Goal: Task Accomplishment & Management: Manage account settings

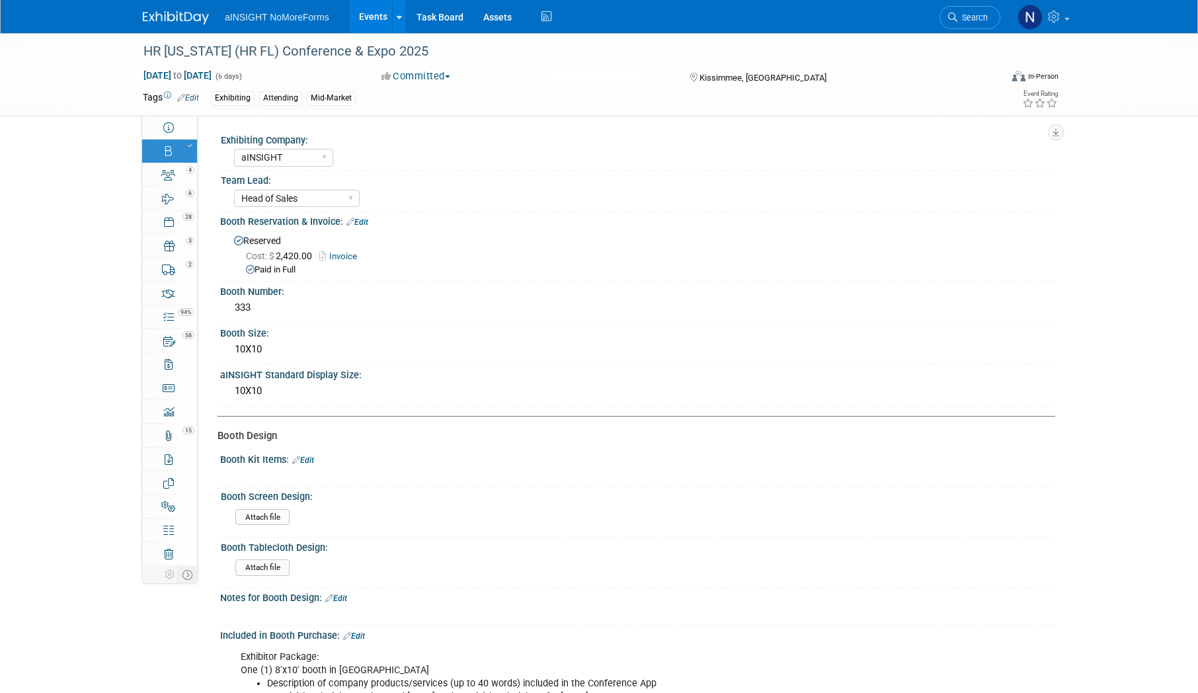
select select "aINSIGHT"
select select "Head of Sales"
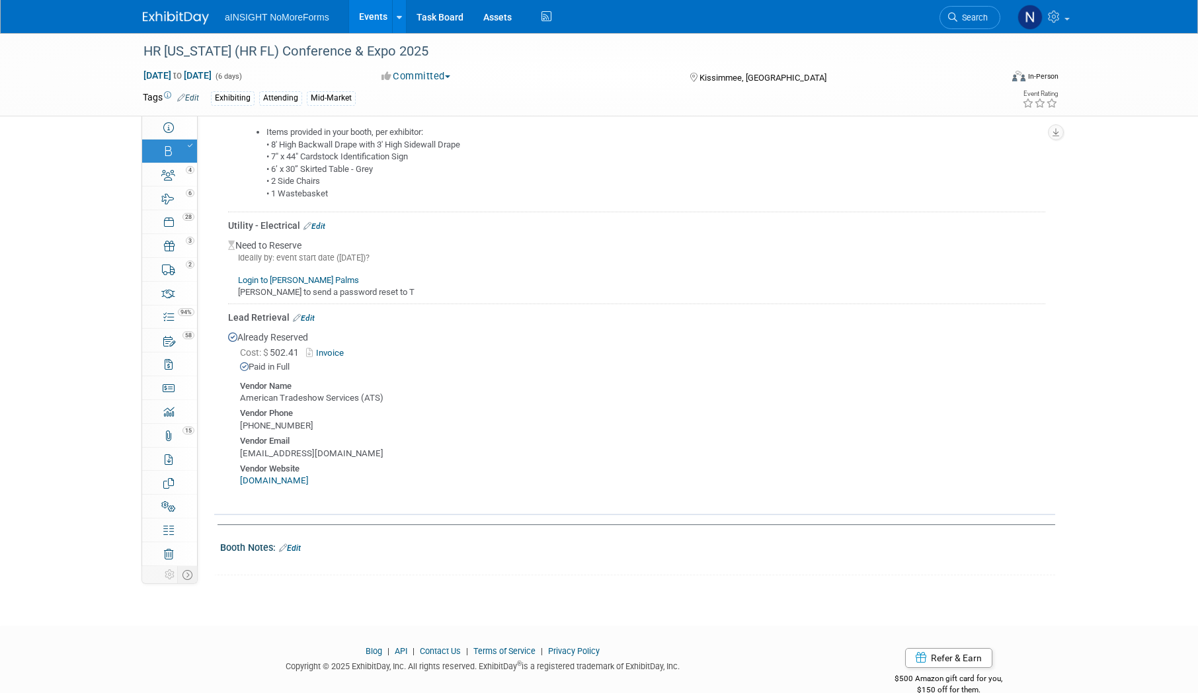
click at [366, 10] on link "Events" at bounding box center [373, 16] width 48 height 33
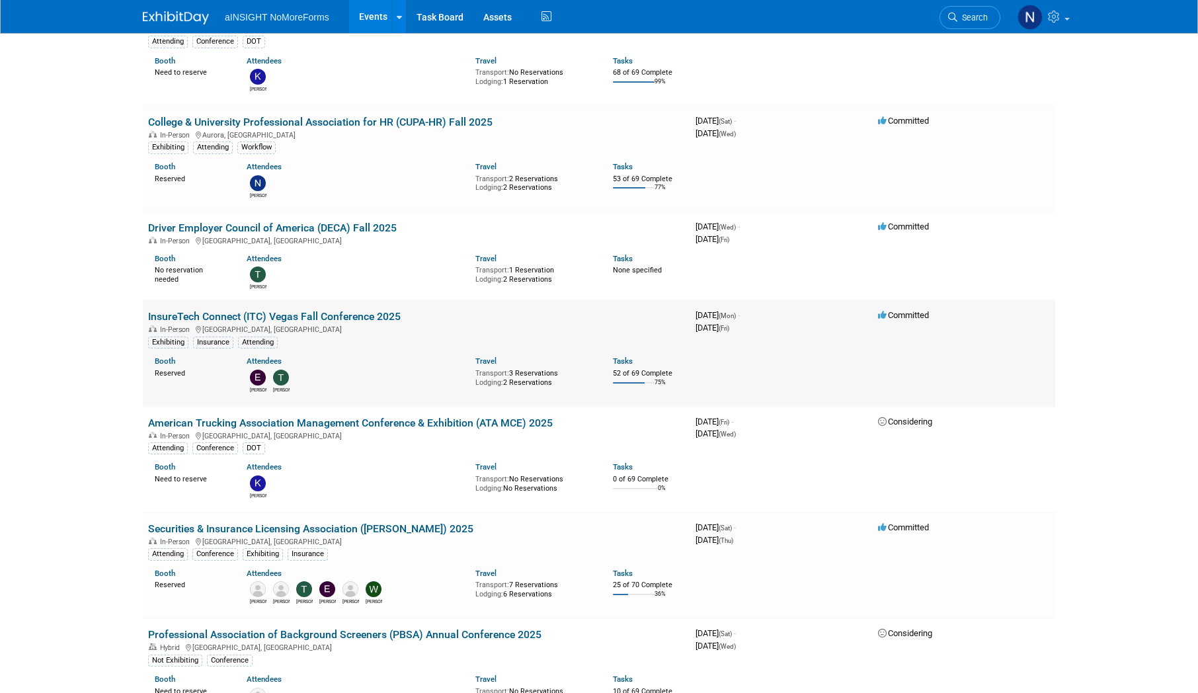
scroll to position [727, 0]
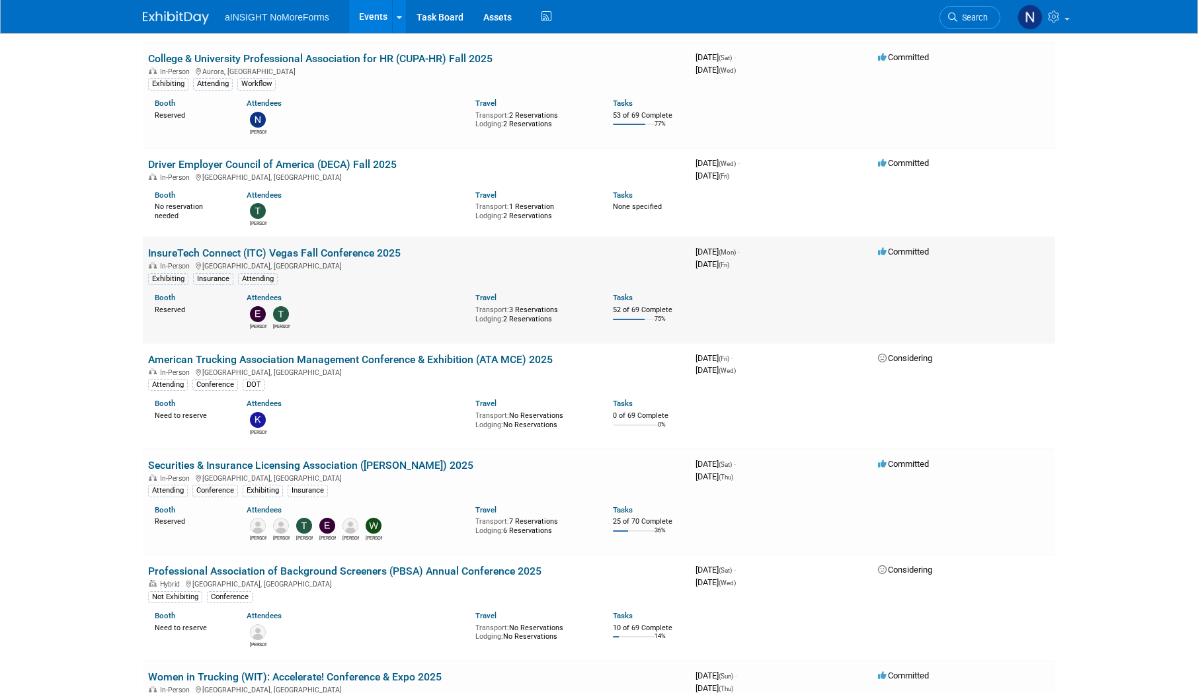
click at [299, 466] on link "Securities & Insurance Licensing Association ([PERSON_NAME]) 2025" at bounding box center [310, 465] width 325 height 13
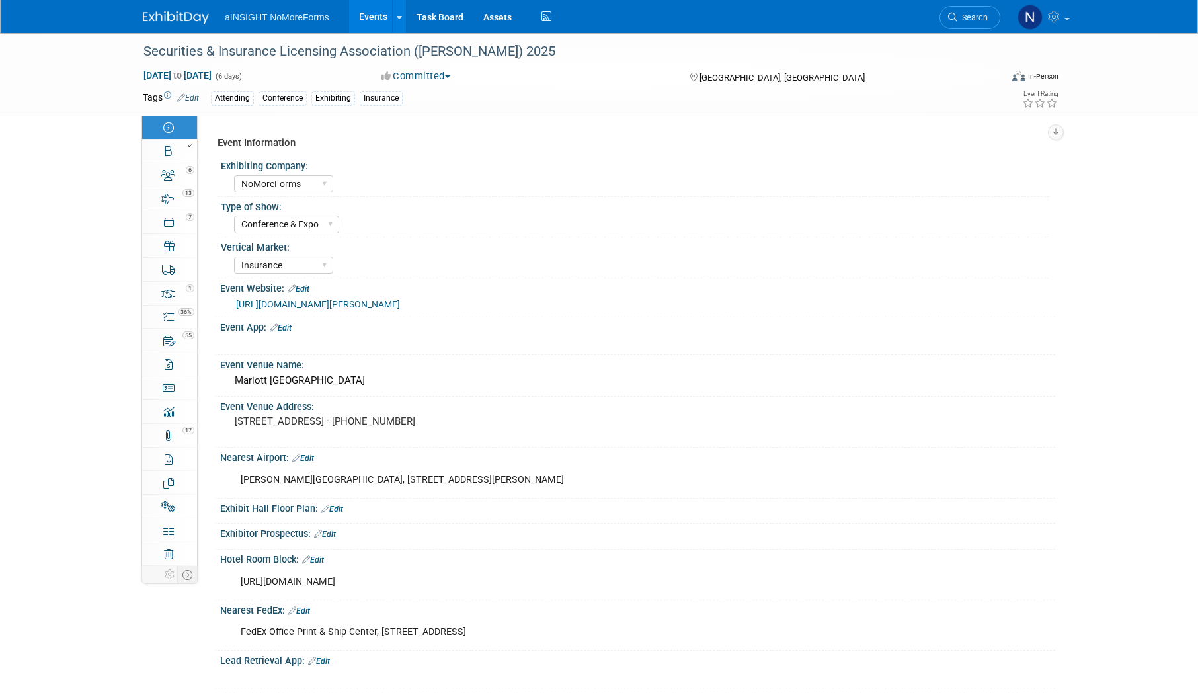
select select "NoMoreForms"
select select "Conference & Expo"
select select "Insurance"
select select "Yes"
select select "No"
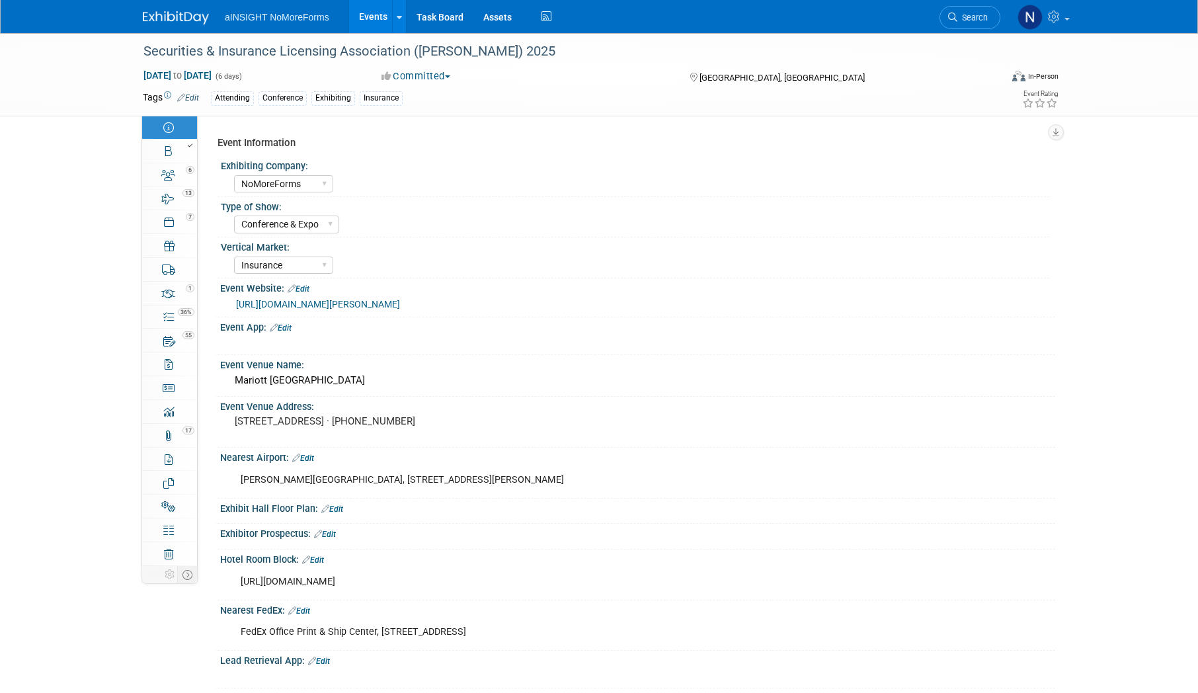
select select "Yes"
click at [173, 143] on div at bounding box center [173, 145] width 45 height 9
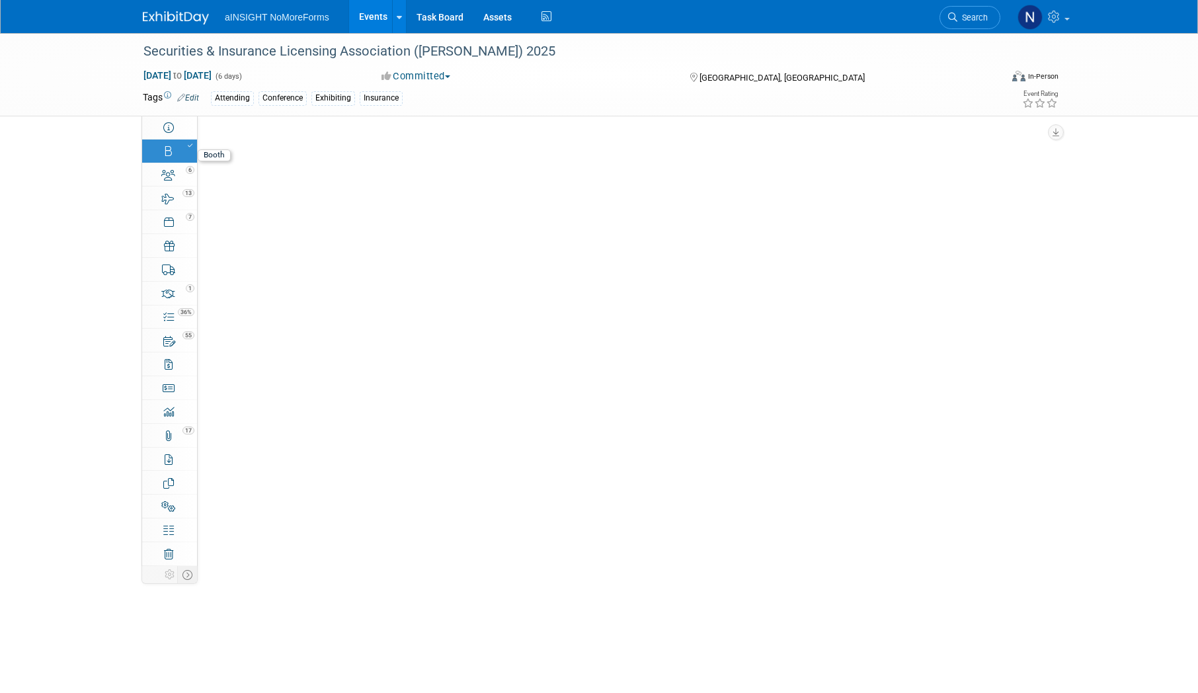
select select "NoMoreForms"
select select "Head of Sales"
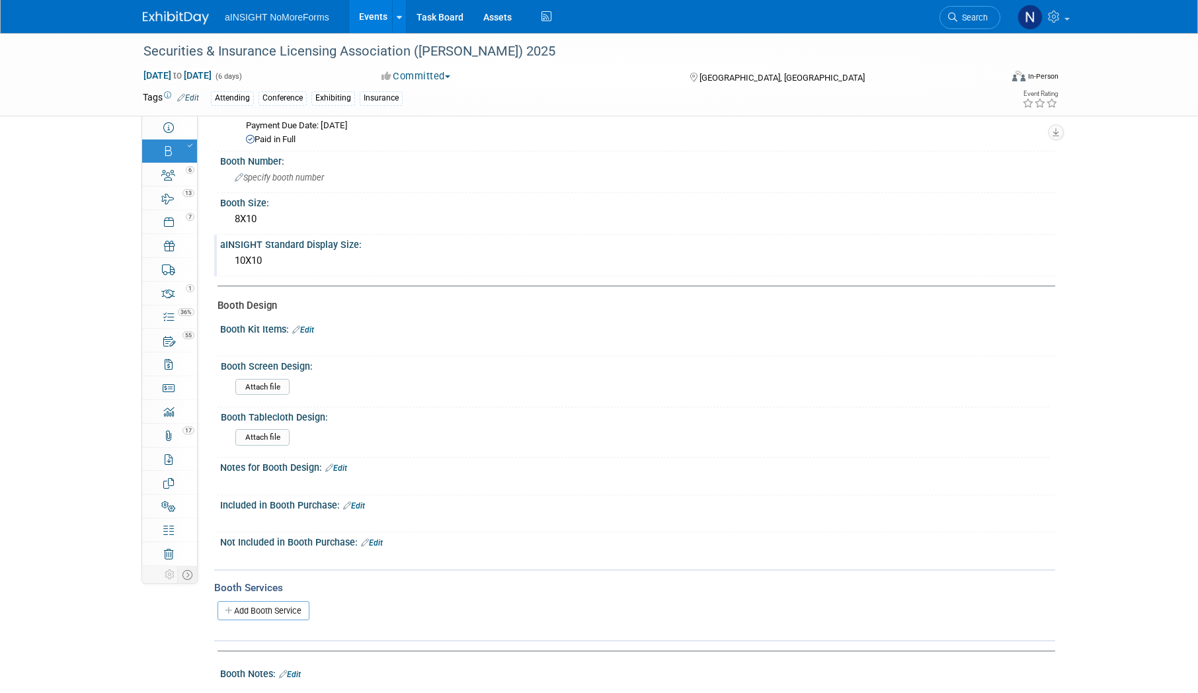
scroll to position [294, 0]
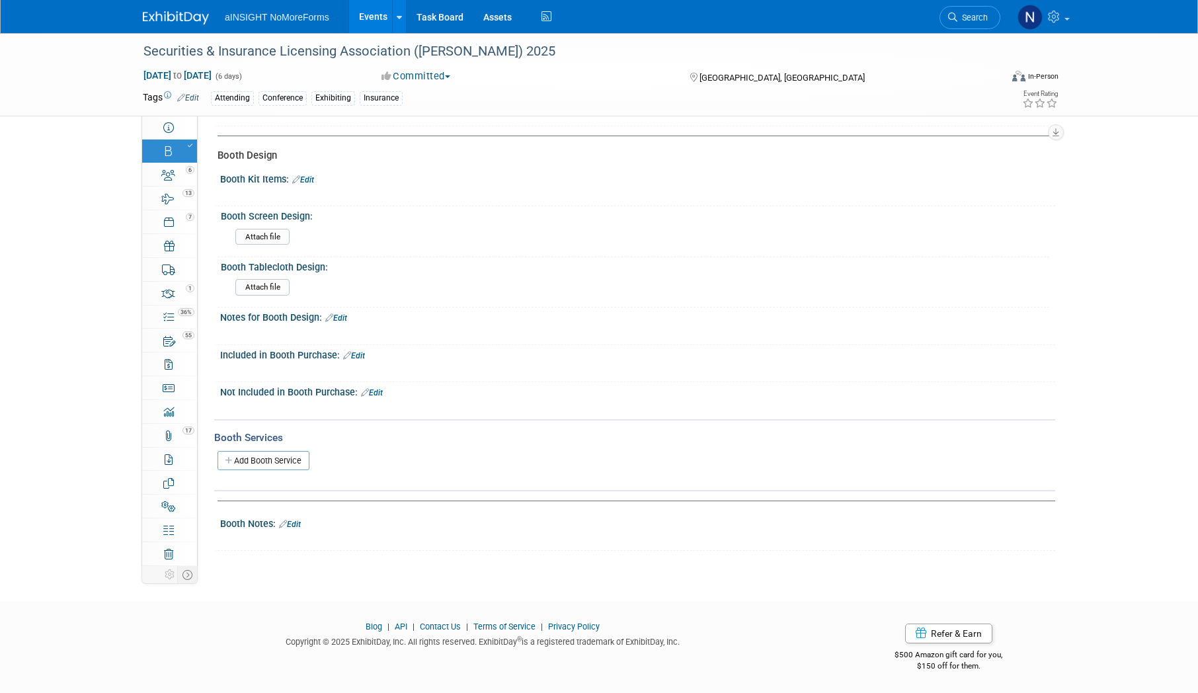
click at [365, 354] on link "Edit" at bounding box center [354, 355] width 22 height 9
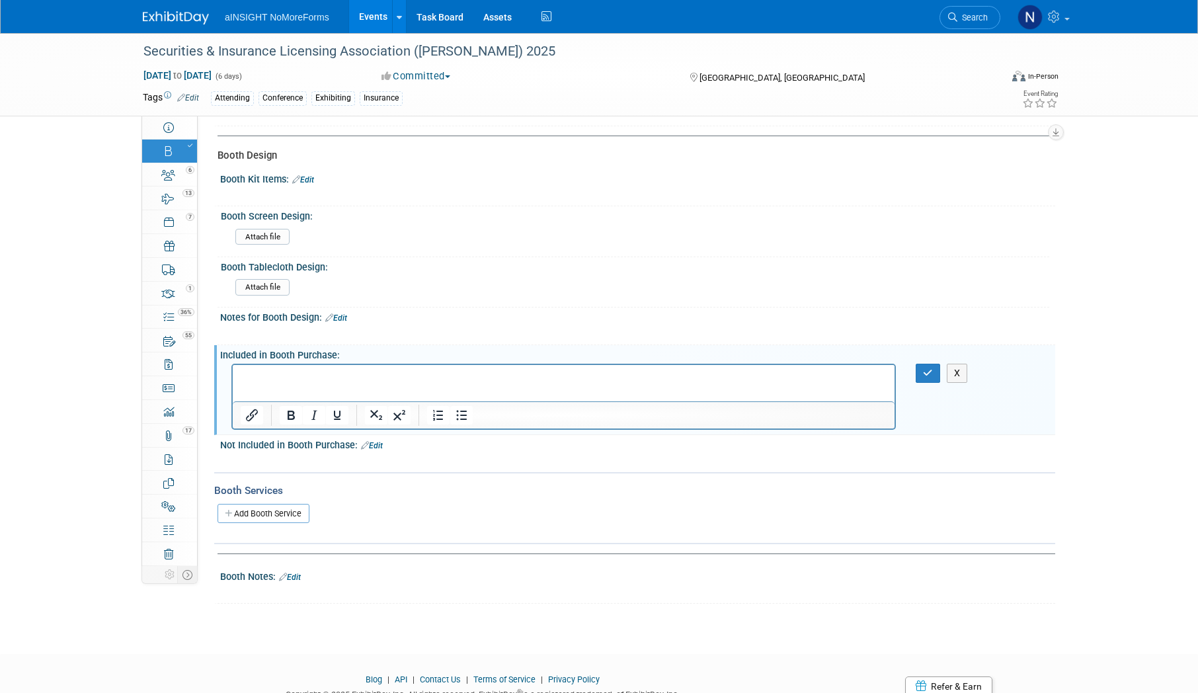
scroll to position [0, 0]
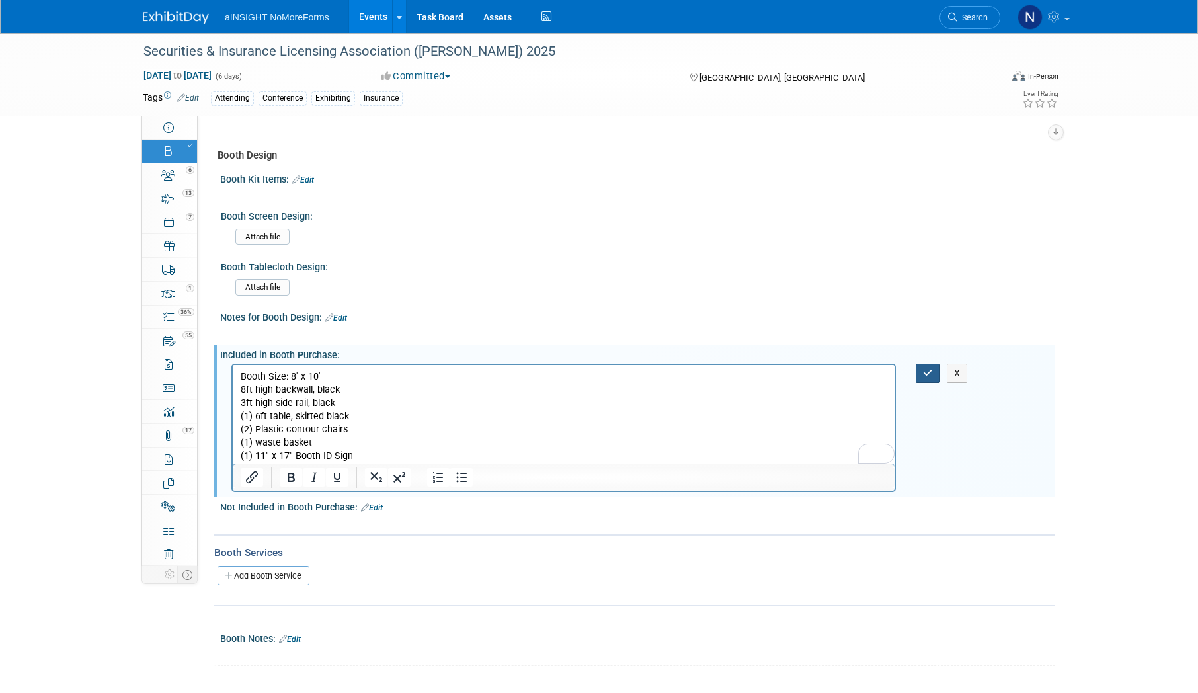
click at [931, 372] on icon "button" at bounding box center [928, 372] width 10 height 9
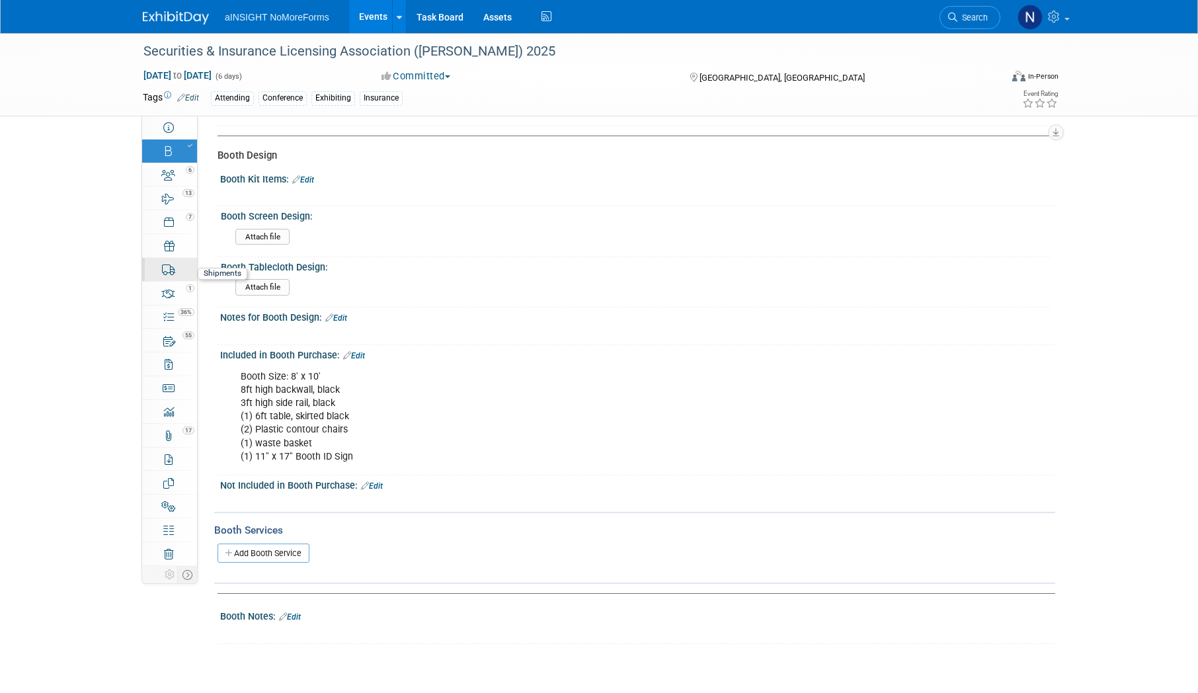
click at [179, 271] on link "0 Shipments 0" at bounding box center [169, 269] width 55 height 23
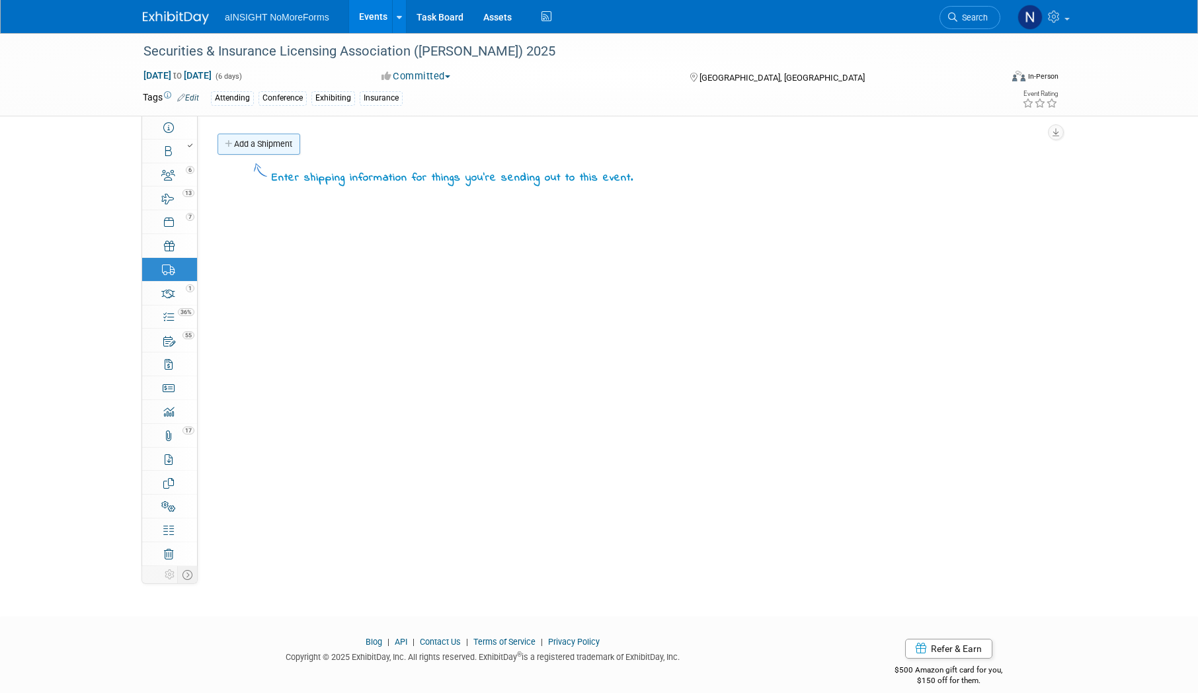
click at [256, 151] on link "Add a Shipment" at bounding box center [259, 144] width 83 height 21
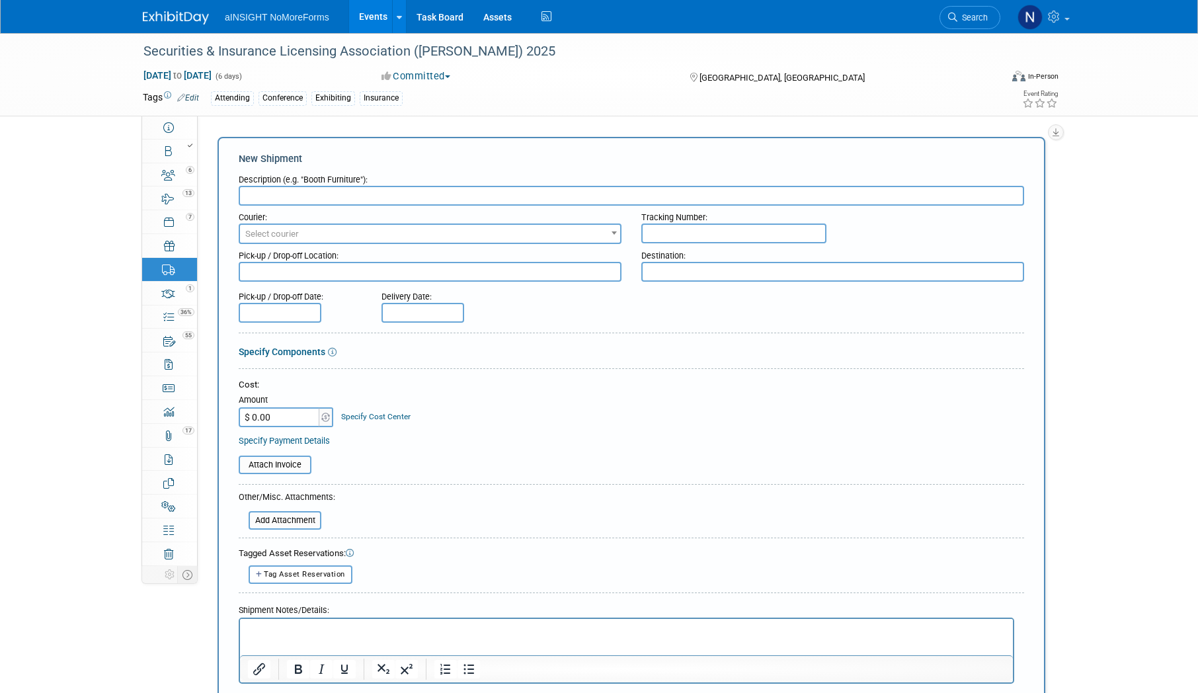
click at [434, 200] on input "text" at bounding box center [632, 196] width 786 height 20
paste input "Advance Shipment to Warehouse"
type input "Advance Shipment to Warehouse"
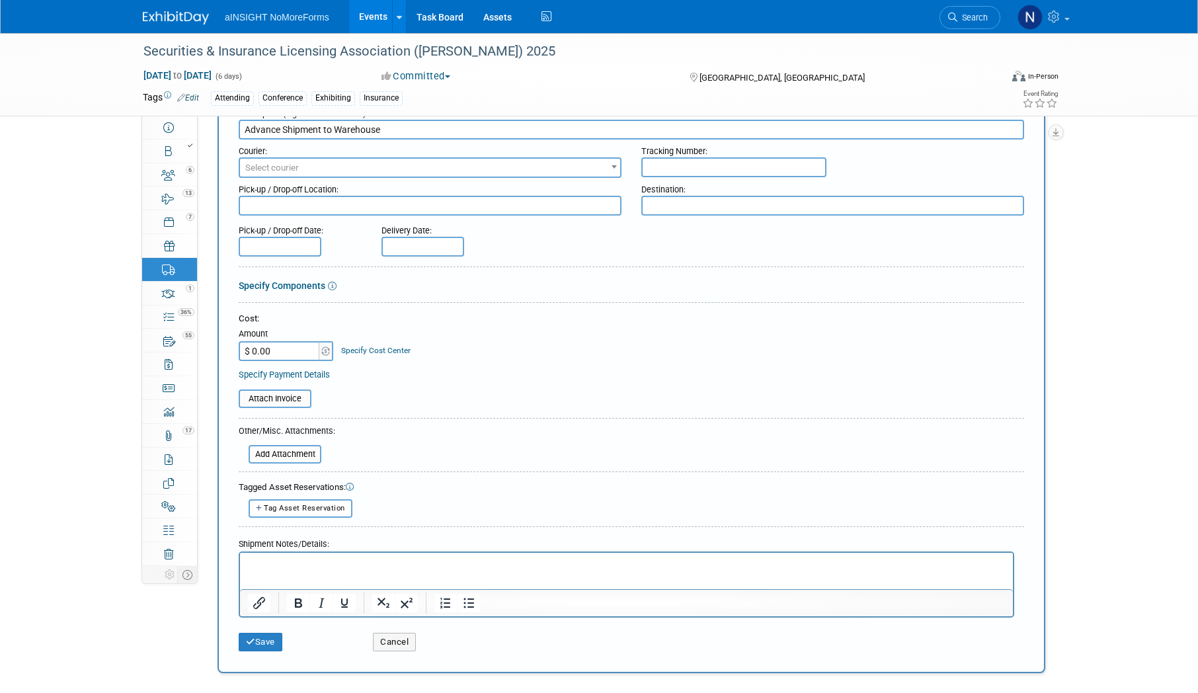
click at [337, 547] on div "Shipment Notes/Details:" at bounding box center [627, 541] width 776 height 19
click at [337, 560] on p "Rich Text Area. Press ALT-0 for help." at bounding box center [627, 563] width 758 height 13
click at [266, 563] on p "GESSecurities & Insurance Licensing Association National Education ConferenceEx…" at bounding box center [627, 570] width 758 height 26
click at [581, 561] on p "GES Securities & Insurance Licensing Association National Education ConferenceE…" at bounding box center [627, 570] width 758 height 26
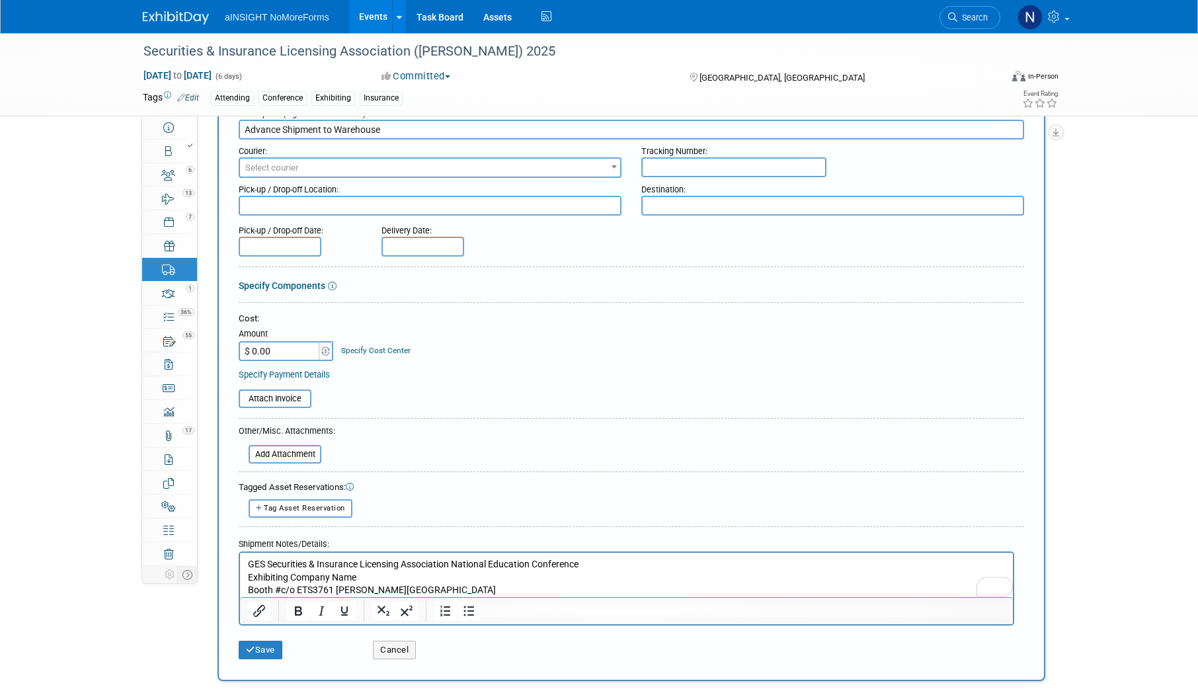
click at [454, 563] on p "GES Securities & Insurance Licensing Association National Education Conference" at bounding box center [627, 563] width 758 height 13
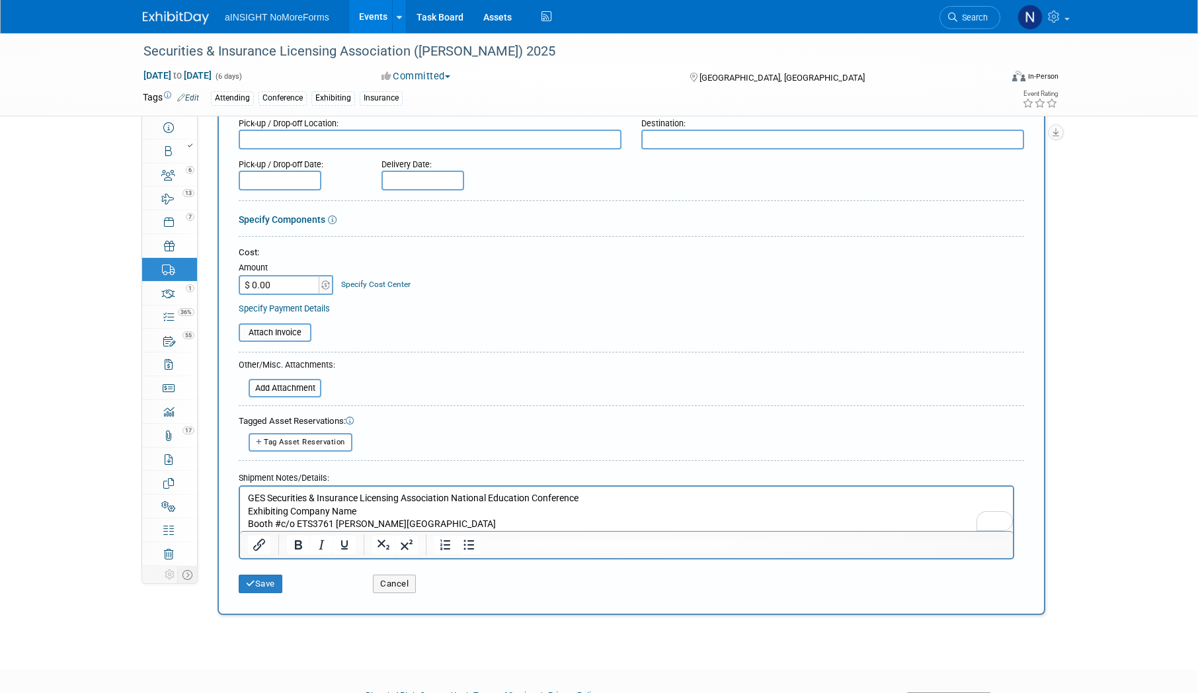
scroll to position [198, 0]
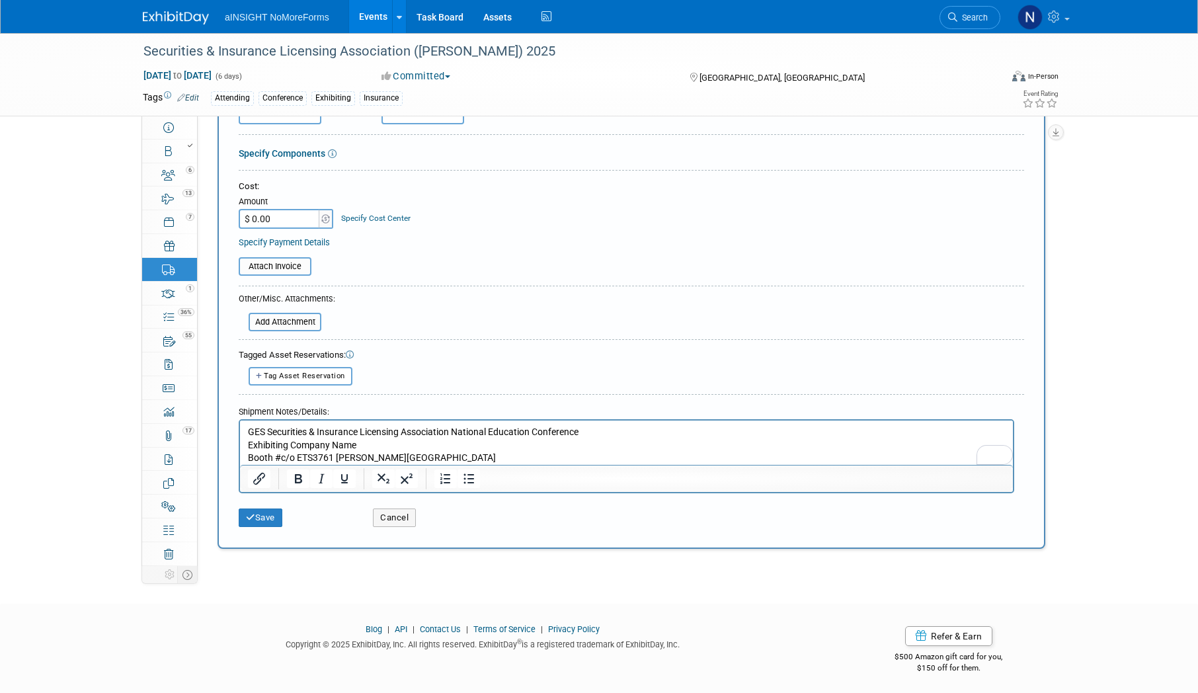
click at [472, 459] on p "Exhibiting Company Name Booth #c/o ETS3761 [PERSON_NAME][GEOGRAPHIC_DATA]" at bounding box center [627, 451] width 758 height 26
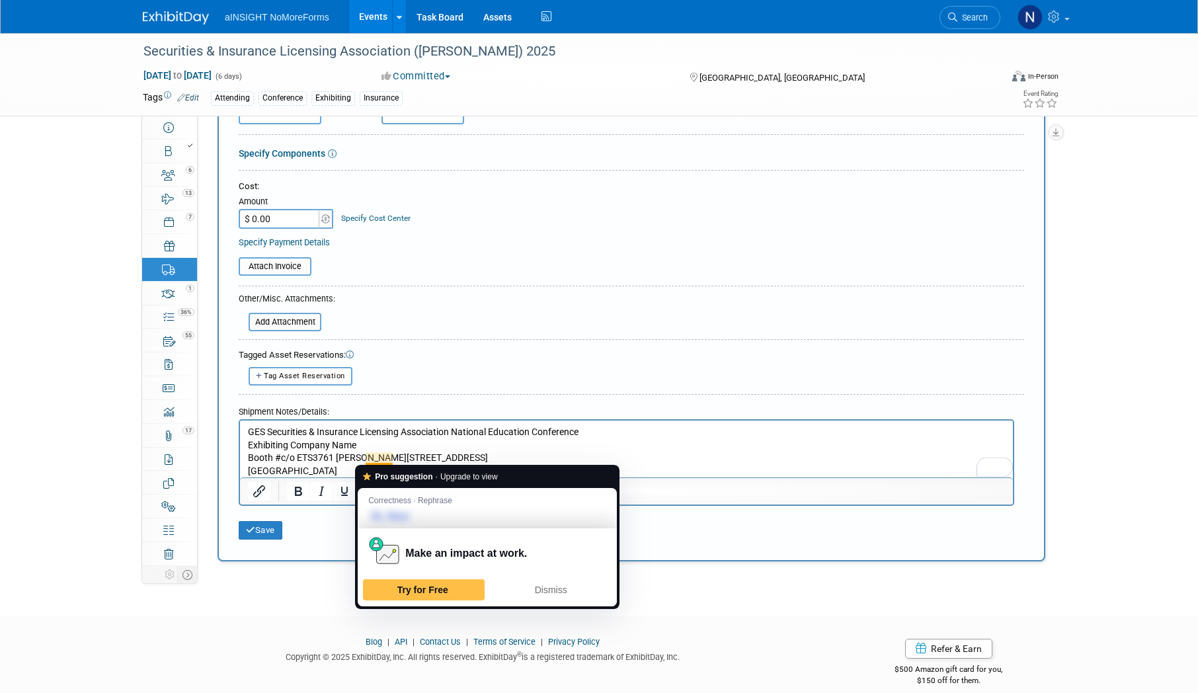
click at [374, 456] on p "Exhibiting Company Name Booth #c/o ETS3761 [PERSON_NAME][GEOGRAPHIC_DATA]" at bounding box center [627, 451] width 758 height 26
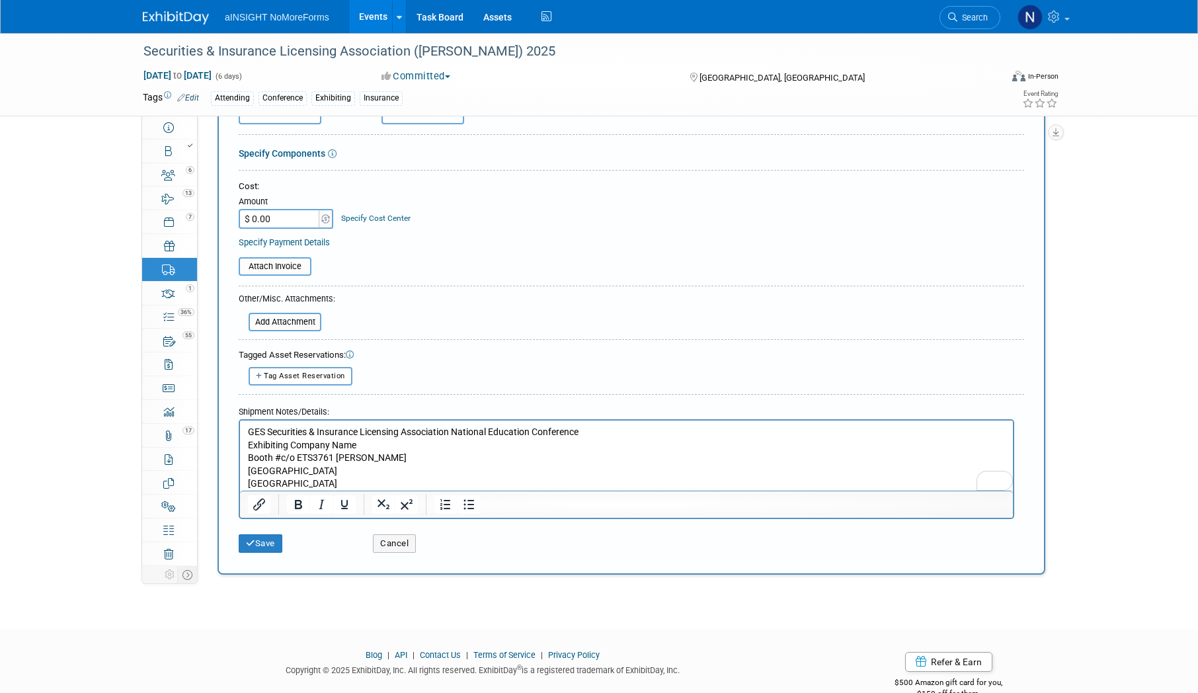
click at [311, 458] on p "Exhibiting Company Name Booth #c/o ETS3761 [PERSON_NAME]" at bounding box center [627, 451] width 758 height 26
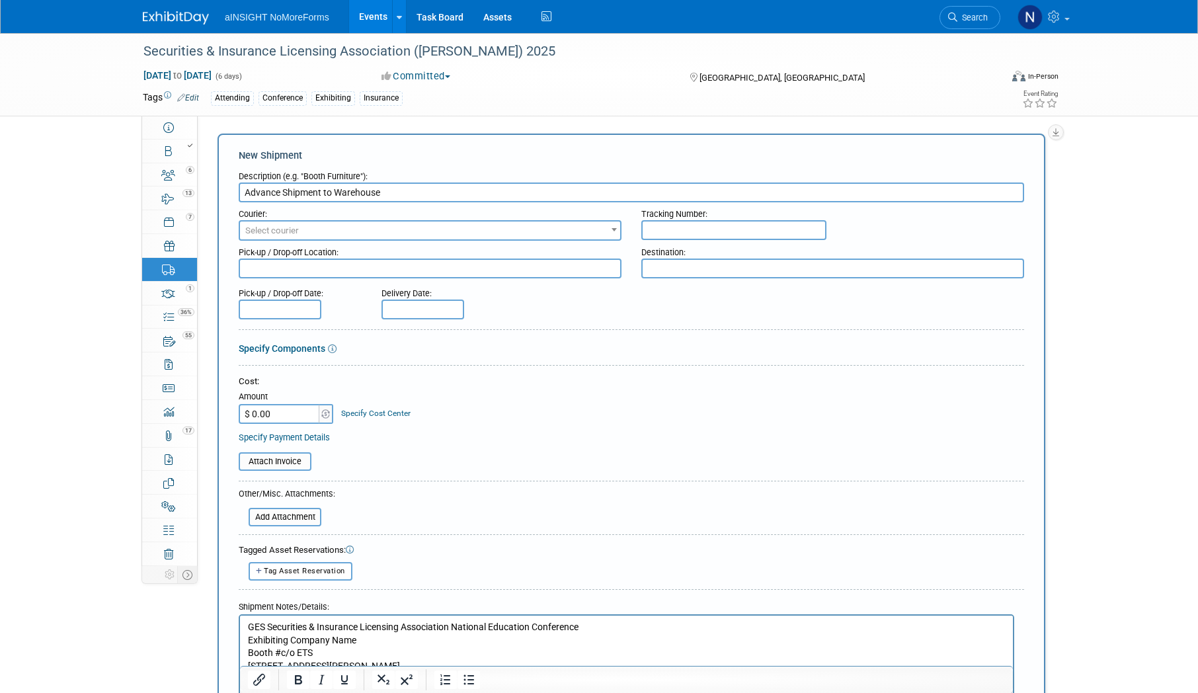
scroll to position [0, 0]
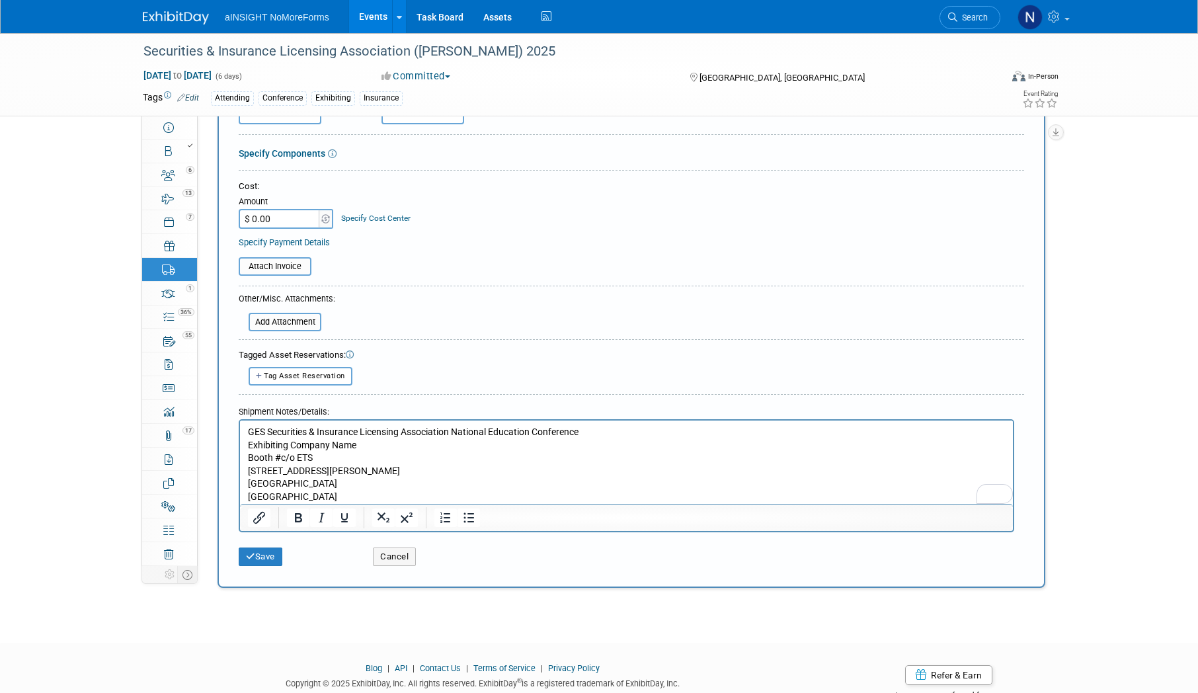
click at [413, 478] on p "[GEOGRAPHIC_DATA]" at bounding box center [627, 483] width 758 height 13
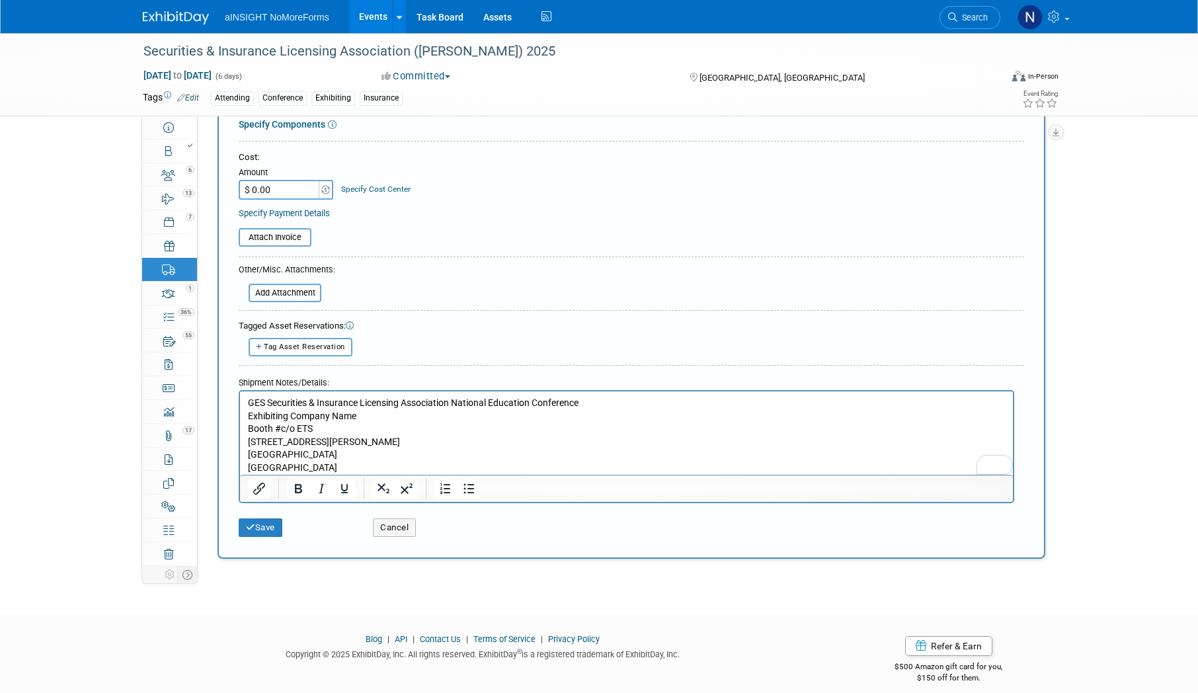
scroll to position [240, 0]
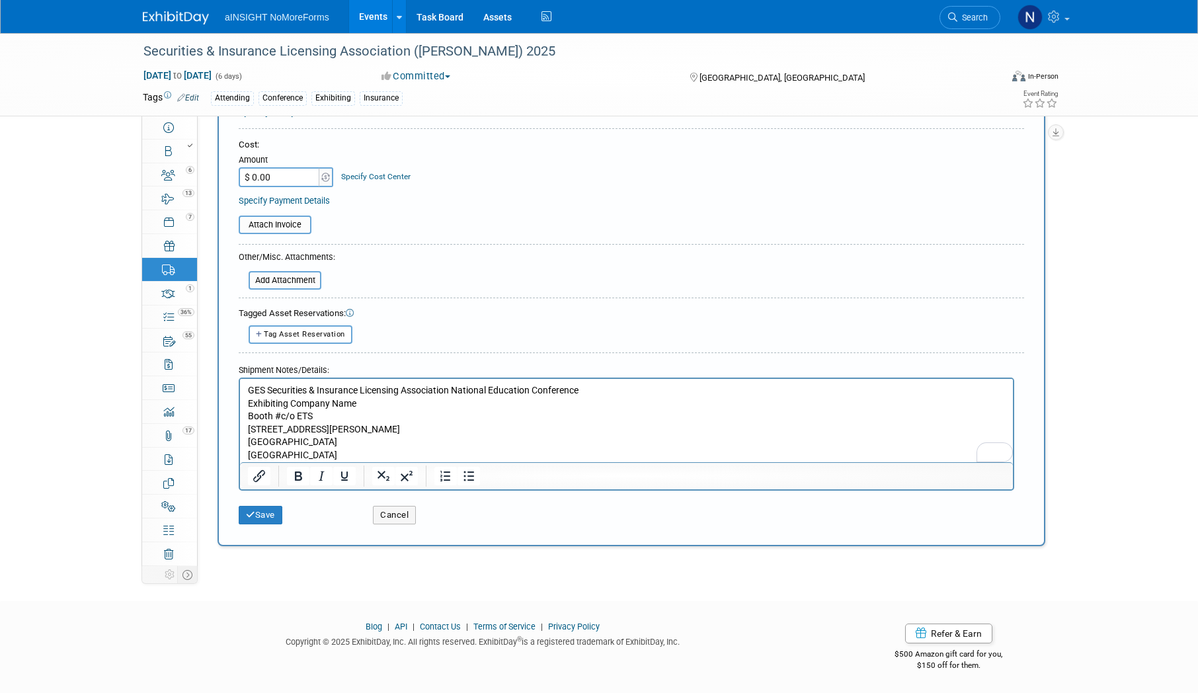
click at [413, 448] on p "[GEOGRAPHIC_DATA]" at bounding box center [627, 454] width 758 height 13
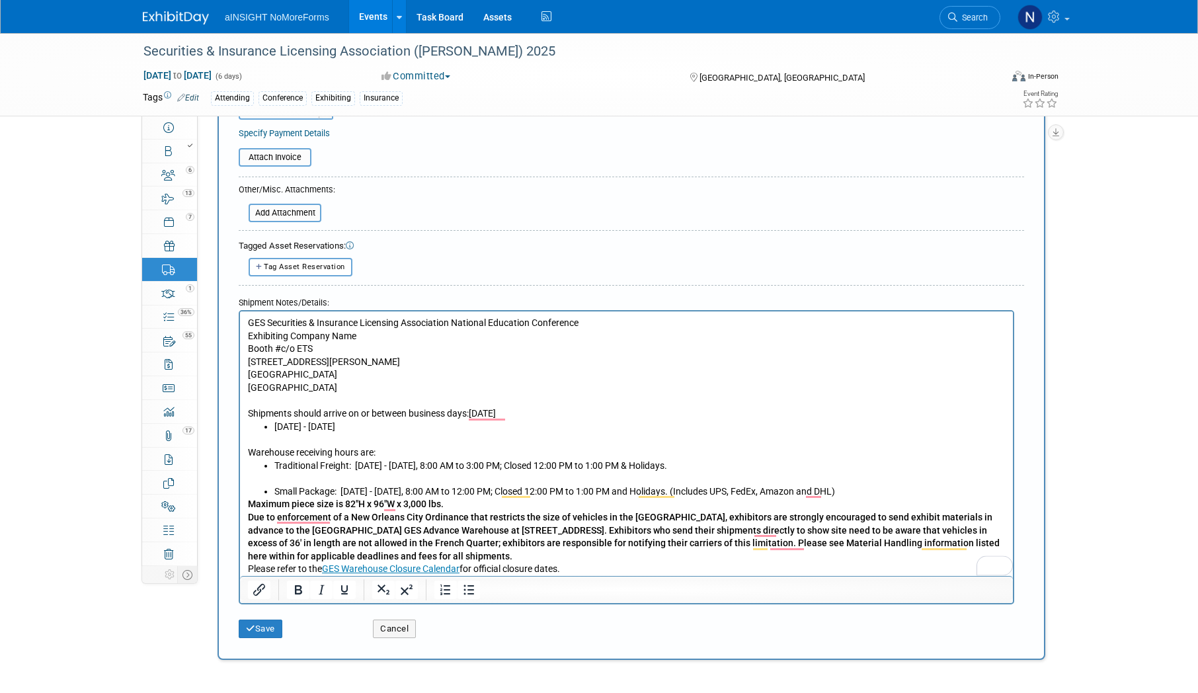
scroll to position [372, 0]
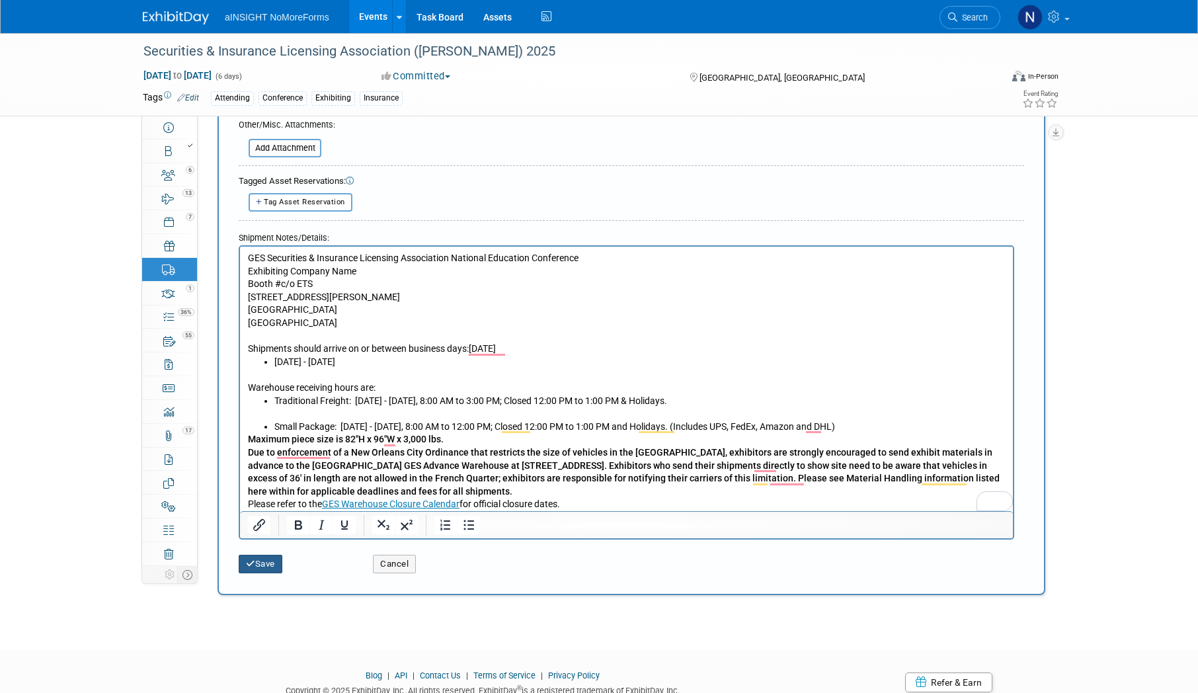
click at [261, 567] on button "Save" at bounding box center [261, 564] width 44 height 19
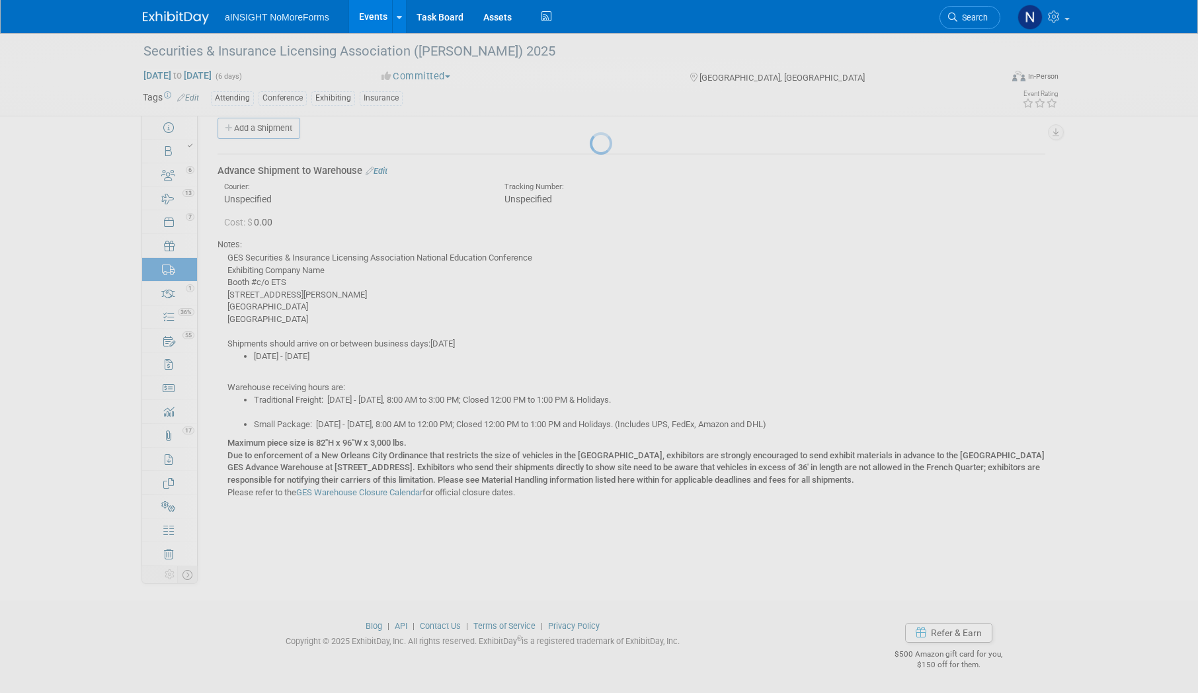
scroll to position [16, 0]
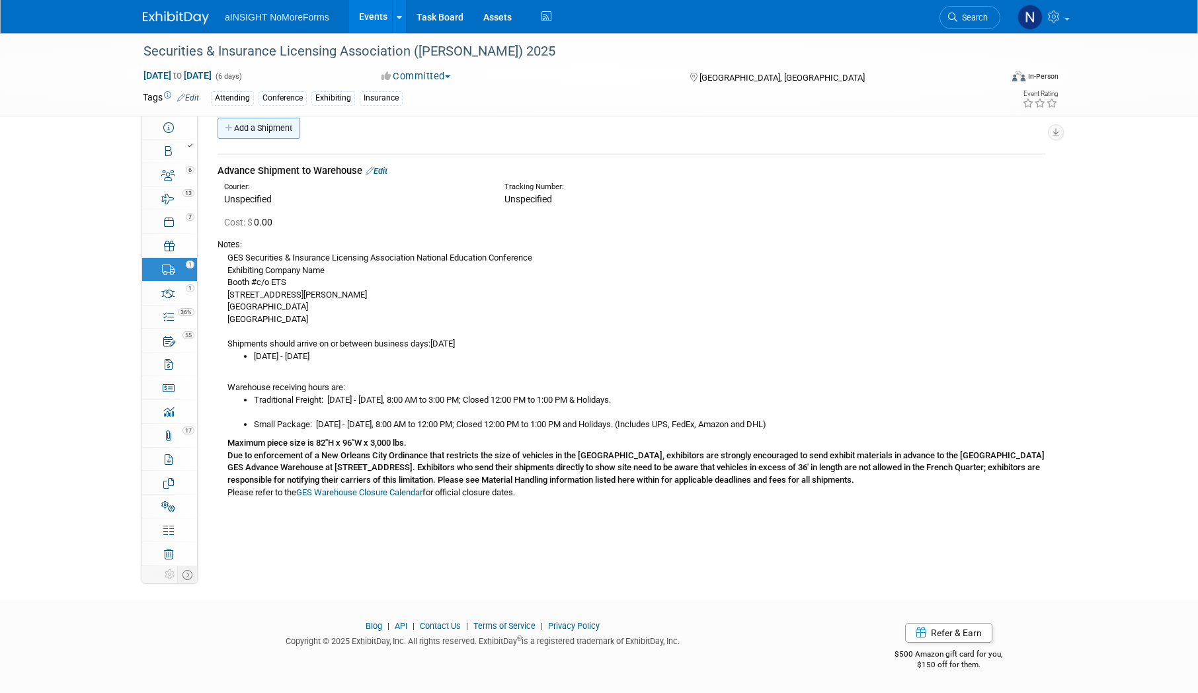
click at [263, 128] on link "Add a Shipment" at bounding box center [259, 128] width 83 height 21
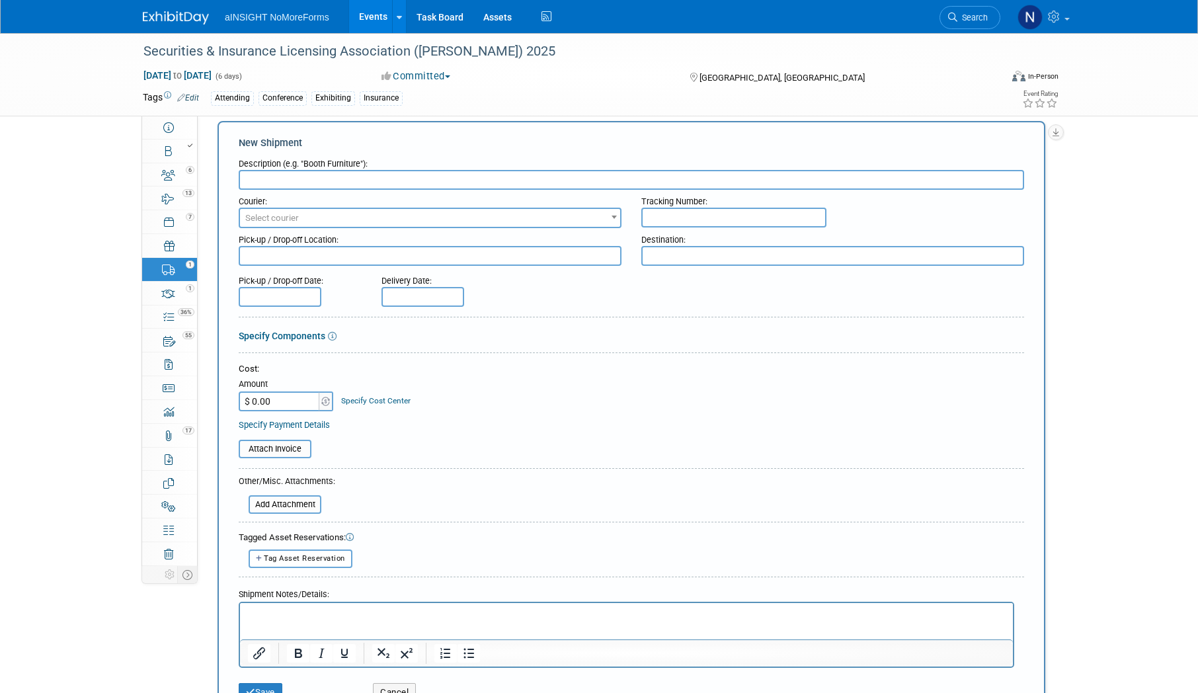
scroll to position [0, 0]
click at [713, 179] on input "text" at bounding box center [632, 180] width 786 height 20
paste input "Exhibit Site Post Show Pickup"
type input "Exhibit Site Post Show Pickup"
click at [440, 620] on html at bounding box center [626, 611] width 773 height 19
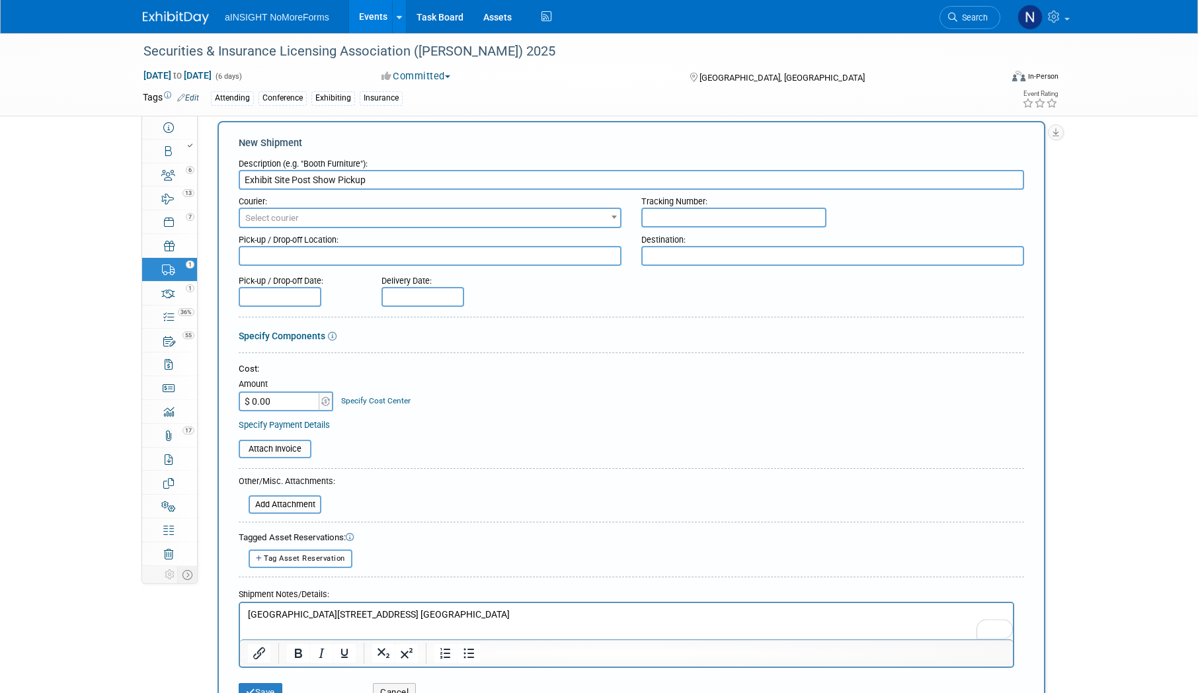
click at [335, 613] on p "[GEOGRAPHIC_DATA][STREET_ADDRESS] [GEOGRAPHIC_DATA]" at bounding box center [627, 614] width 758 height 13
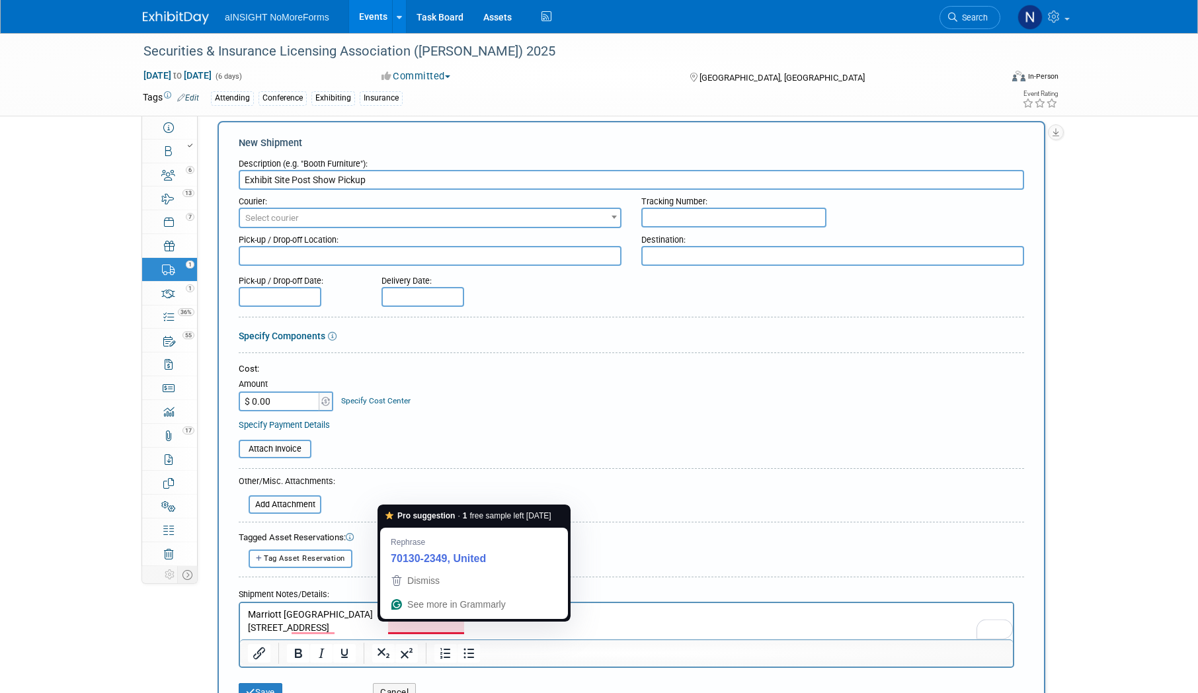
click at [438, 625] on p "[STREET_ADDRESS]" at bounding box center [627, 627] width 758 height 13
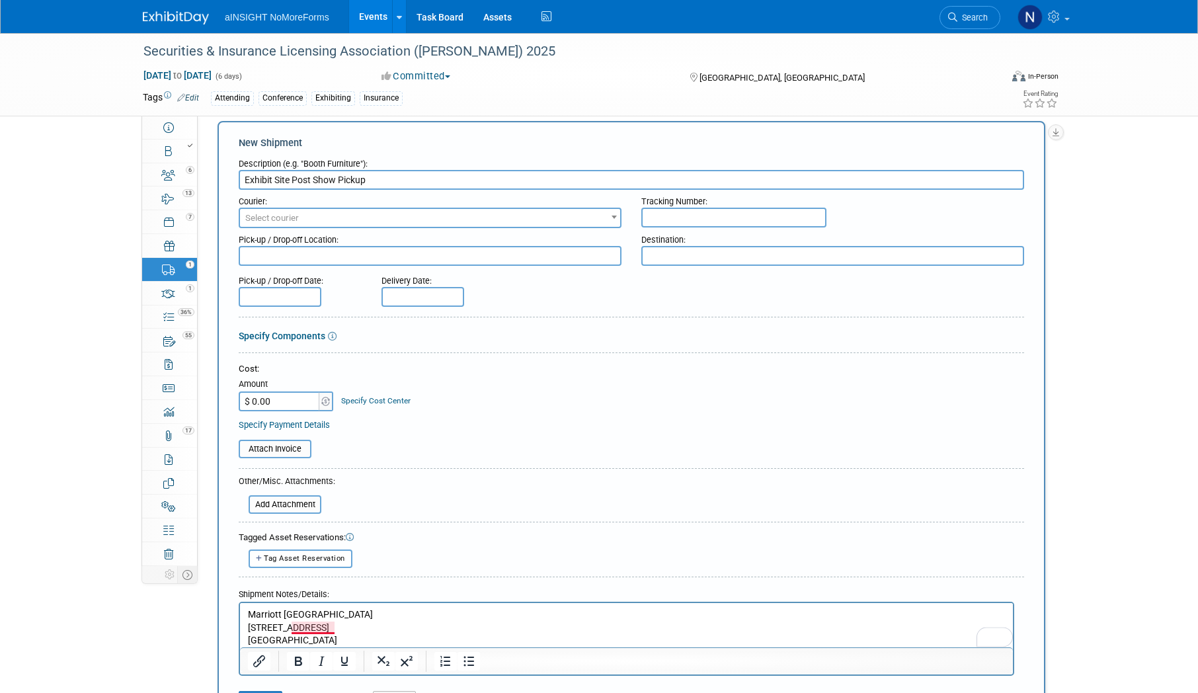
click at [317, 627] on p "[STREET_ADDRESS]" at bounding box center [627, 627] width 758 height 13
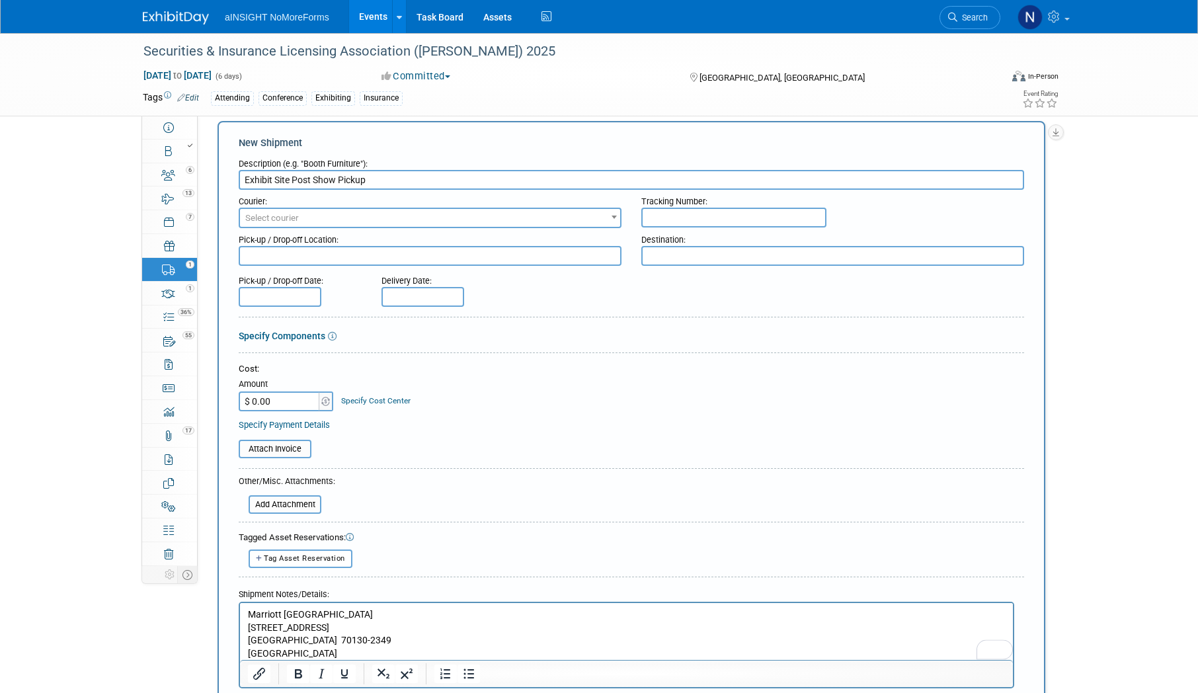
click at [473, 650] on p "[GEOGRAPHIC_DATA]" at bounding box center [627, 653] width 758 height 13
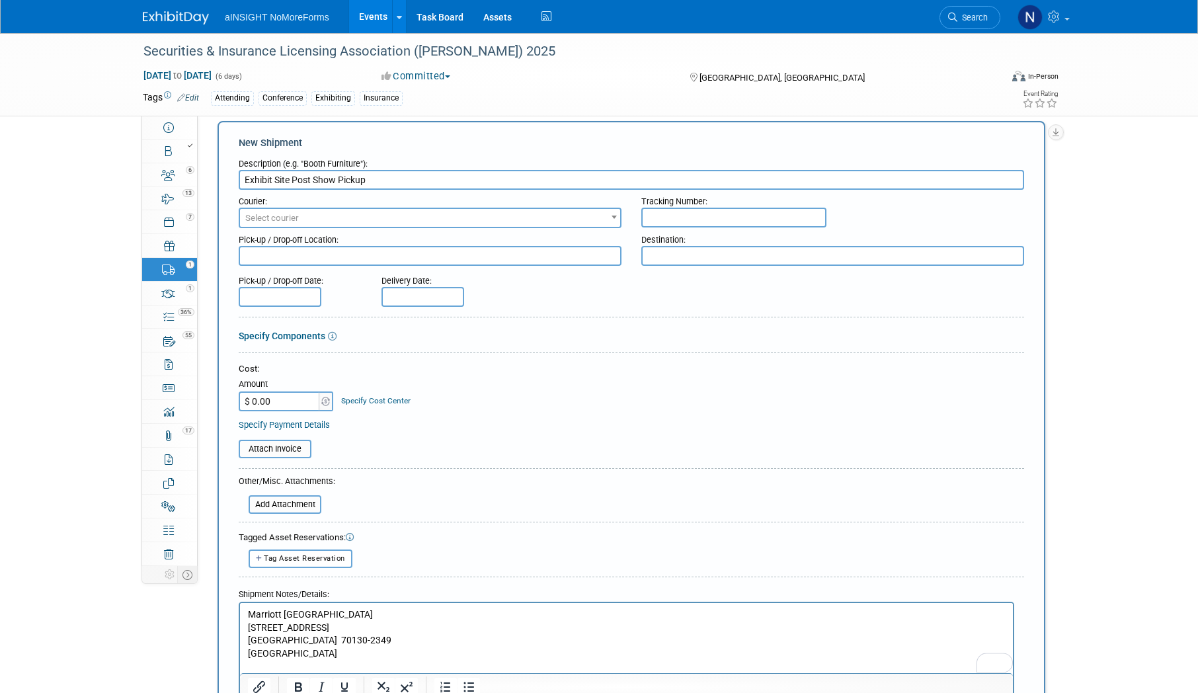
scroll to position [22, 0]
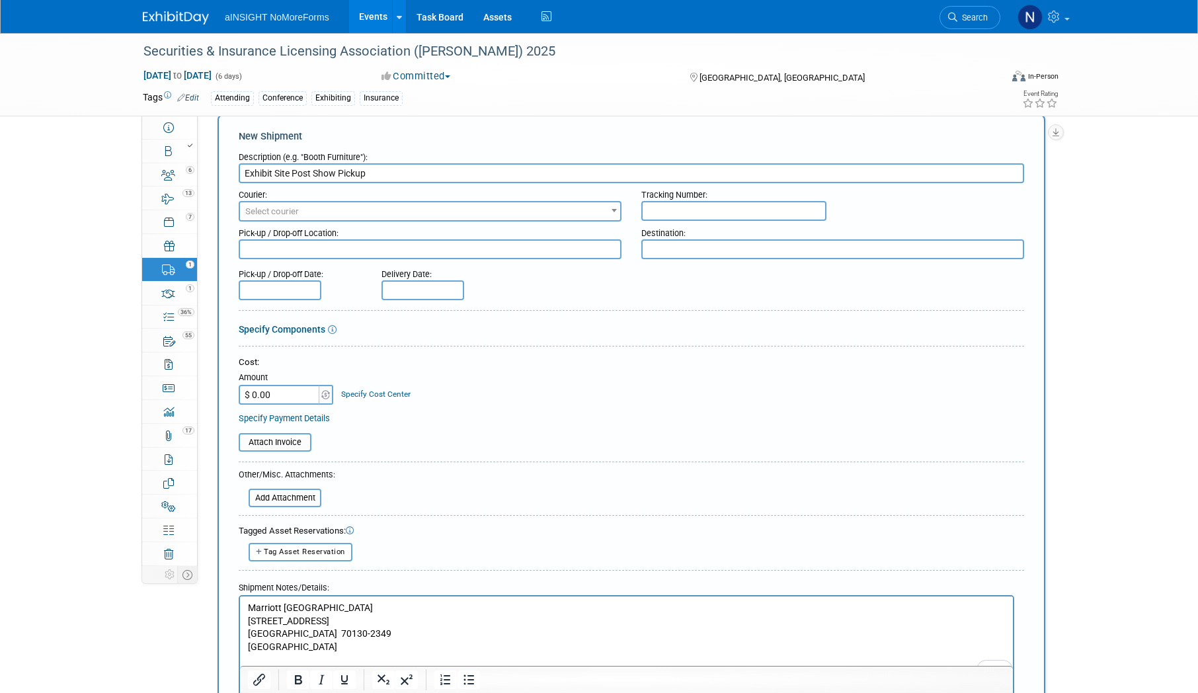
click at [347, 657] on p "To enrich screen reader interactions, please activate Accessibility in Grammarl…" at bounding box center [627, 659] width 758 height 13
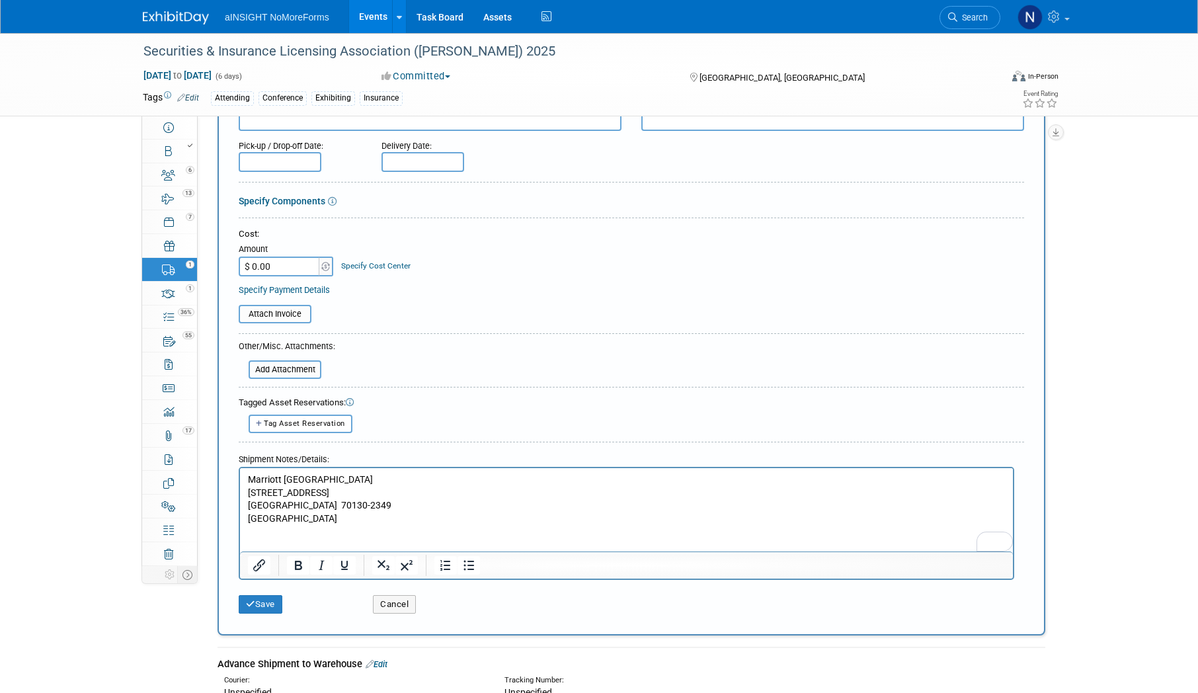
scroll to position [155, 0]
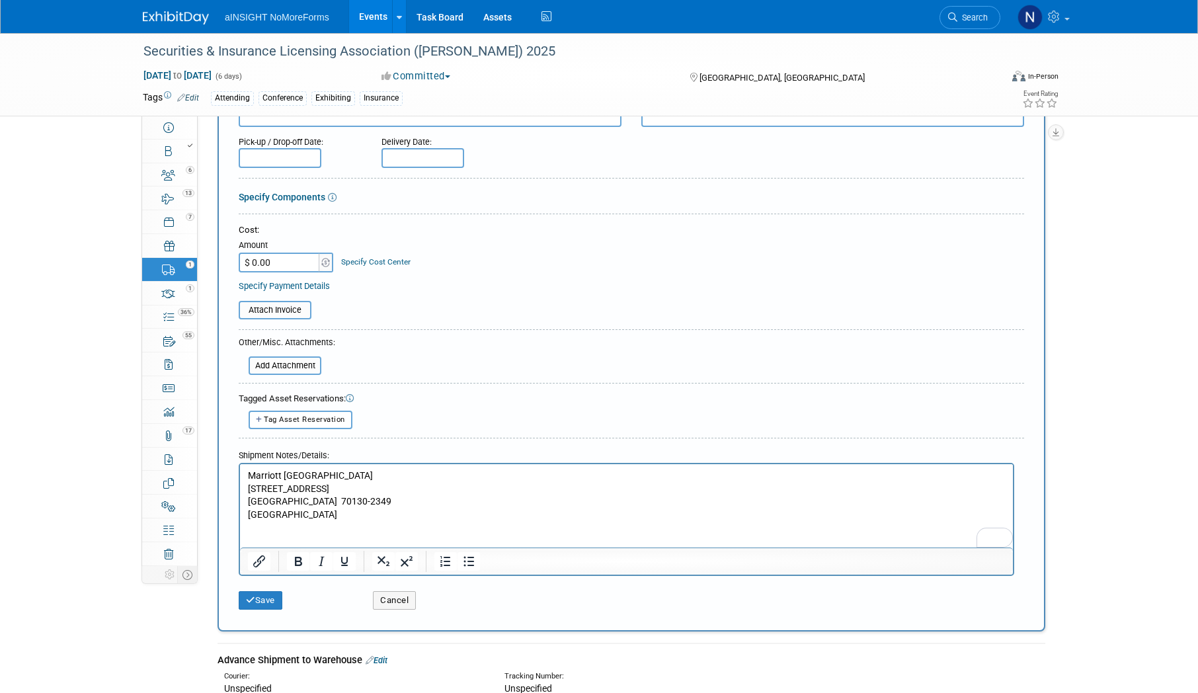
click at [284, 536] on p "To enrich screen reader interactions, please activate Accessibility in Grammarl…" at bounding box center [627, 540] width 758 height 13
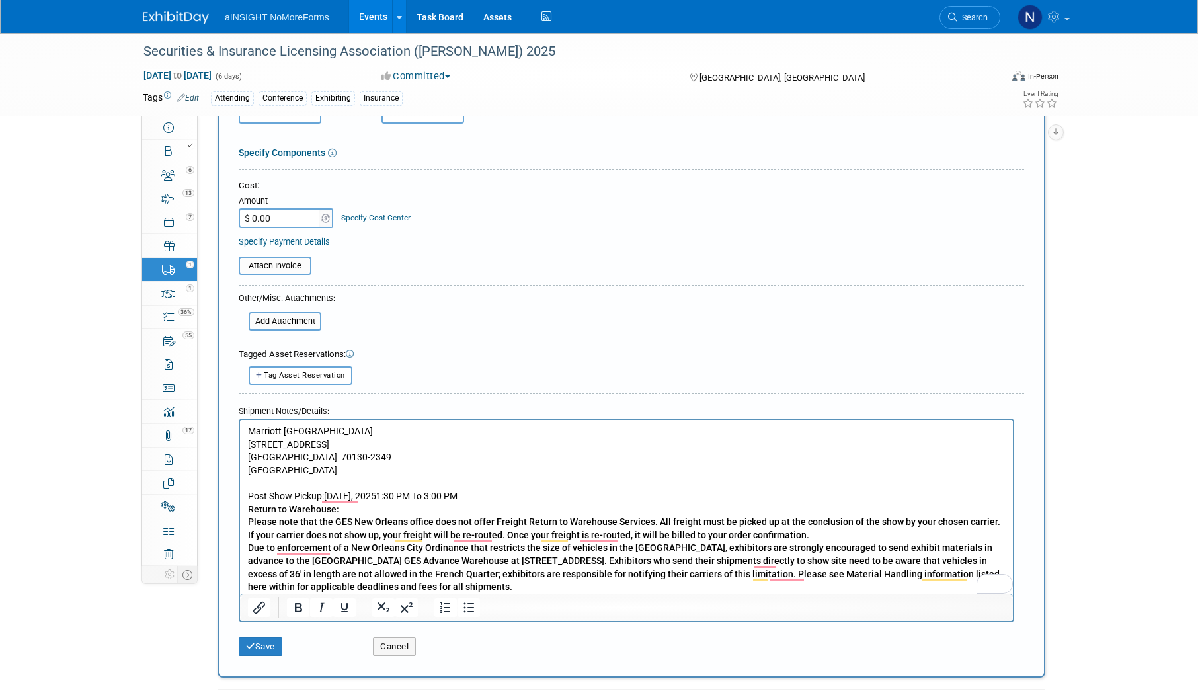
scroll to position [221, 0]
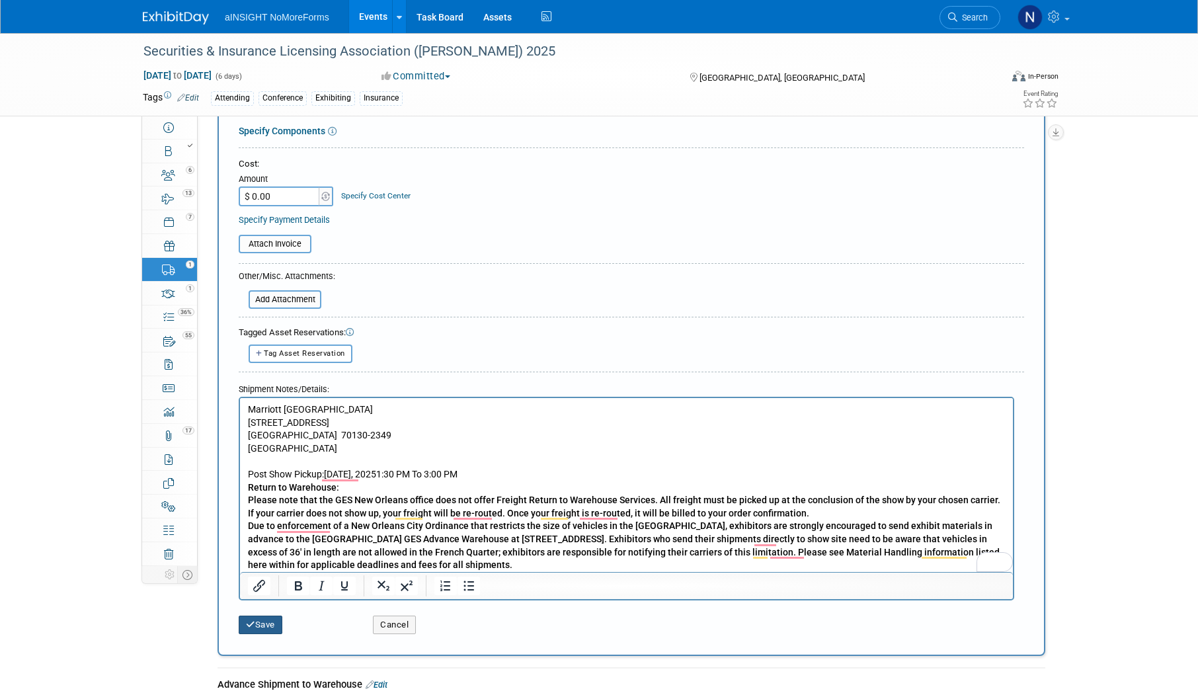
click at [257, 629] on button "Save" at bounding box center [261, 625] width 44 height 19
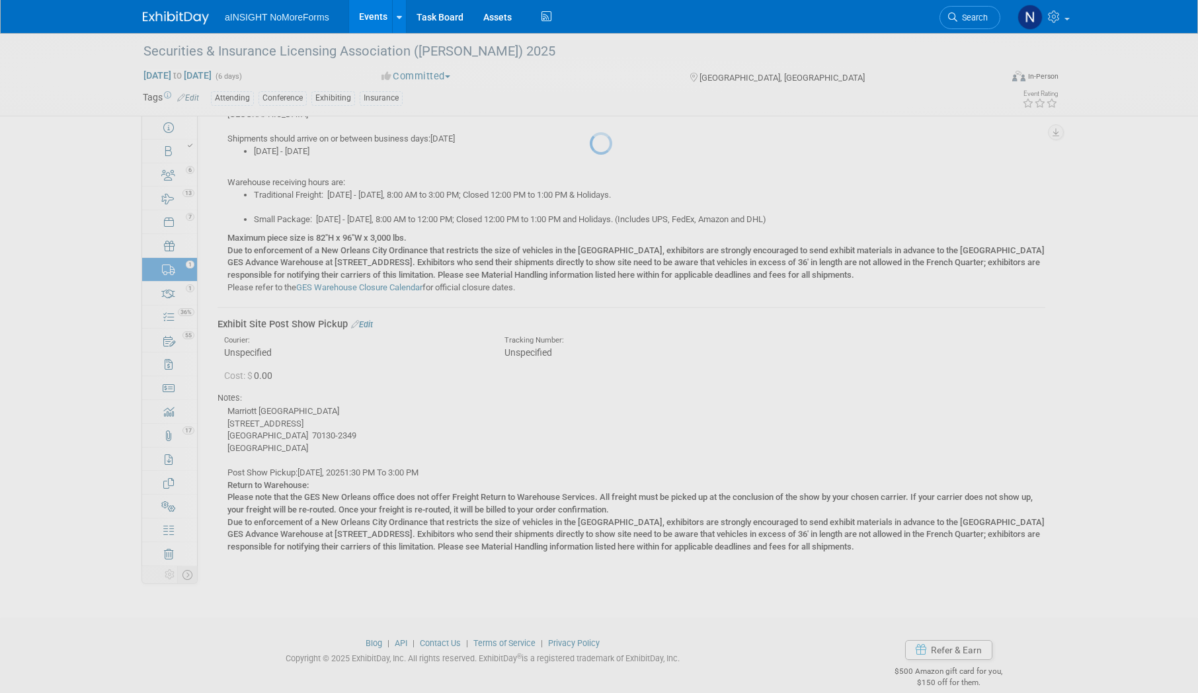
scroll to position [238, 0]
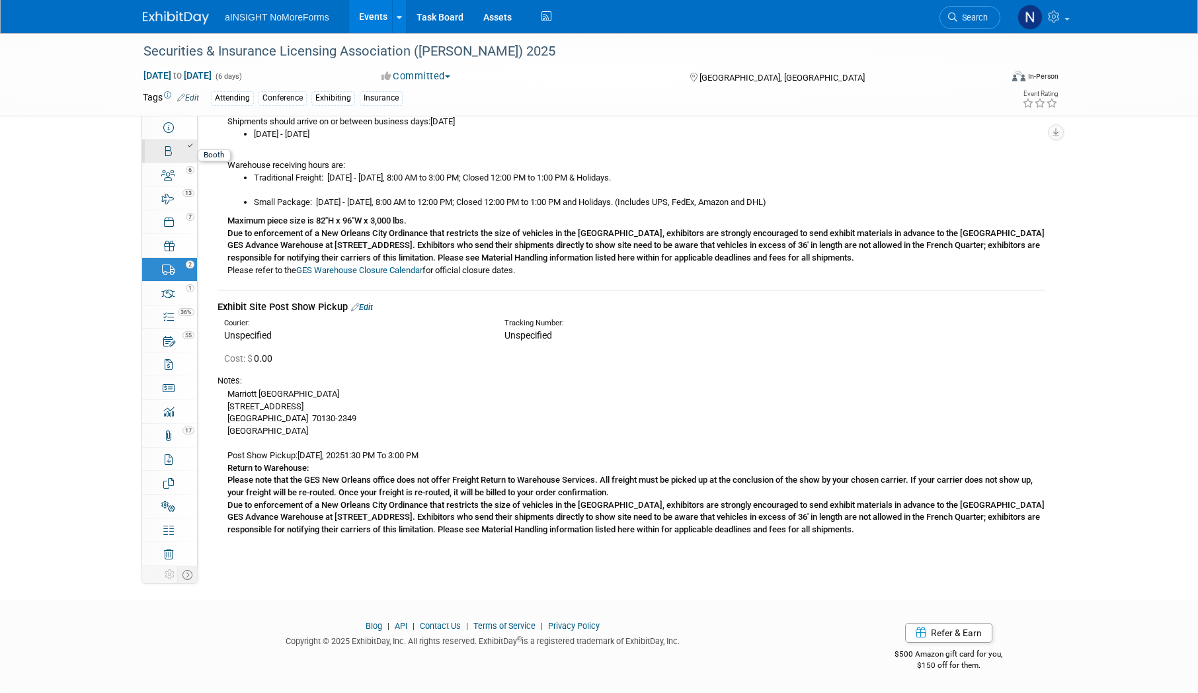
click at [159, 153] on link "Booth" at bounding box center [169, 151] width 55 height 23
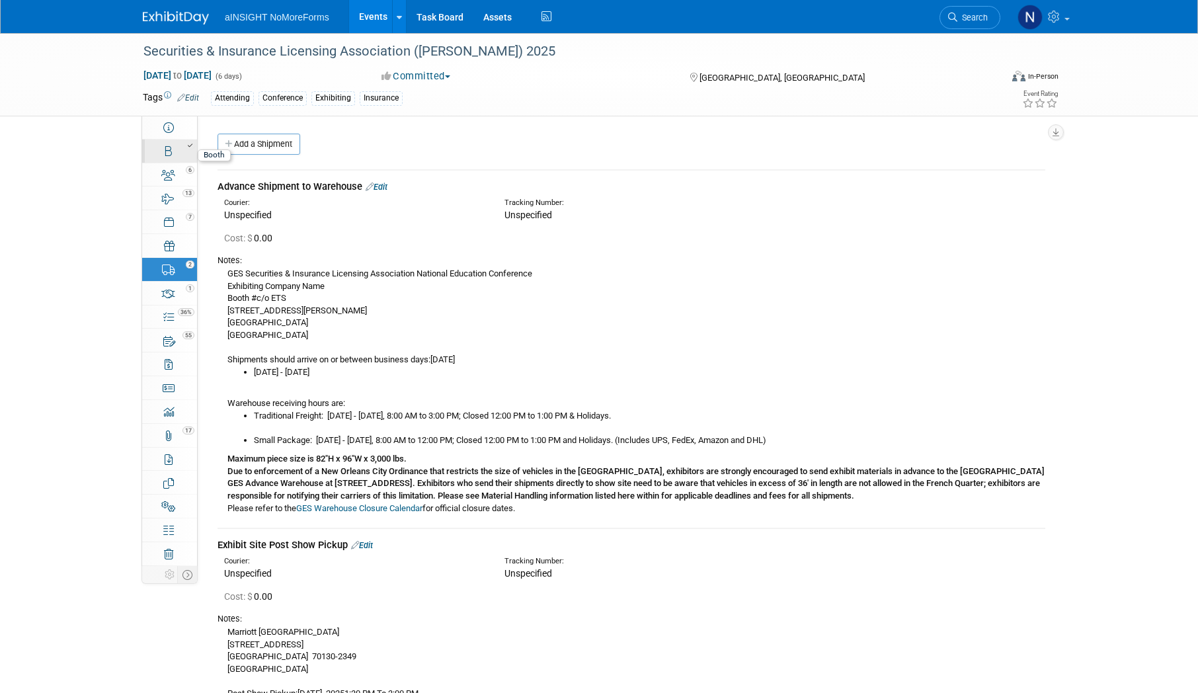
select select "NoMoreForms"
select select "Head of Sales"
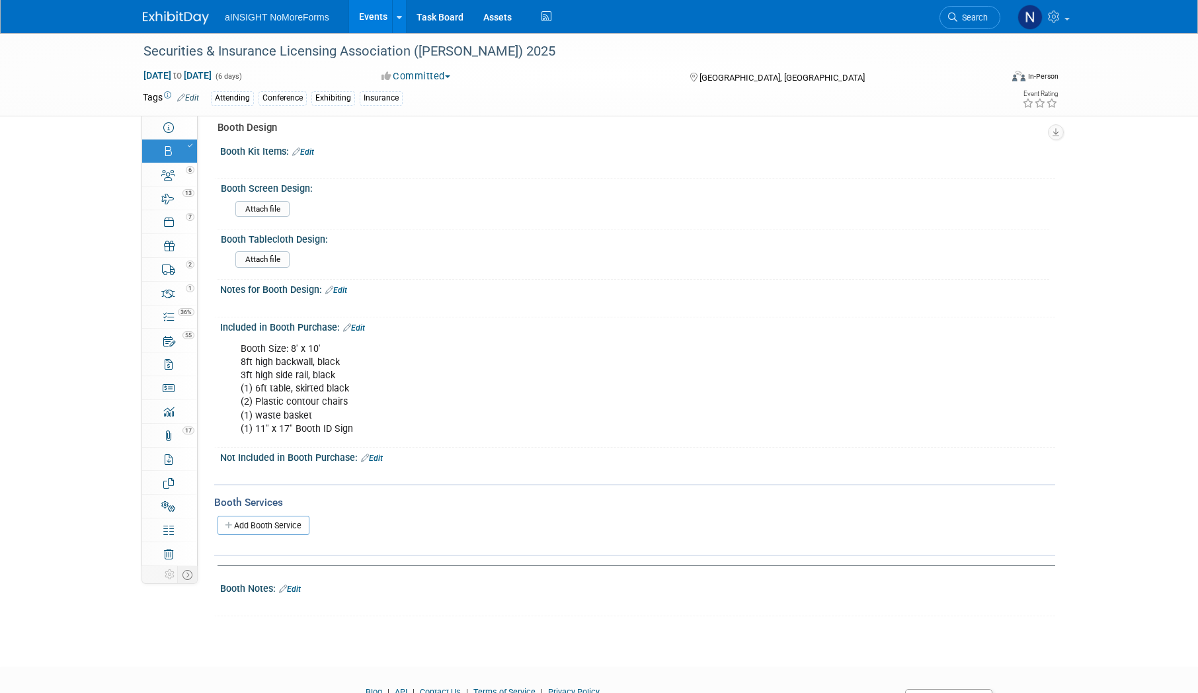
scroll to position [387, 0]
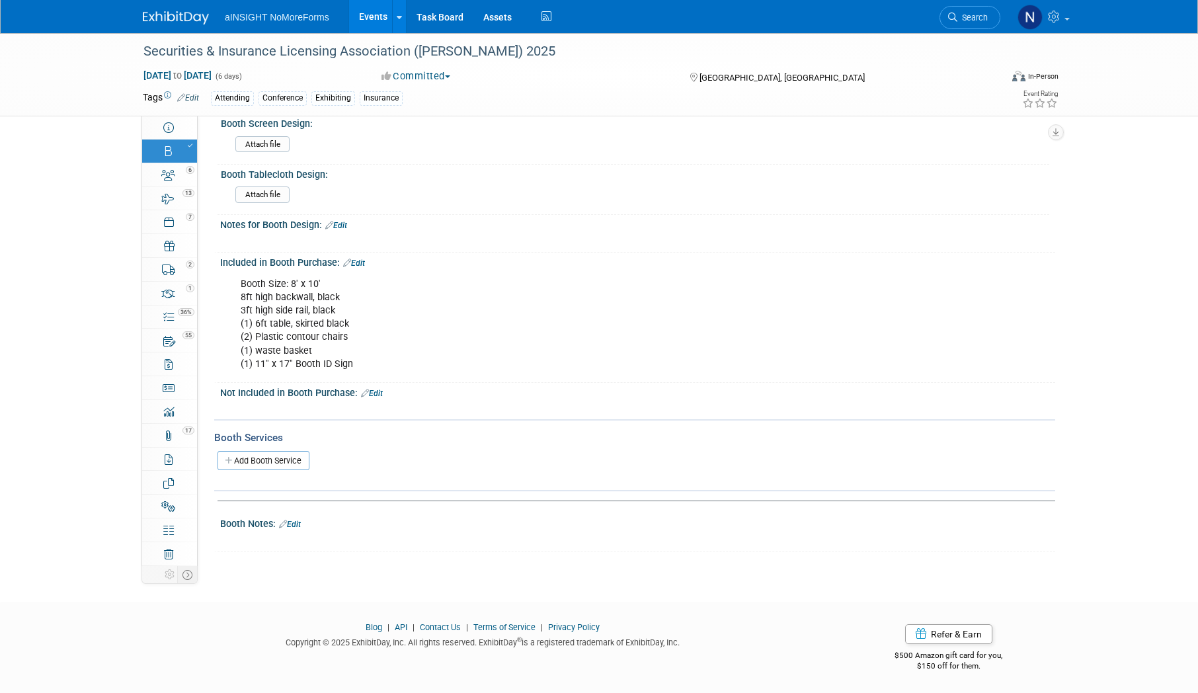
click at [290, 469] on div "Add Booth Service" at bounding box center [634, 460] width 841 height 30
click at [290, 454] on link "Add Booth Service" at bounding box center [264, 460] width 92 height 19
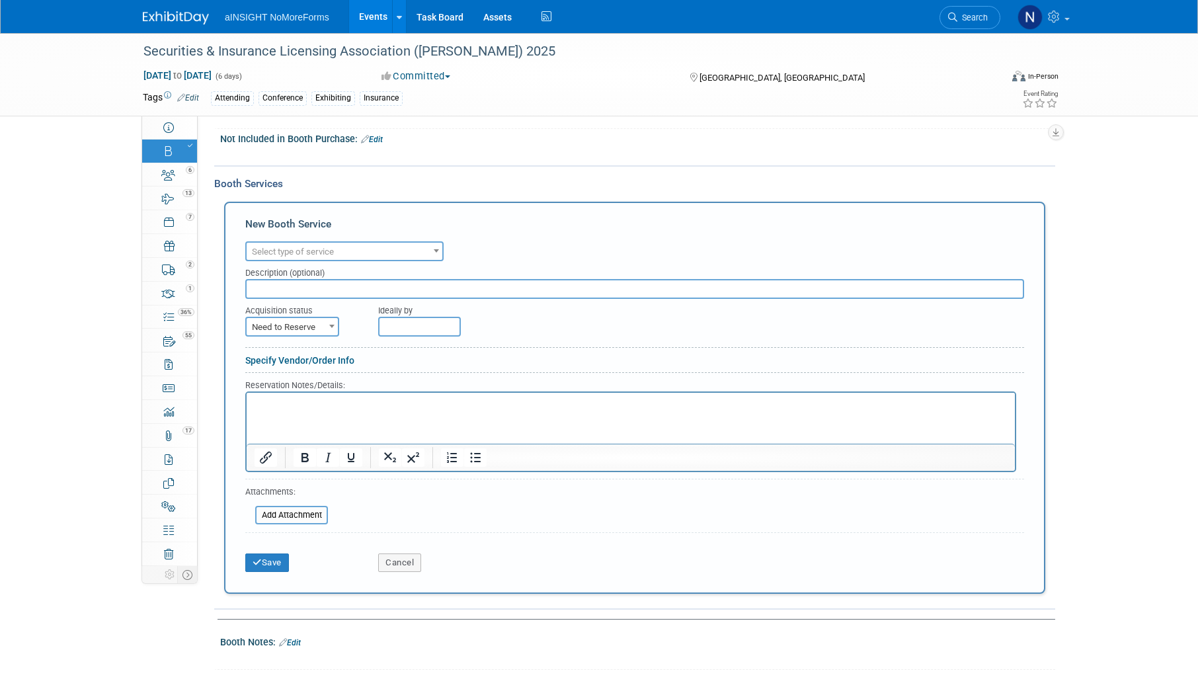
scroll to position [651, 0]
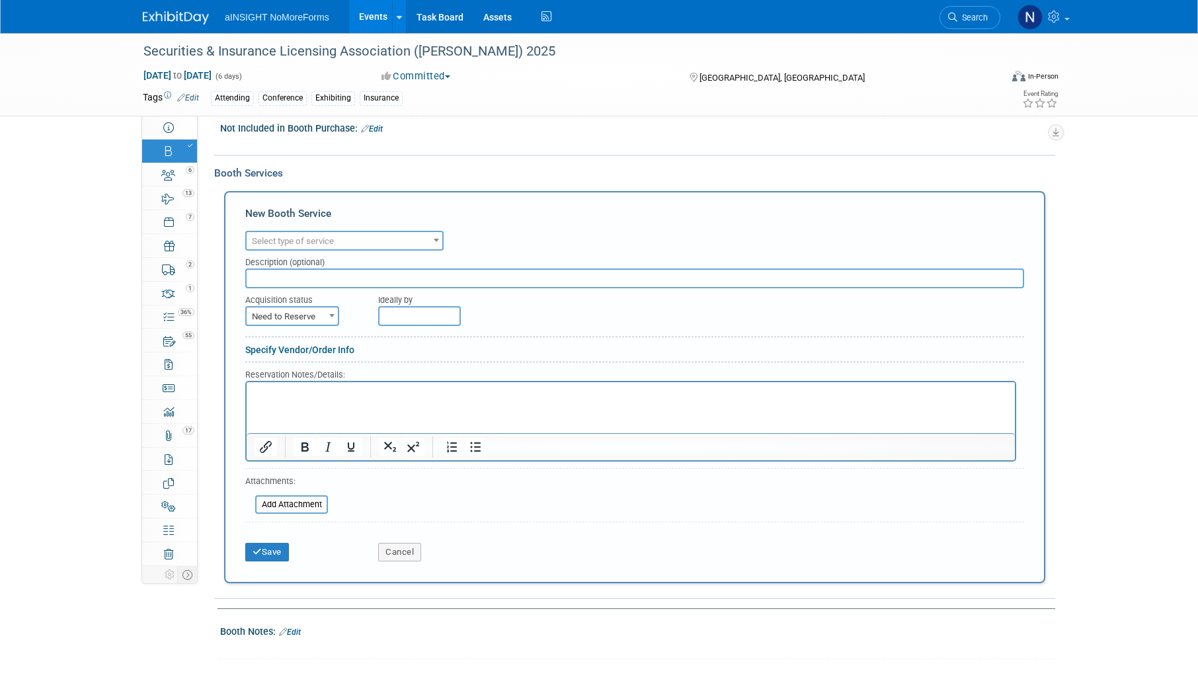
click at [288, 244] on span "Select type of service" at bounding box center [293, 241] width 82 height 10
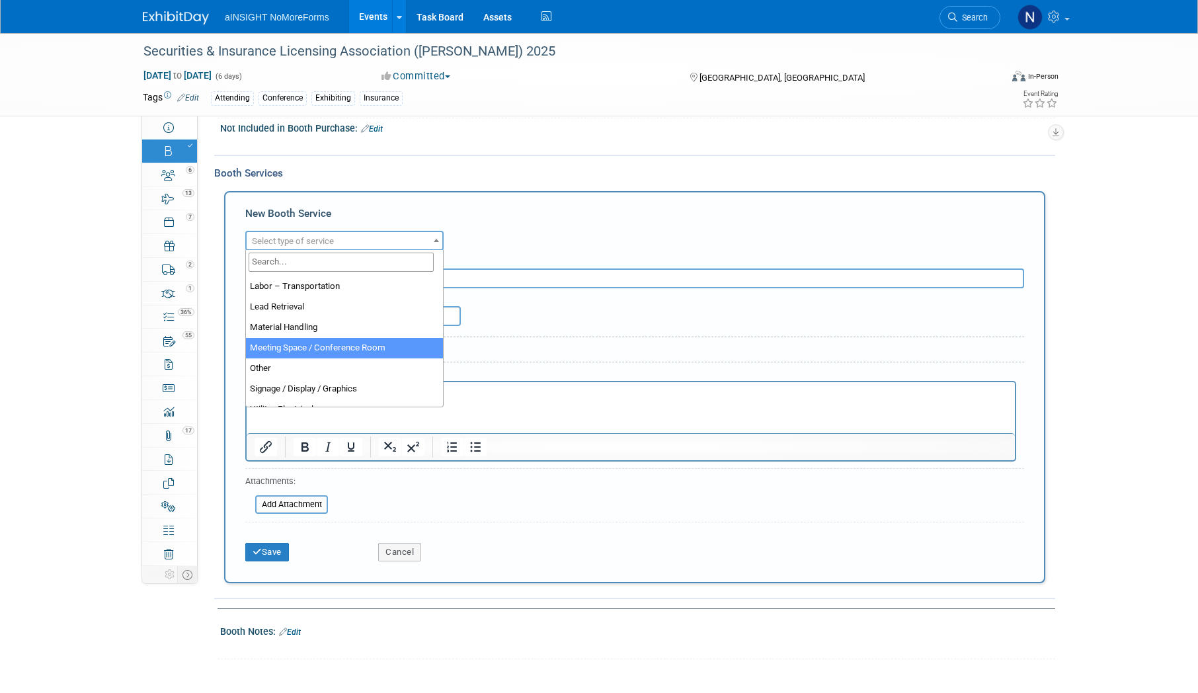
scroll to position [331, 0]
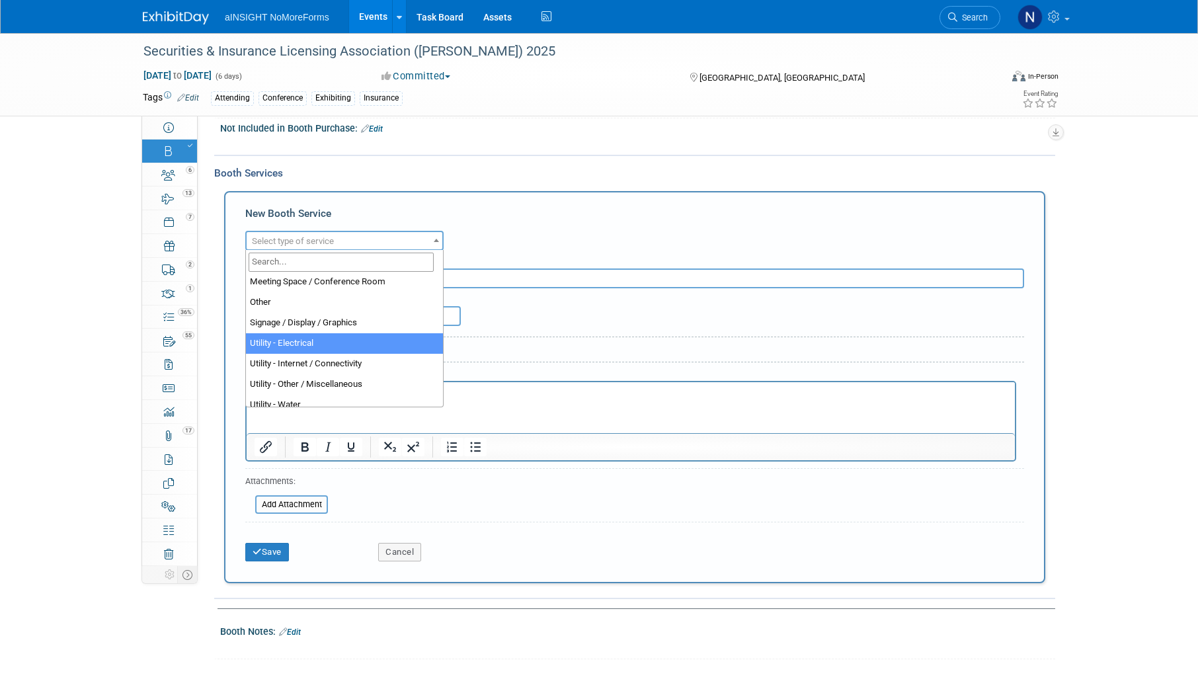
select select "8"
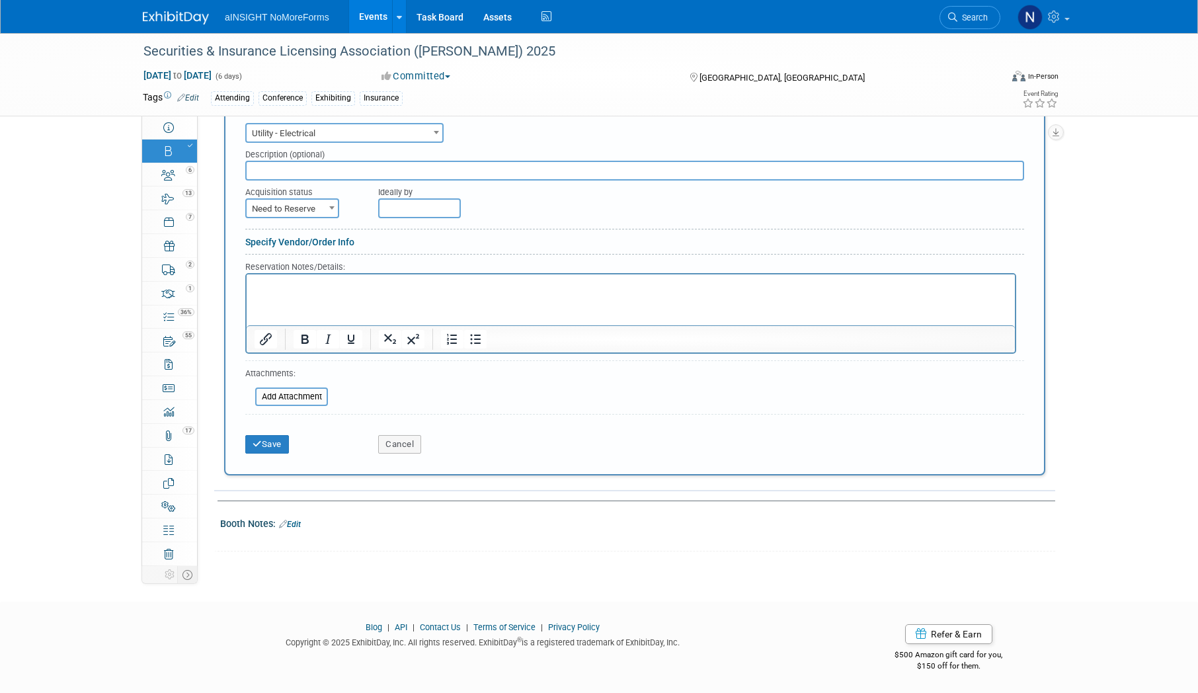
scroll to position [561, 0]
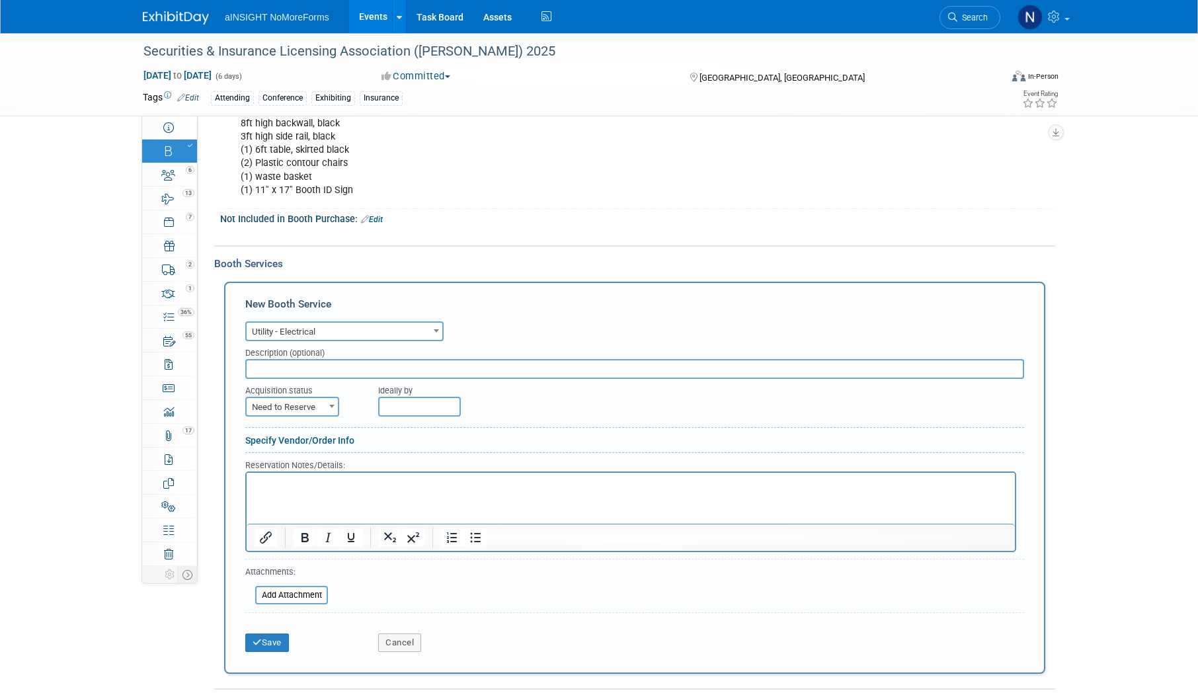
click at [313, 441] on link "Specify Vendor/Order Info" at bounding box center [299, 440] width 109 height 11
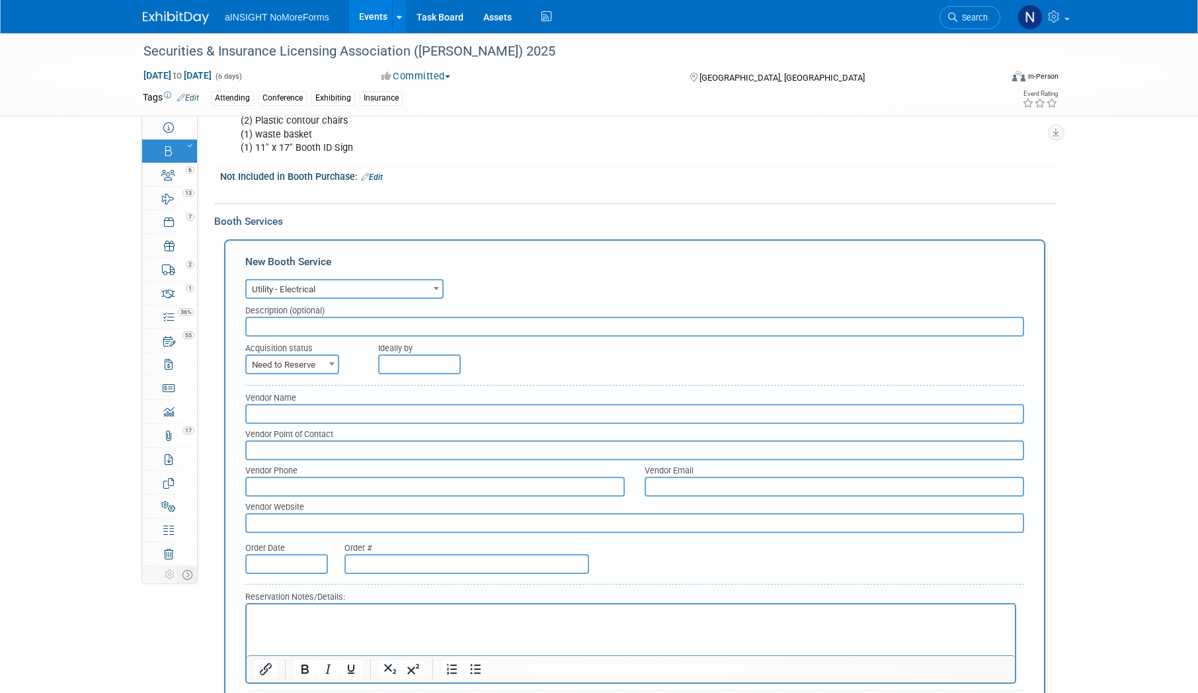
scroll to position [627, 0]
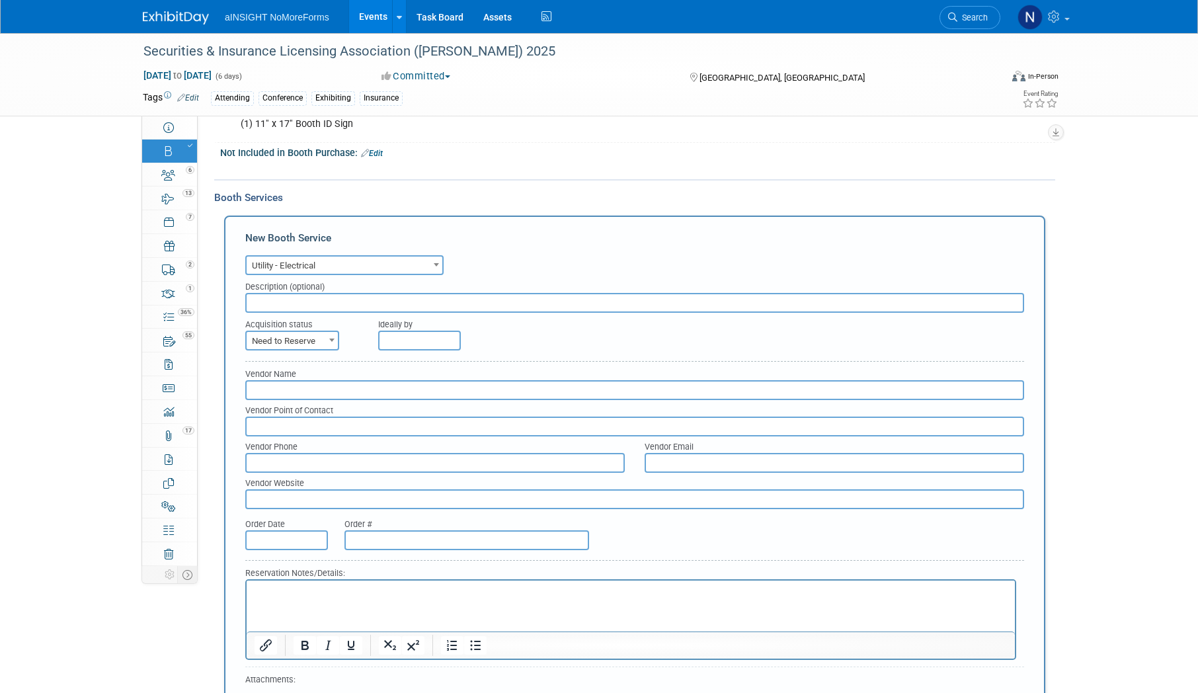
click at [320, 389] on input "text" at bounding box center [634, 390] width 779 height 20
type input "EventNow"
click at [313, 335] on span "Need to Reserve" at bounding box center [292, 341] width 91 height 19
select select "2"
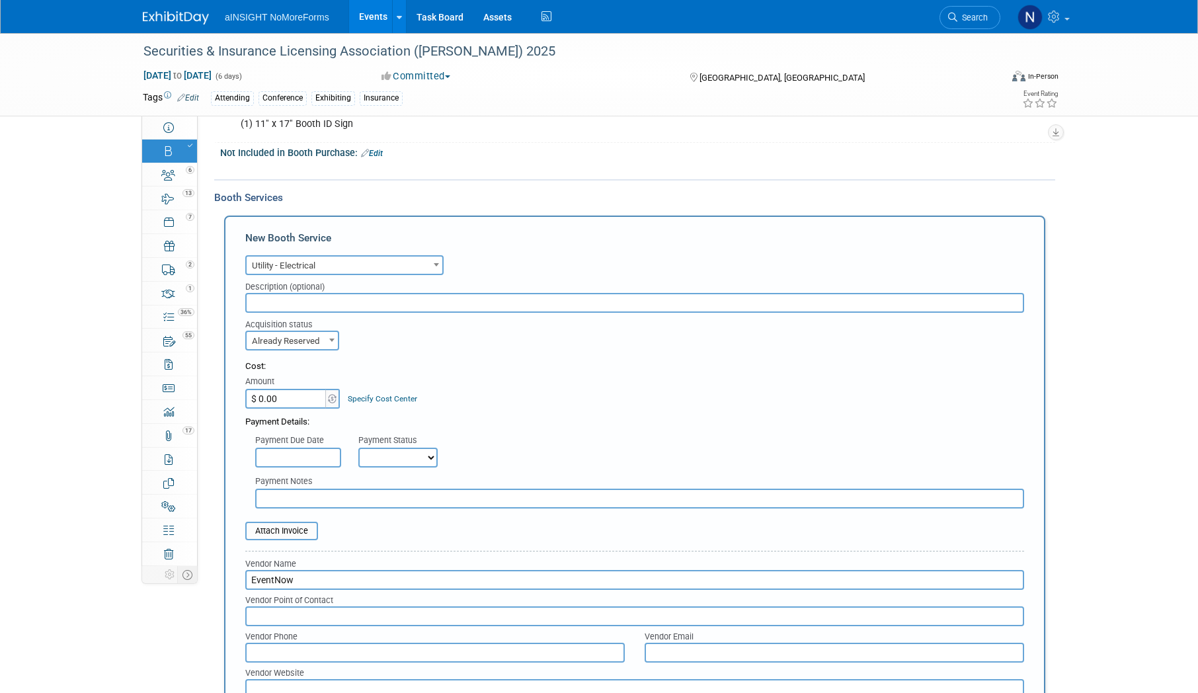
click at [299, 406] on input "$ 0.00" at bounding box center [286, 399] width 83 height 20
type input "$ 638.44"
click at [302, 439] on div "Payment Due Date" at bounding box center [296, 440] width 83 height 13
click at [278, 538] on input "file" at bounding box center [237, 531] width 157 height 16
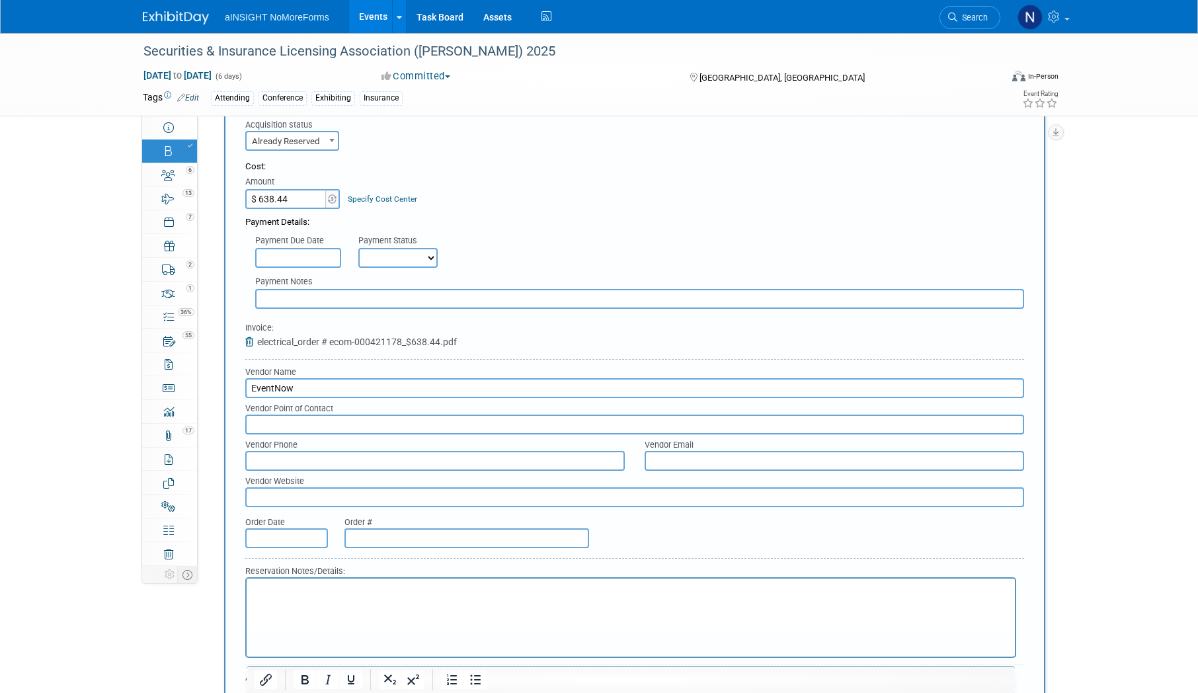
scroll to position [1024, 0]
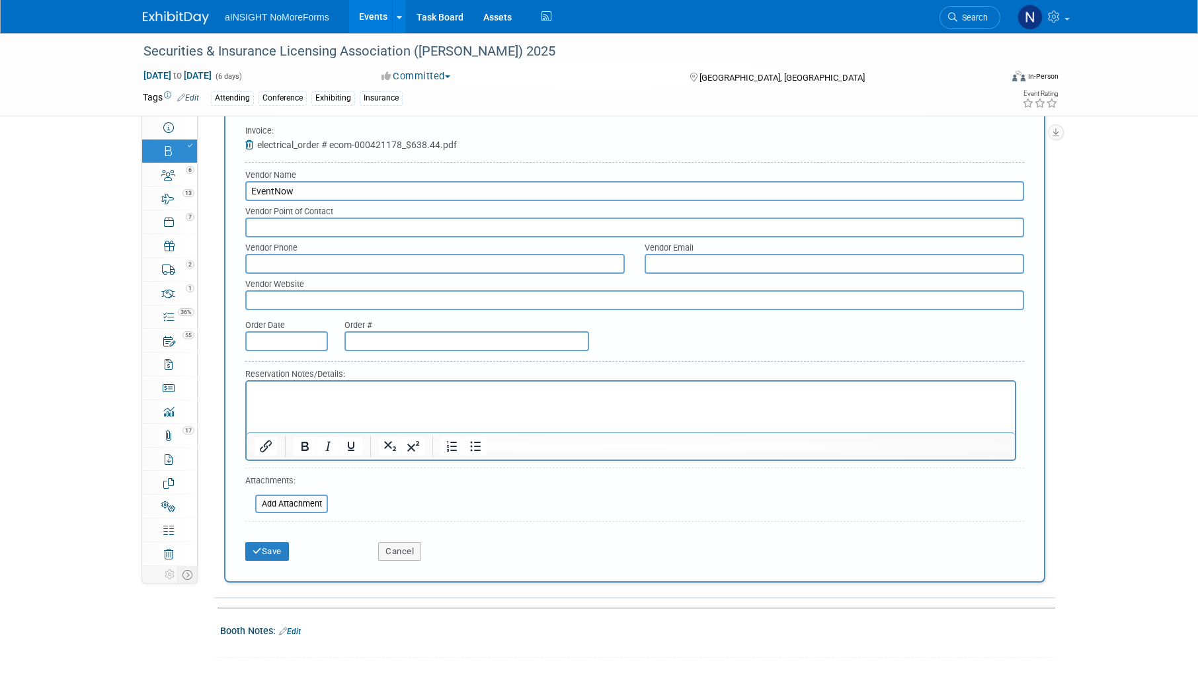
paste input "ECOM-000421178"
type input "ECOM-000421178"
click at [274, 339] on input "text" at bounding box center [286, 341] width 83 height 20
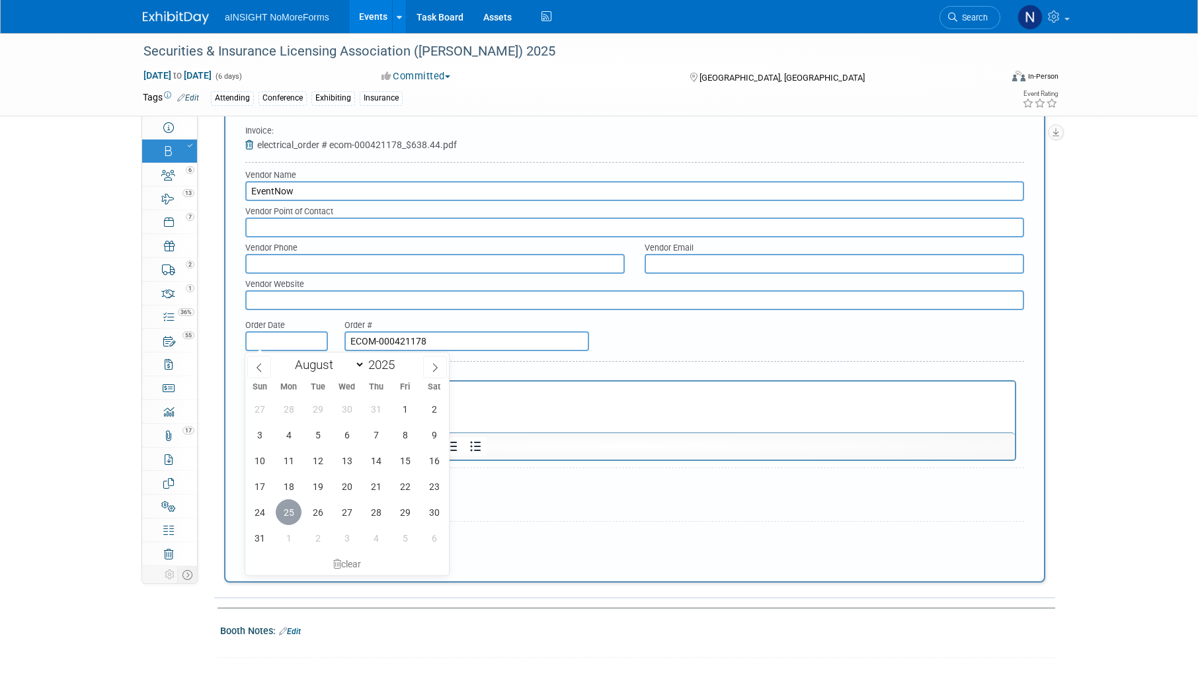
click at [290, 515] on span "25" at bounding box center [289, 512] width 26 height 26
type input "[DATE]"
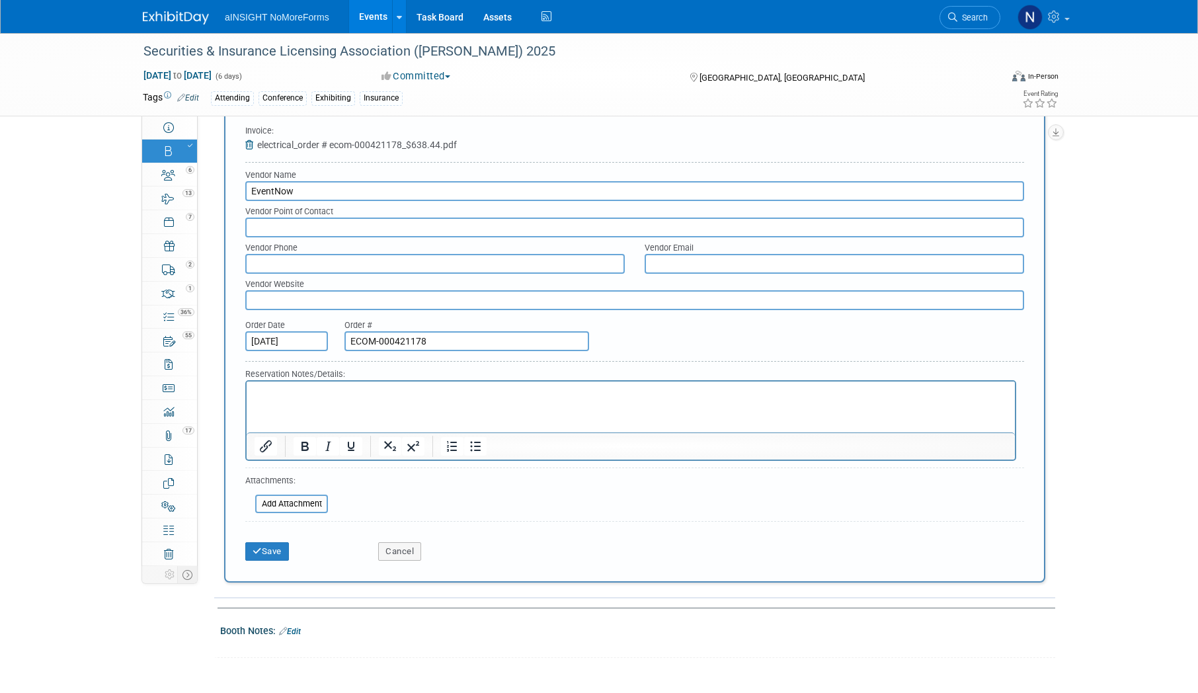
paste input "[URL][DOMAIN_NAME]"
type input "[URL][DOMAIN_NAME]"
click at [258, 560] on button "Save" at bounding box center [267, 551] width 44 height 19
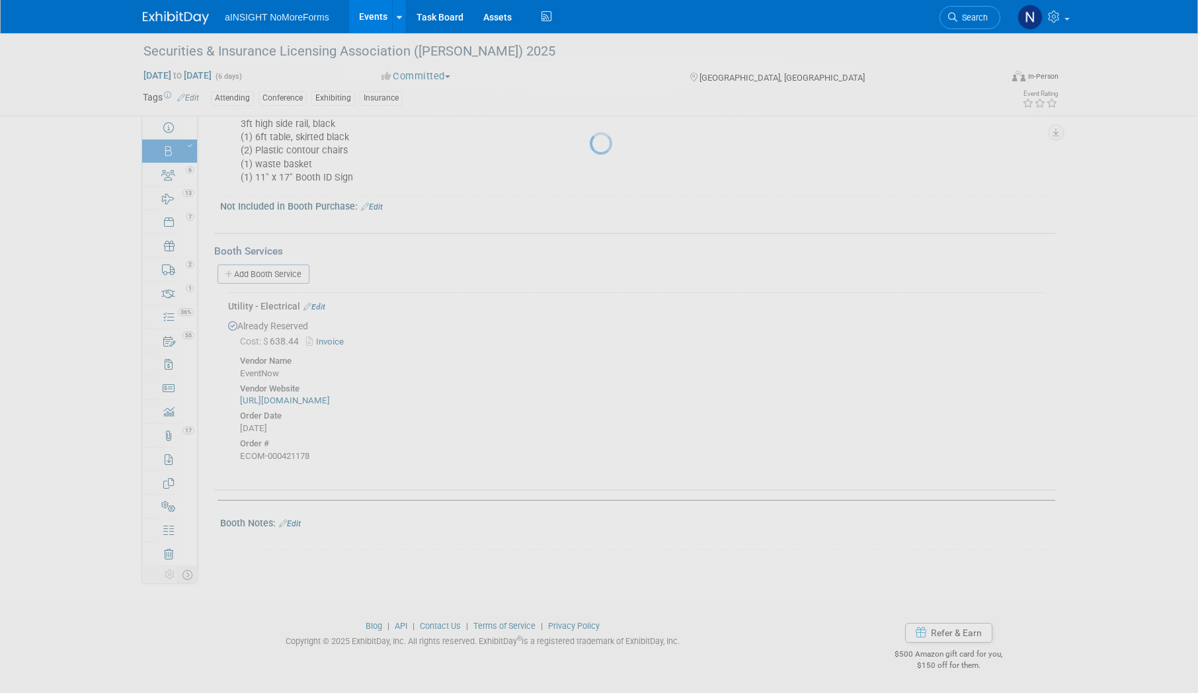
scroll to position [572, 0]
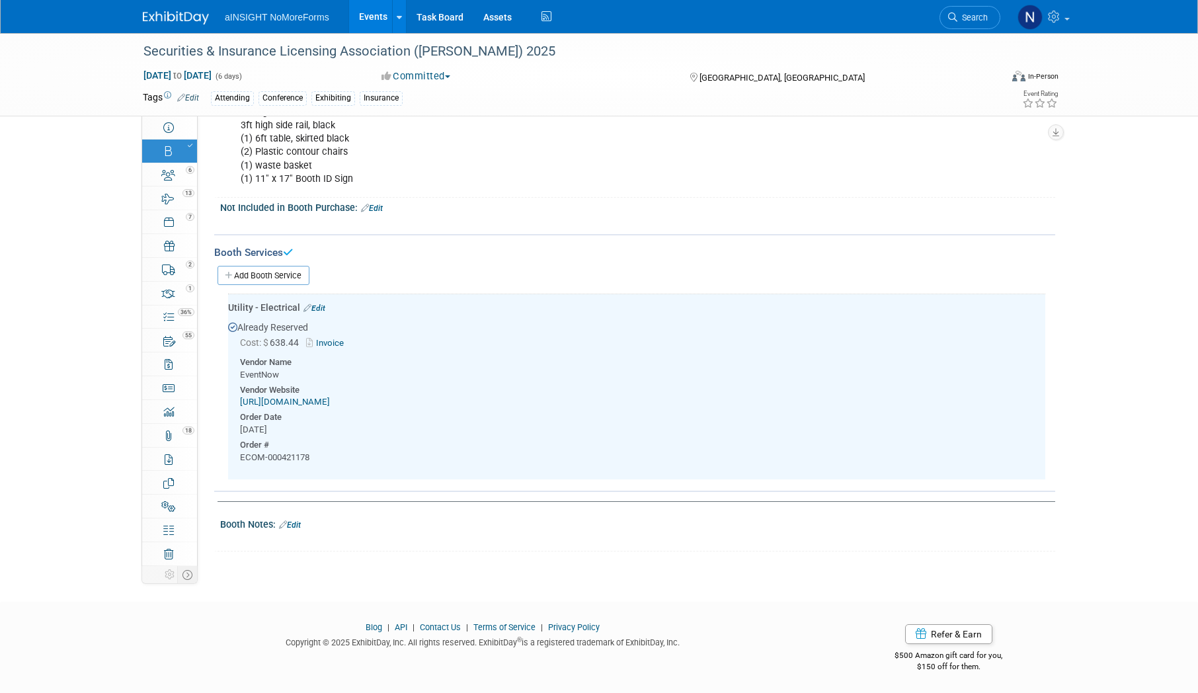
click at [296, 530] on div "X" at bounding box center [636, 533] width 819 height 7
click at [297, 525] on link "Edit" at bounding box center [290, 524] width 22 height 9
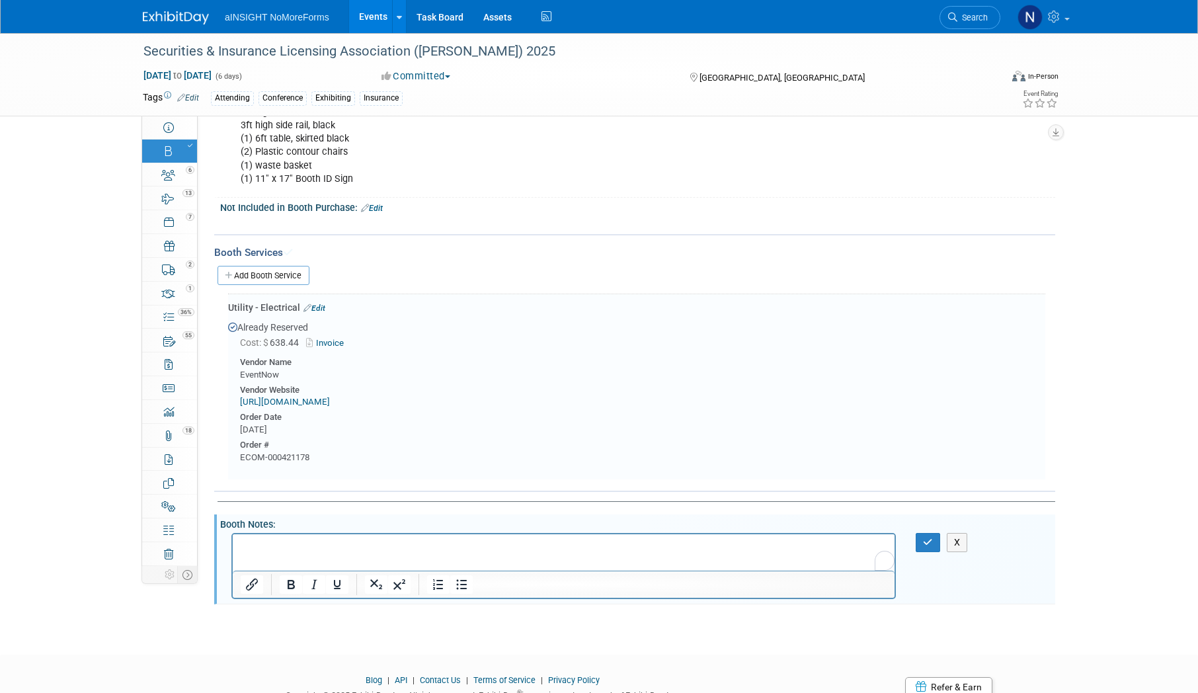
scroll to position [0, 0]
click at [925, 548] on button "button" at bounding box center [928, 542] width 24 height 19
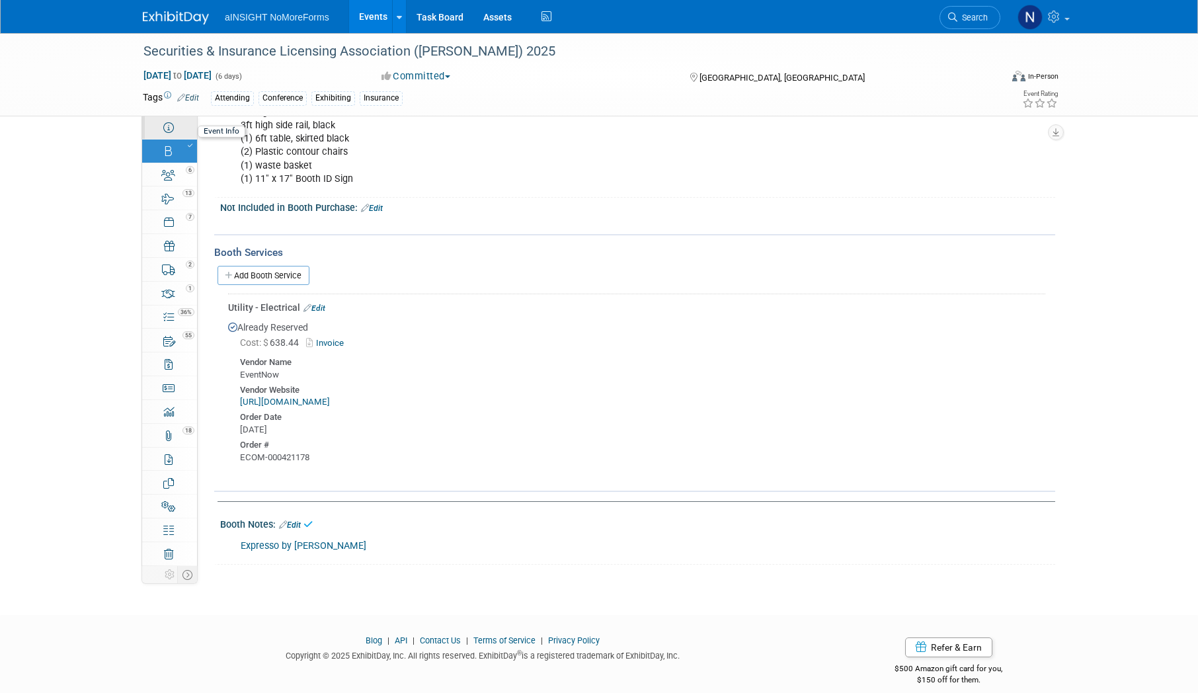
click at [173, 130] on icon at bounding box center [168, 127] width 11 height 11
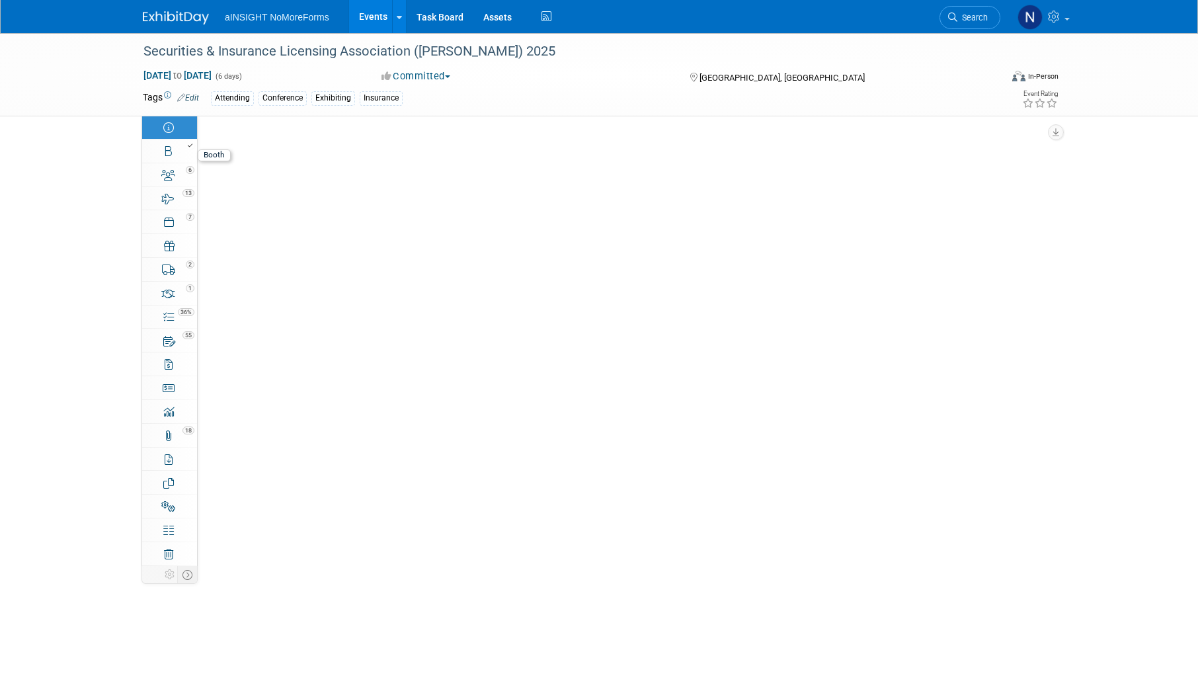
select select "NoMoreForms"
select select "Conference & Expo"
select select "Insurance"
select select "Yes"
select select "No"
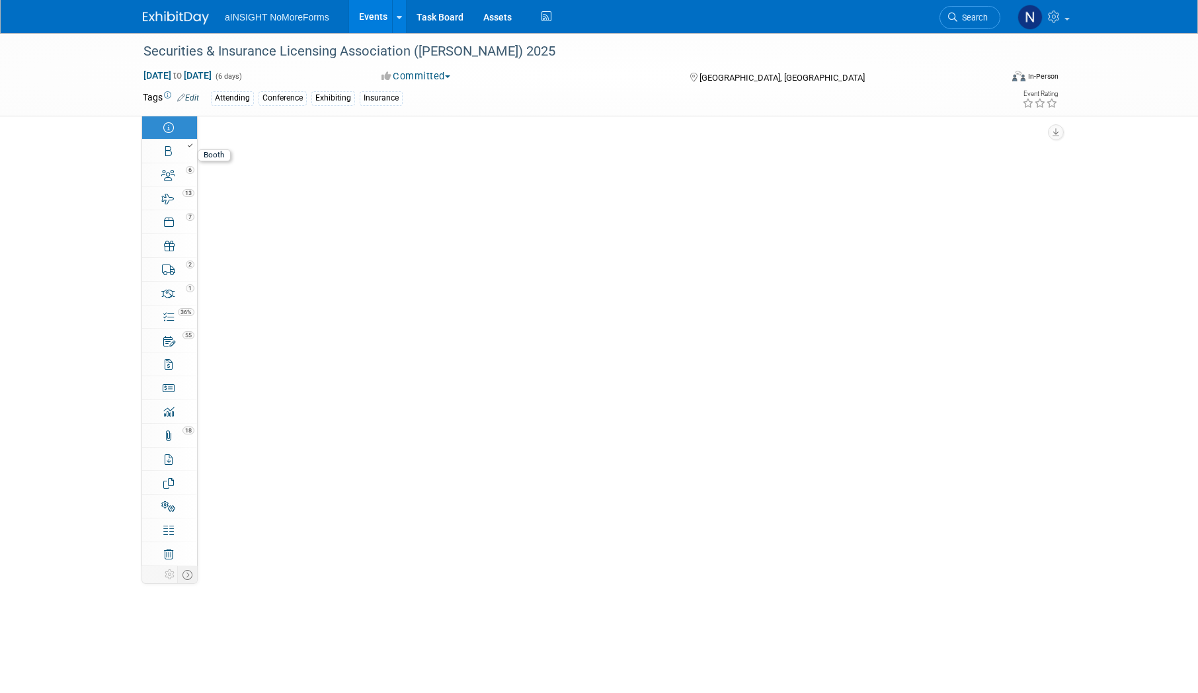
select select "Yes"
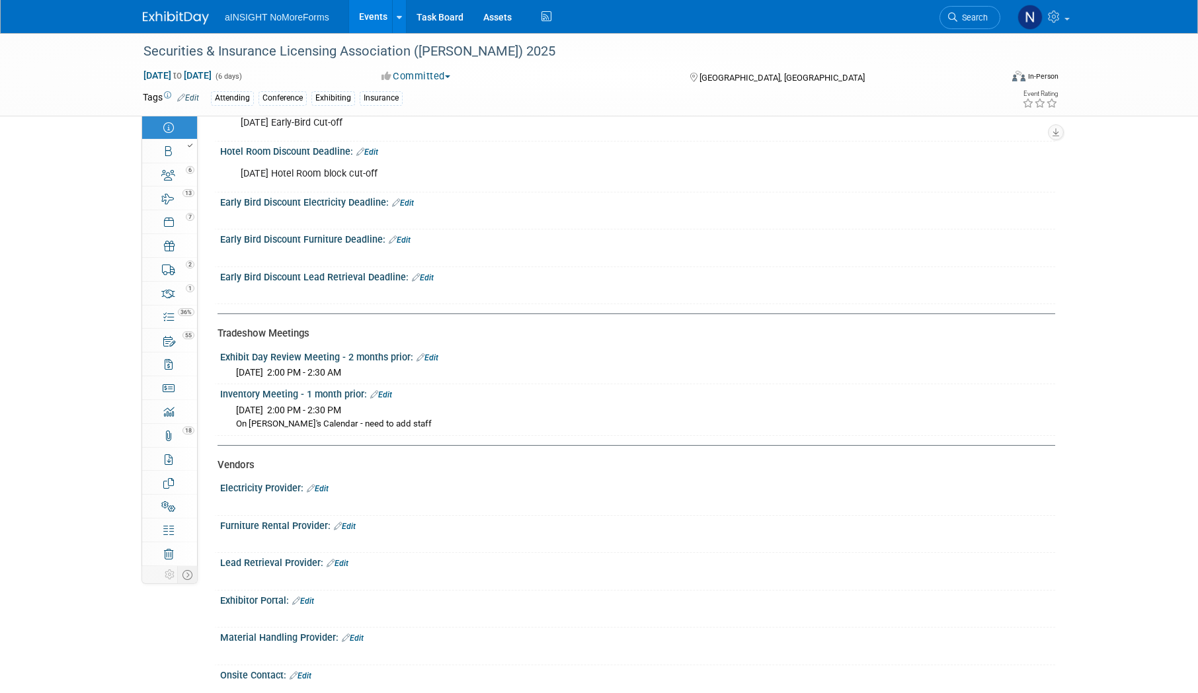
scroll to position [1719, 0]
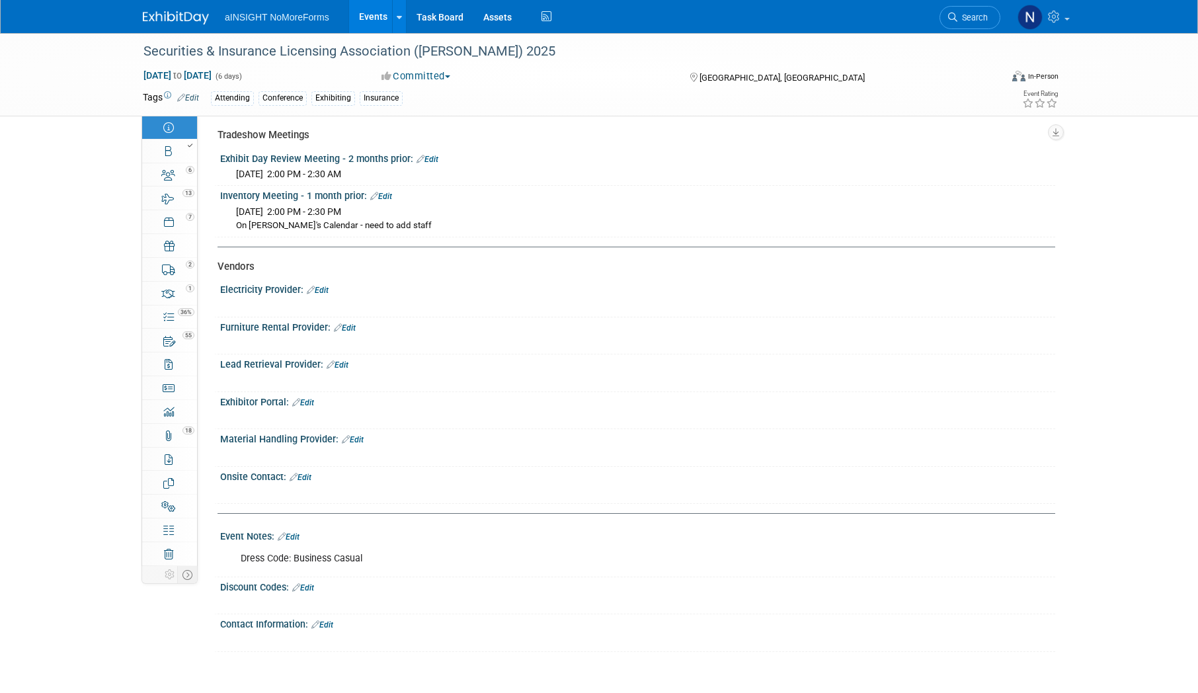
click at [327, 289] on link "Edit" at bounding box center [318, 290] width 22 height 9
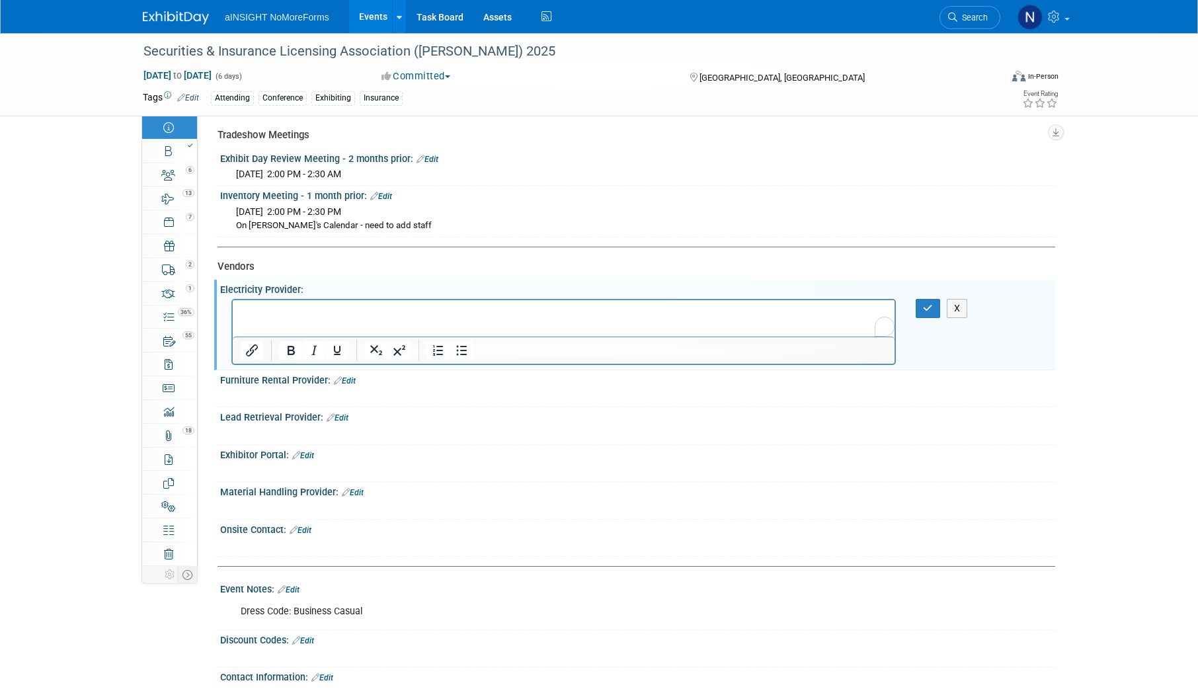
scroll to position [0, 0]
click at [928, 309] on icon "button" at bounding box center [928, 308] width 10 height 9
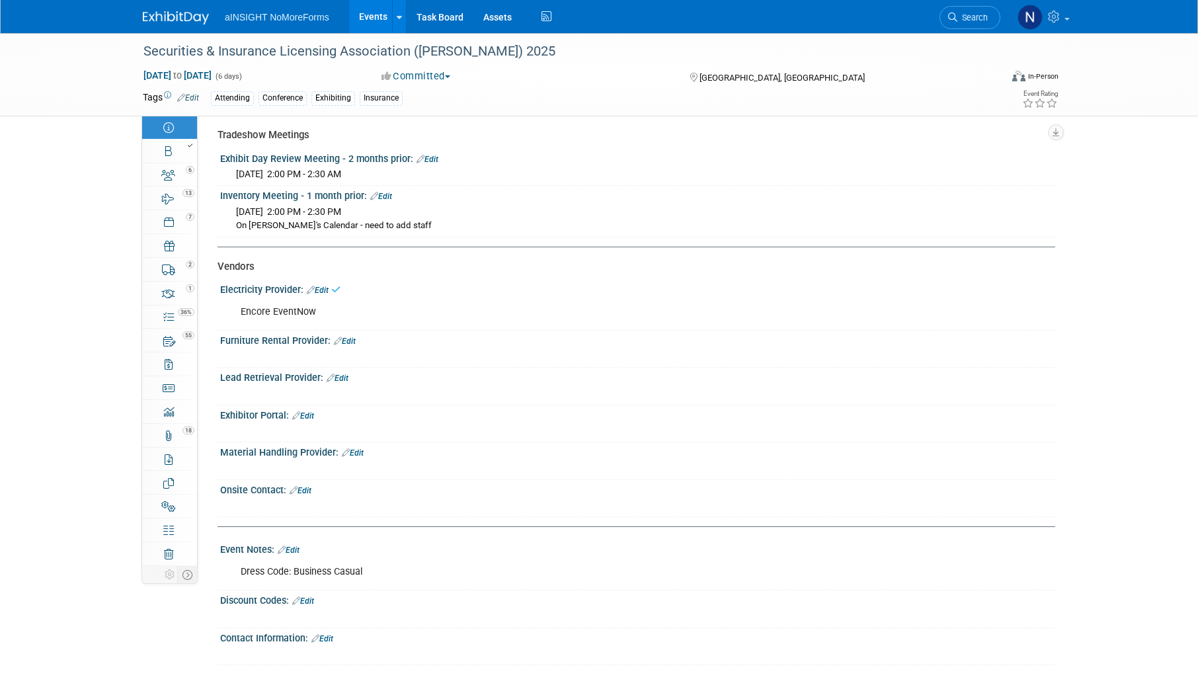
click at [347, 340] on link "Edit" at bounding box center [345, 341] width 22 height 9
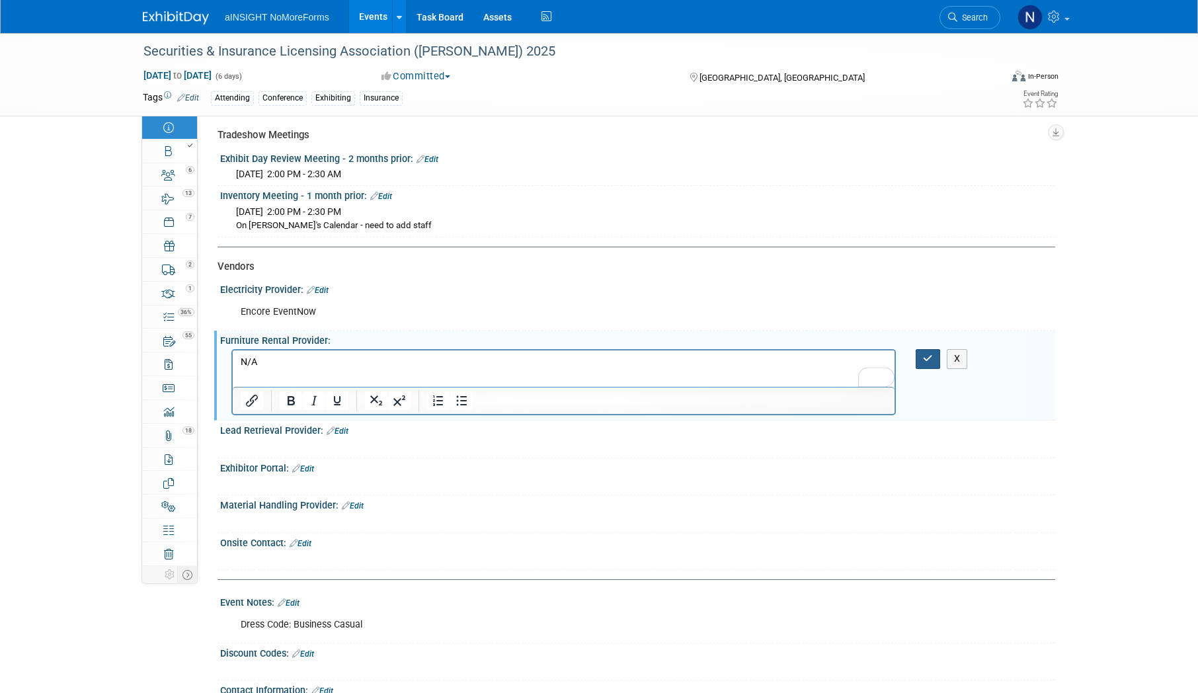
click at [932, 358] on icon "button" at bounding box center [928, 358] width 10 height 9
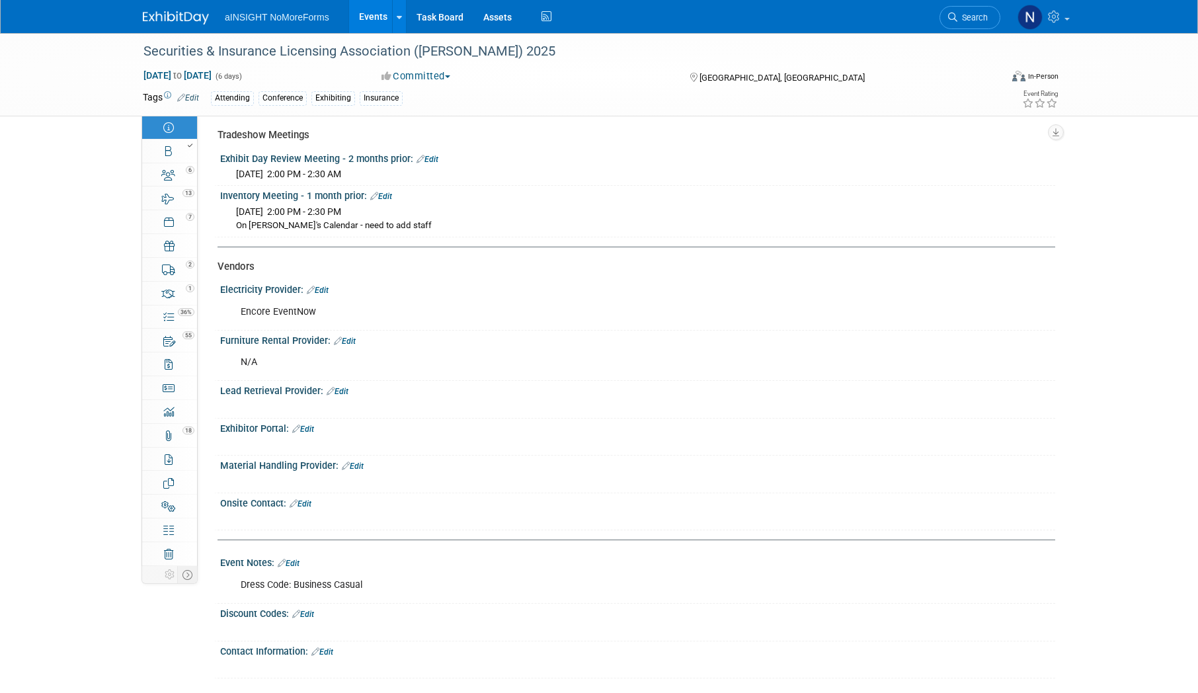
click at [302, 430] on link "Edit" at bounding box center [303, 429] width 22 height 9
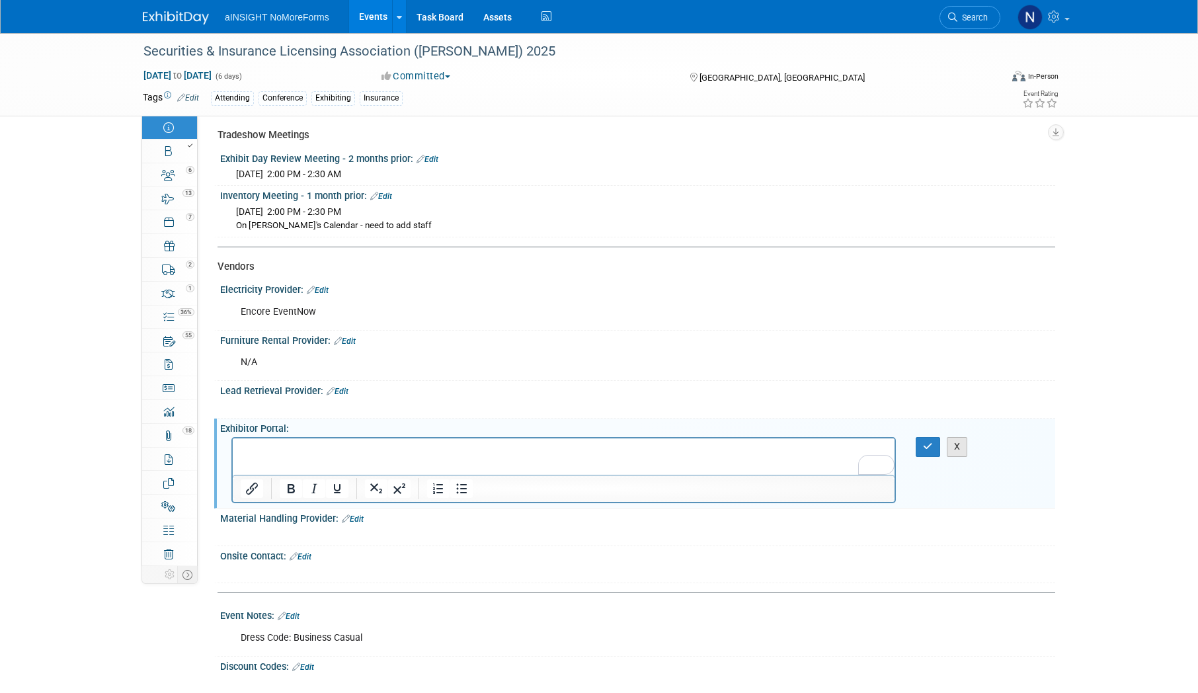
click at [959, 448] on button "X" at bounding box center [957, 446] width 21 height 19
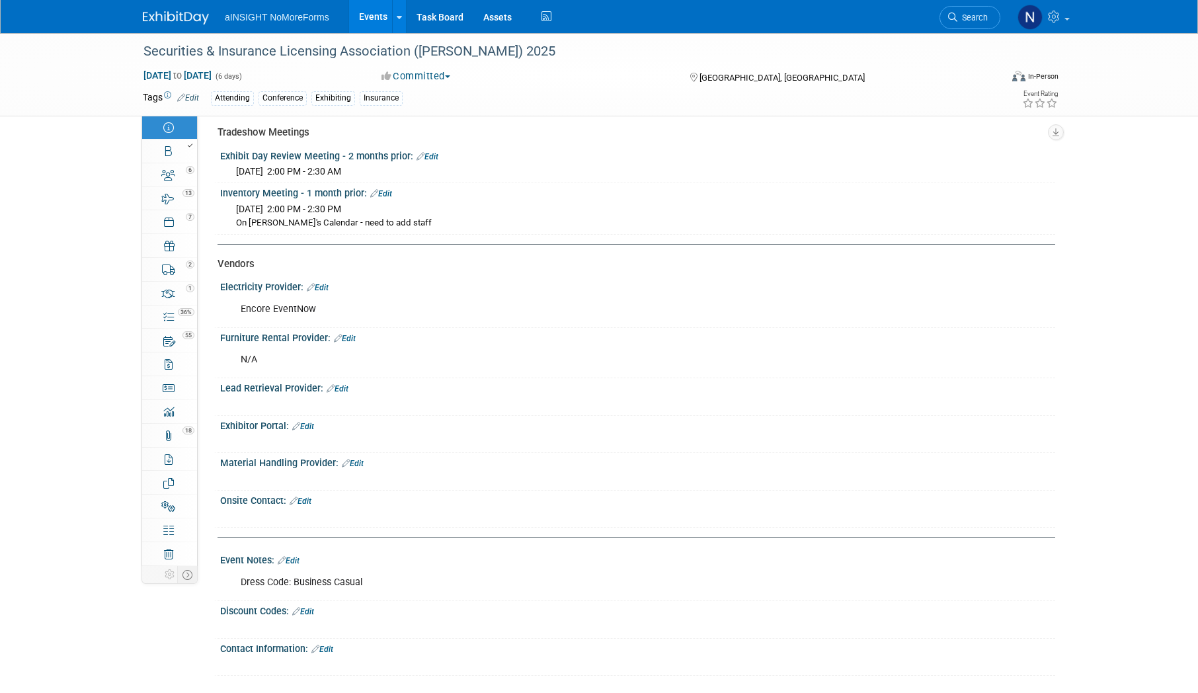
scroll to position [1581, 0]
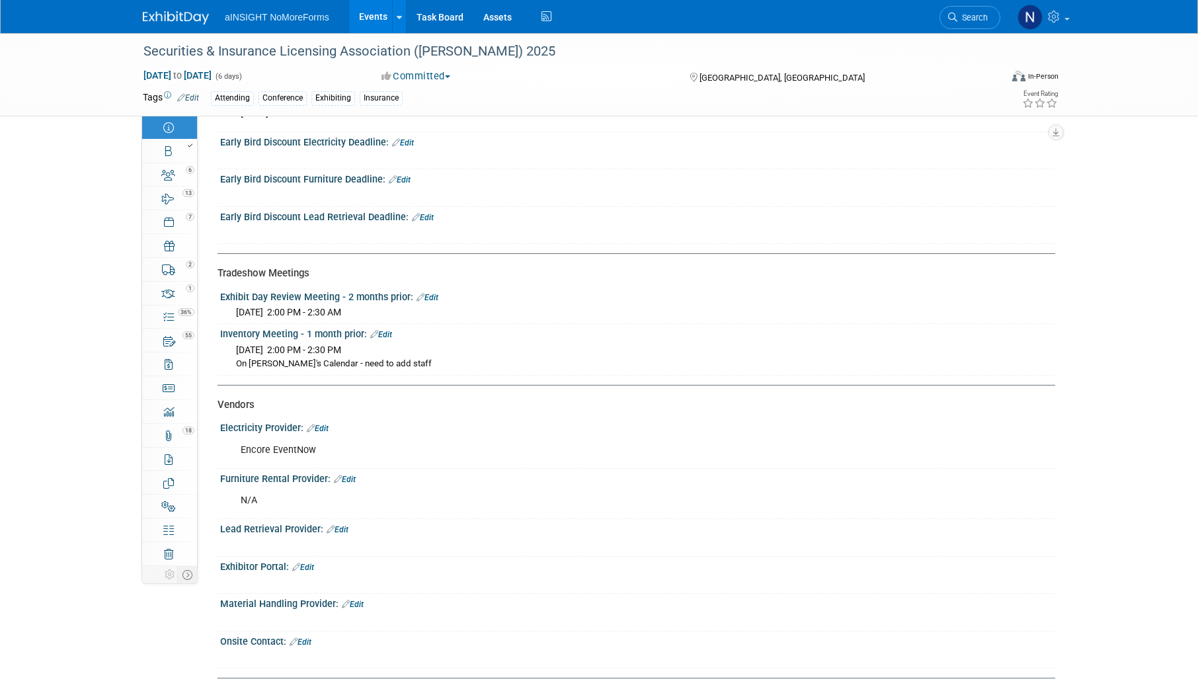
click at [313, 427] on icon at bounding box center [311, 428] width 8 height 9
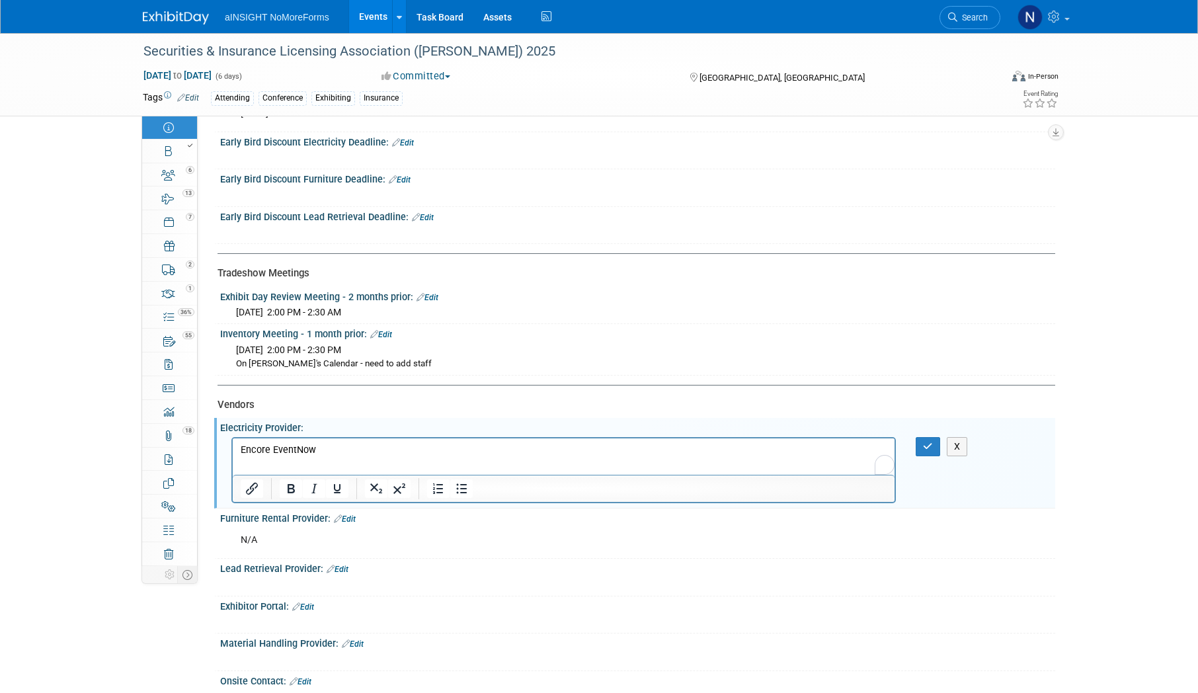
scroll to position [0, 0]
click at [323, 449] on p "Encore EventNow" at bounding box center [564, 449] width 647 height 13
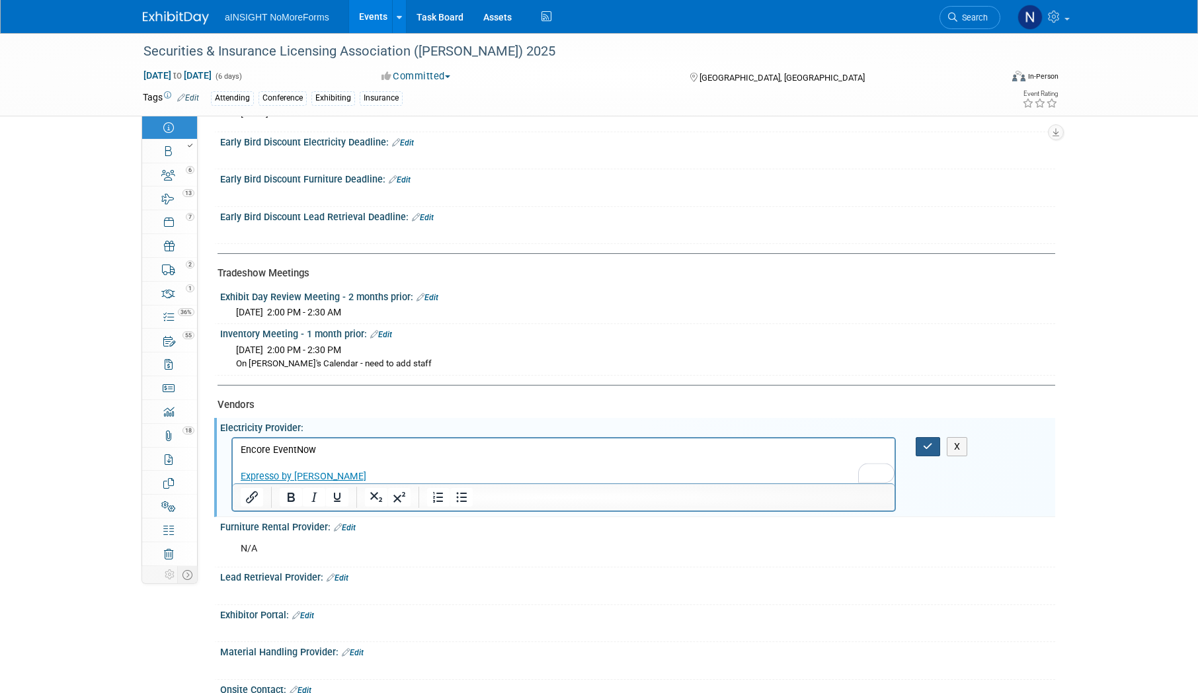
click at [938, 440] on button "button" at bounding box center [928, 446] width 24 height 19
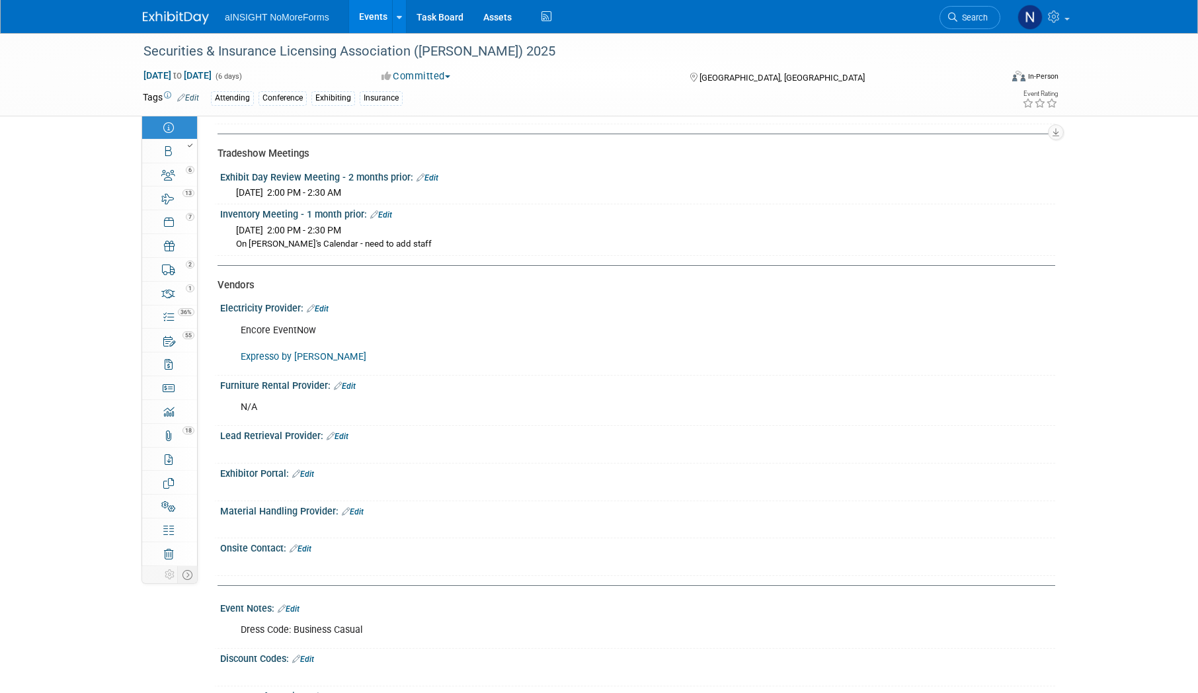
scroll to position [1674, 0]
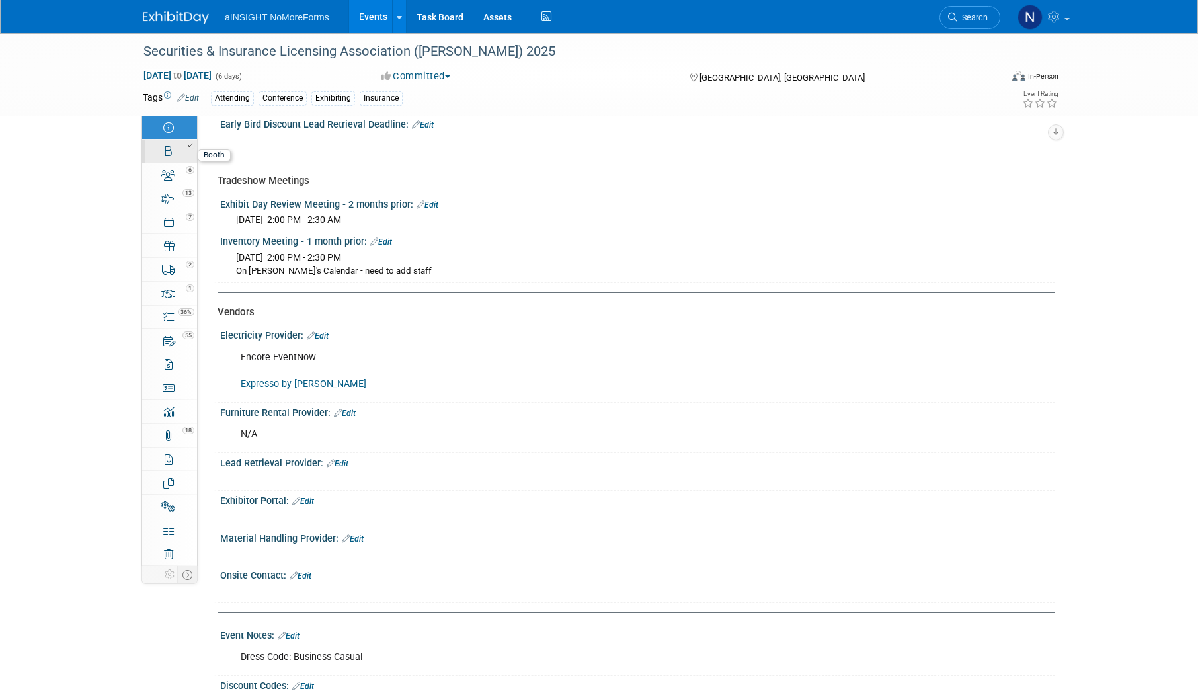
click at [181, 143] on div at bounding box center [173, 145] width 45 height 9
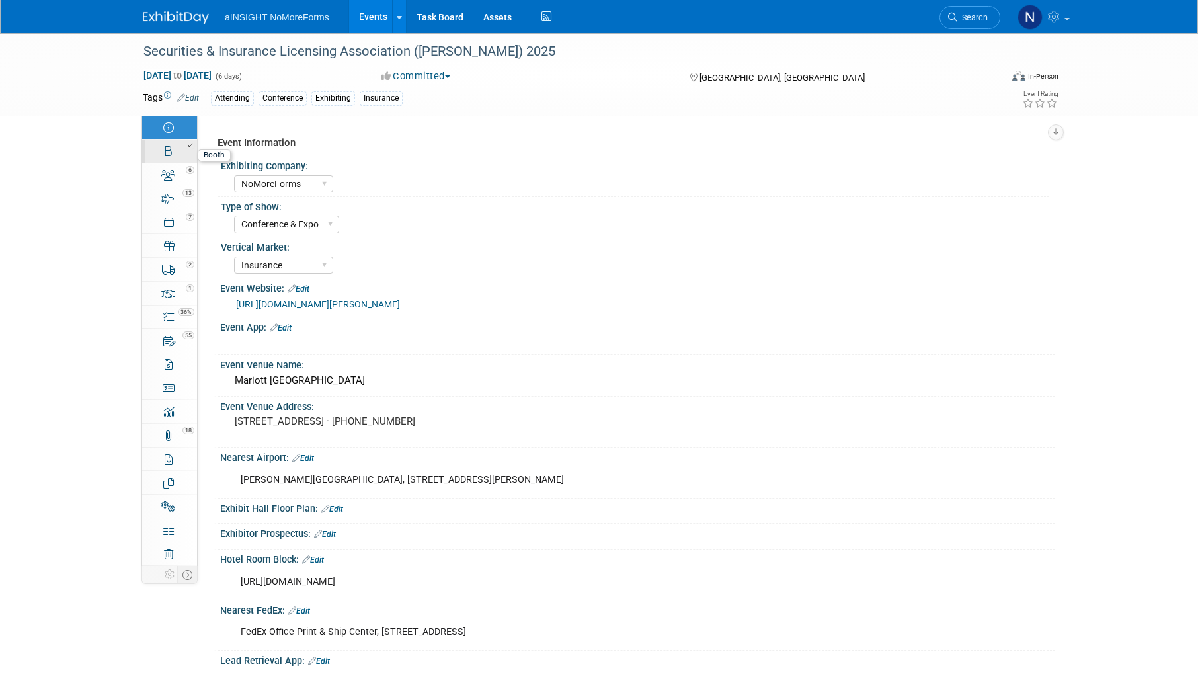
select select "NoMoreForms"
select select "Head of Sales"
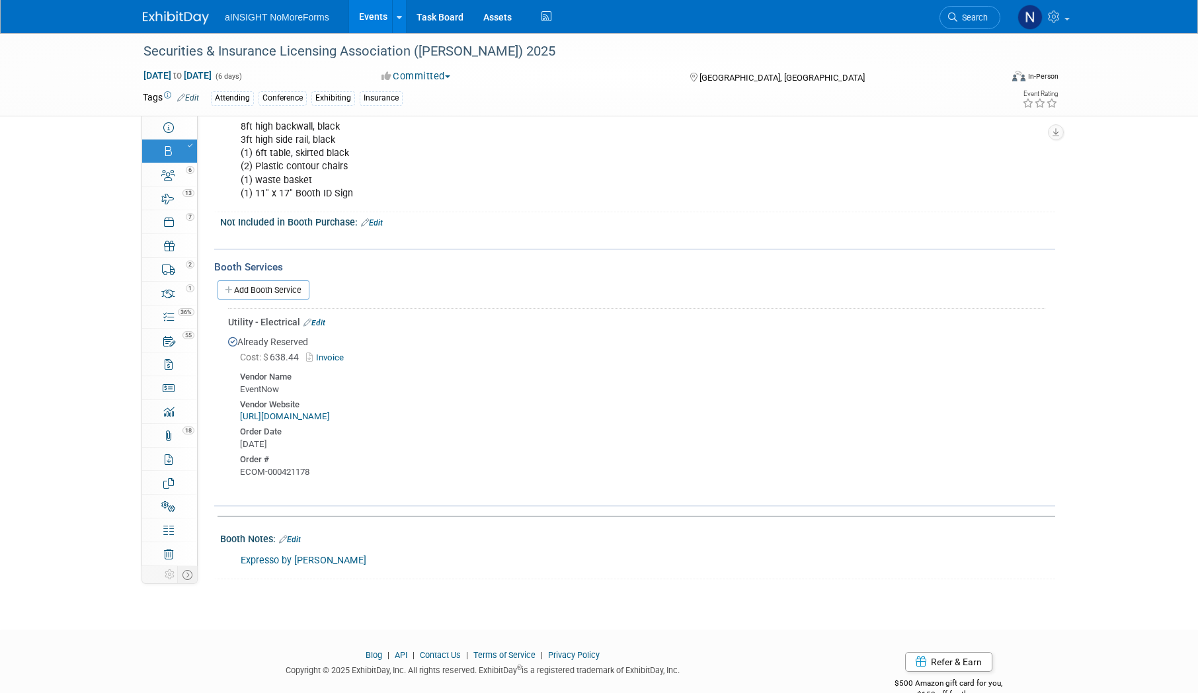
scroll to position [585, 0]
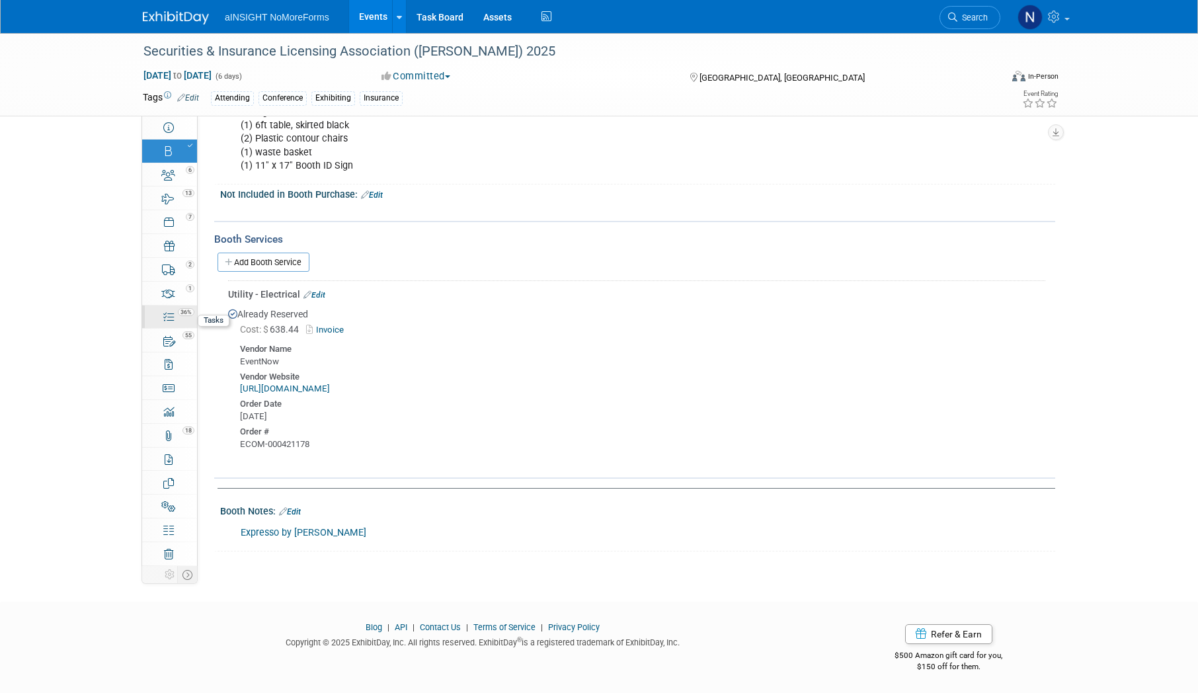
click at [177, 321] on link "36% Tasks 36%" at bounding box center [169, 316] width 55 height 23
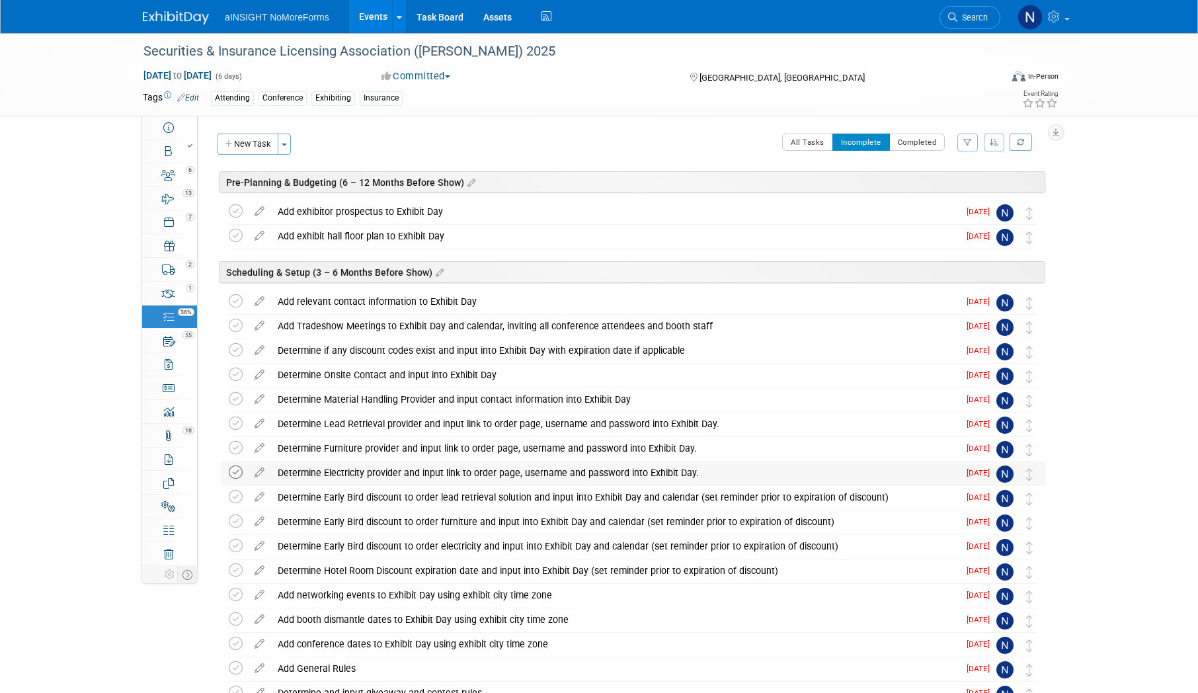
click at [235, 473] on icon at bounding box center [236, 472] width 14 height 14
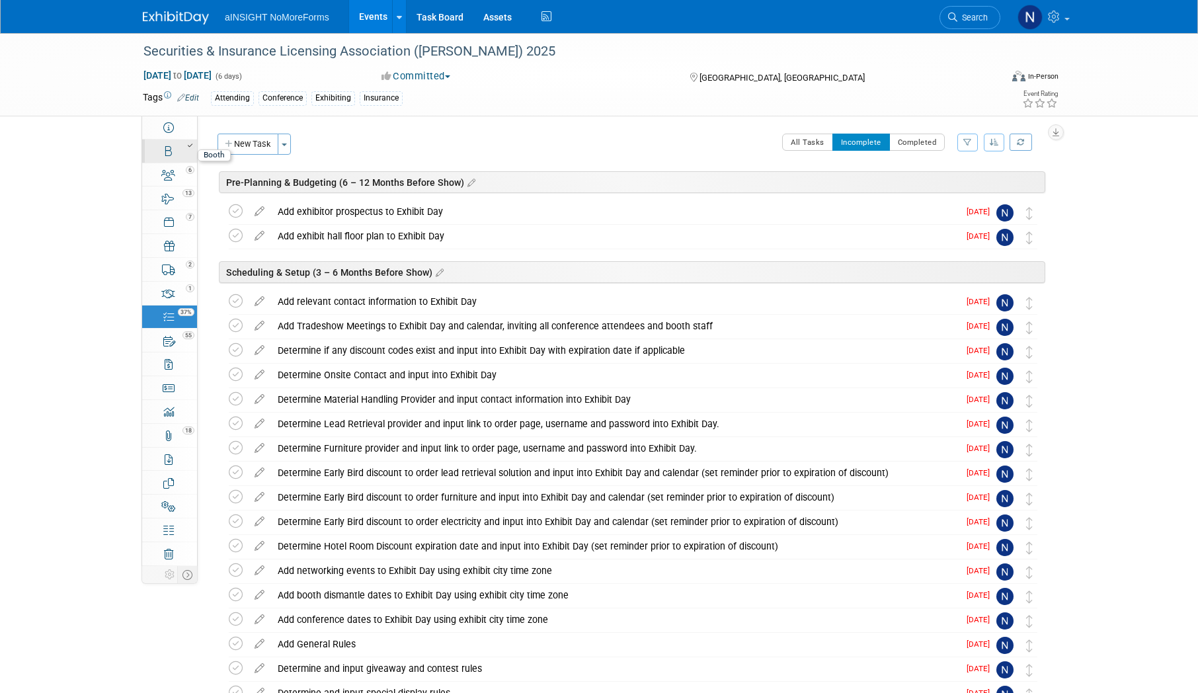
click at [163, 154] on link "Booth" at bounding box center [169, 151] width 55 height 23
select select "NoMoreForms"
select select "Head of Sales"
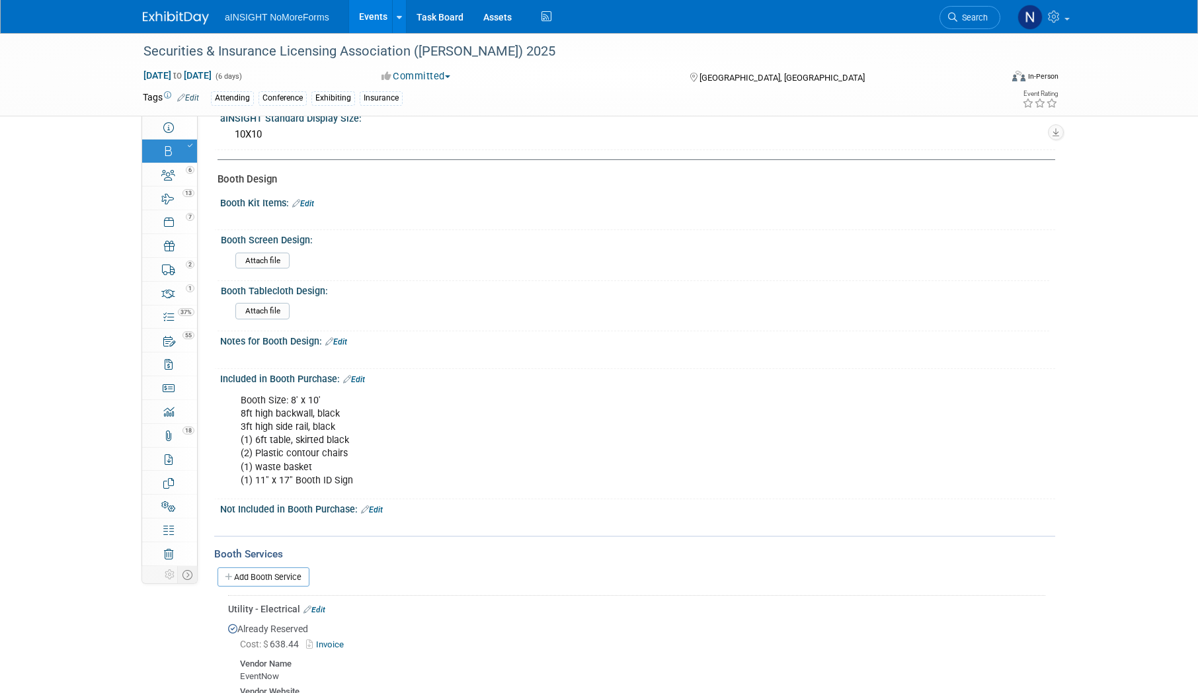
scroll to position [331, 0]
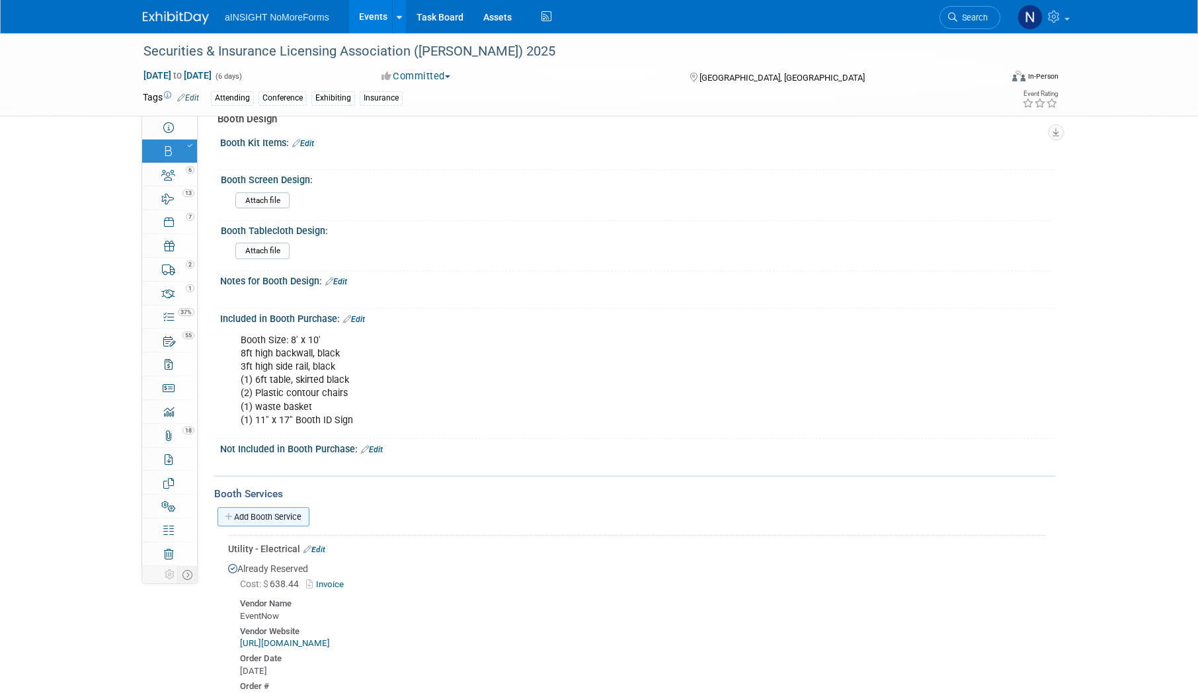
click at [266, 512] on link "Add Booth Service" at bounding box center [264, 516] width 92 height 19
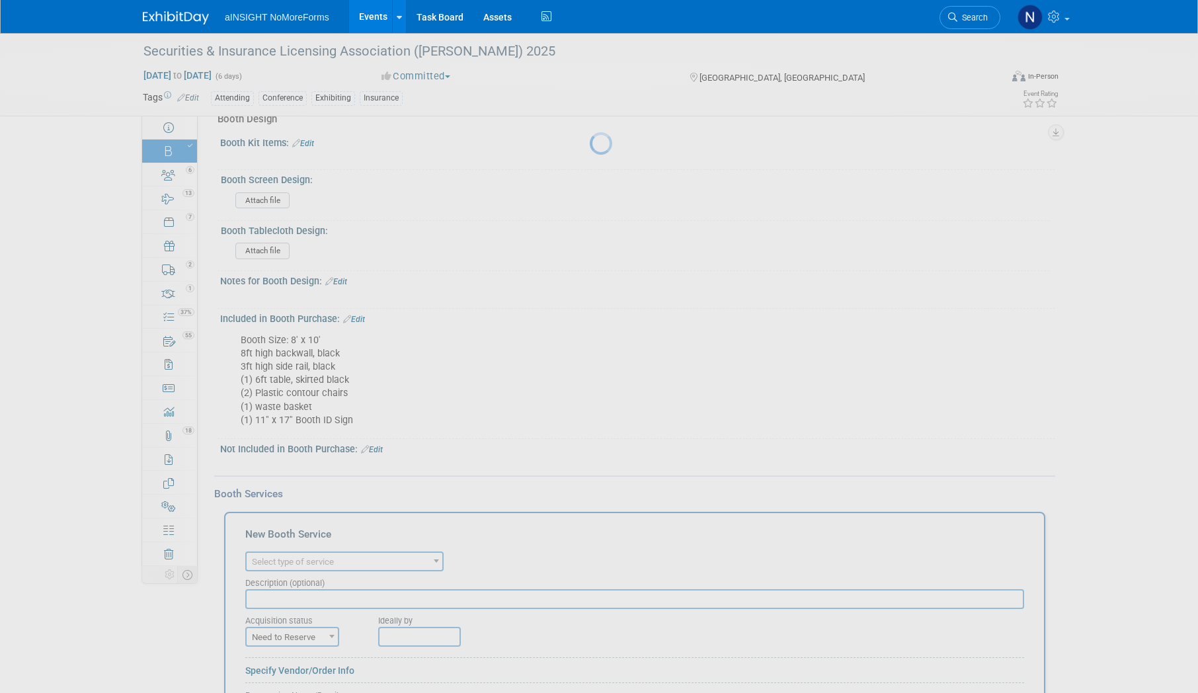
scroll to position [0, 0]
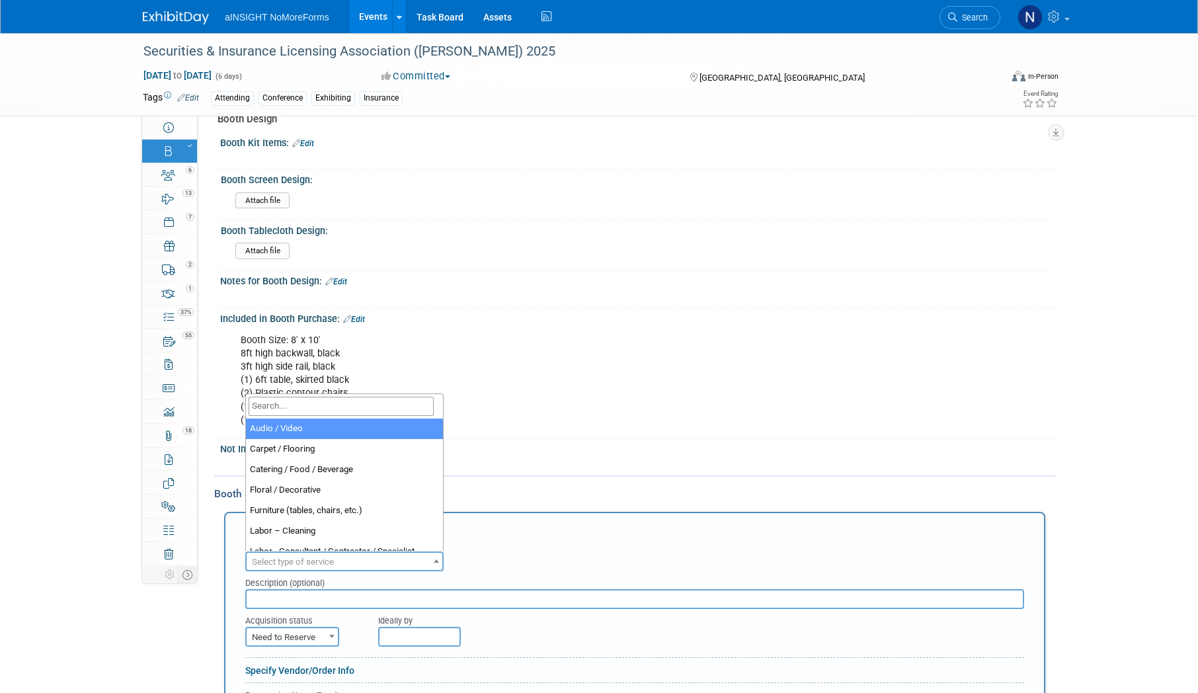
click at [296, 555] on span "Select type of service" at bounding box center [345, 562] width 196 height 19
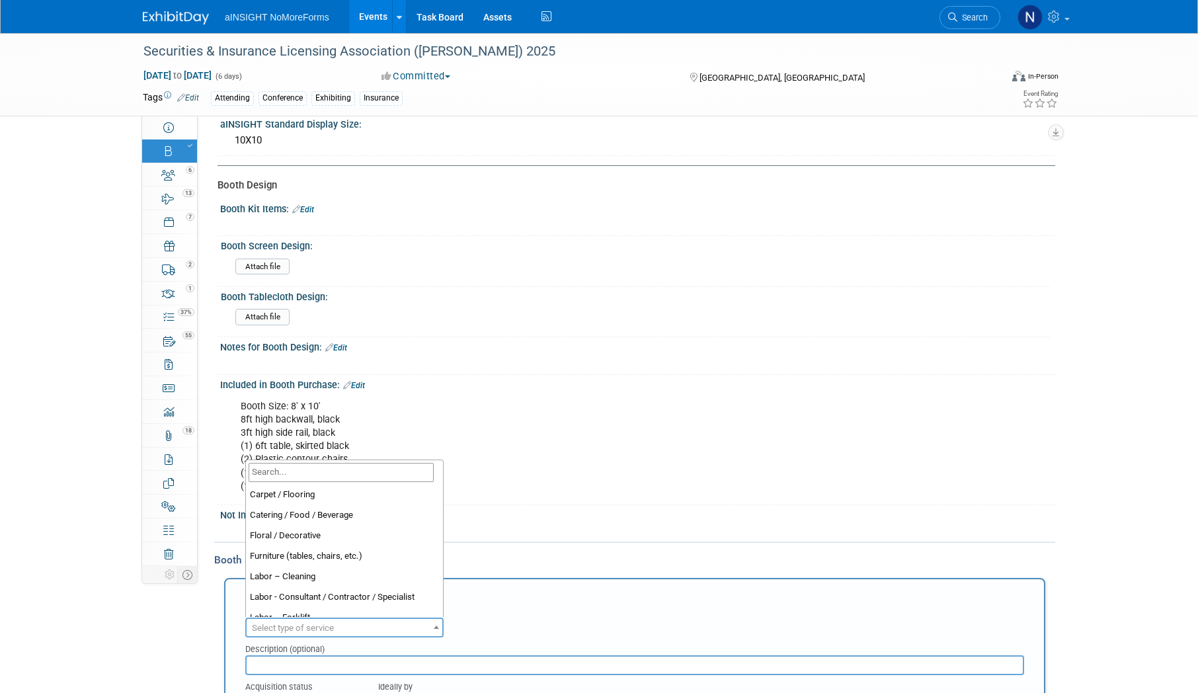
scroll to position [9, 0]
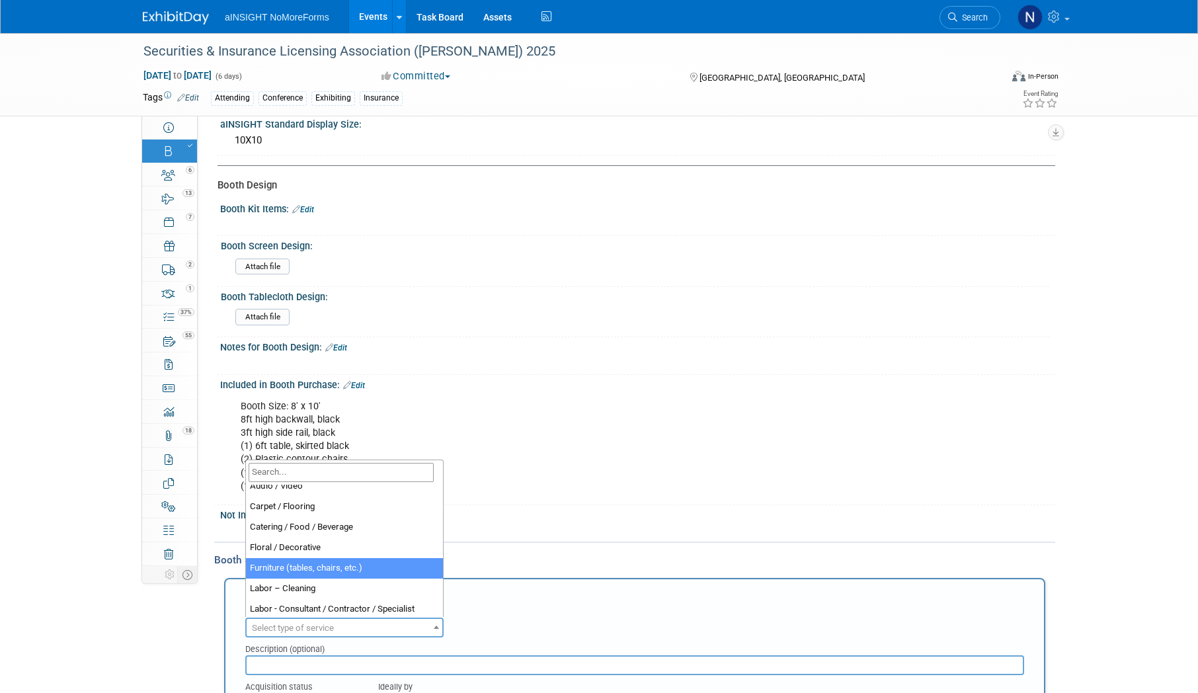
select select "6"
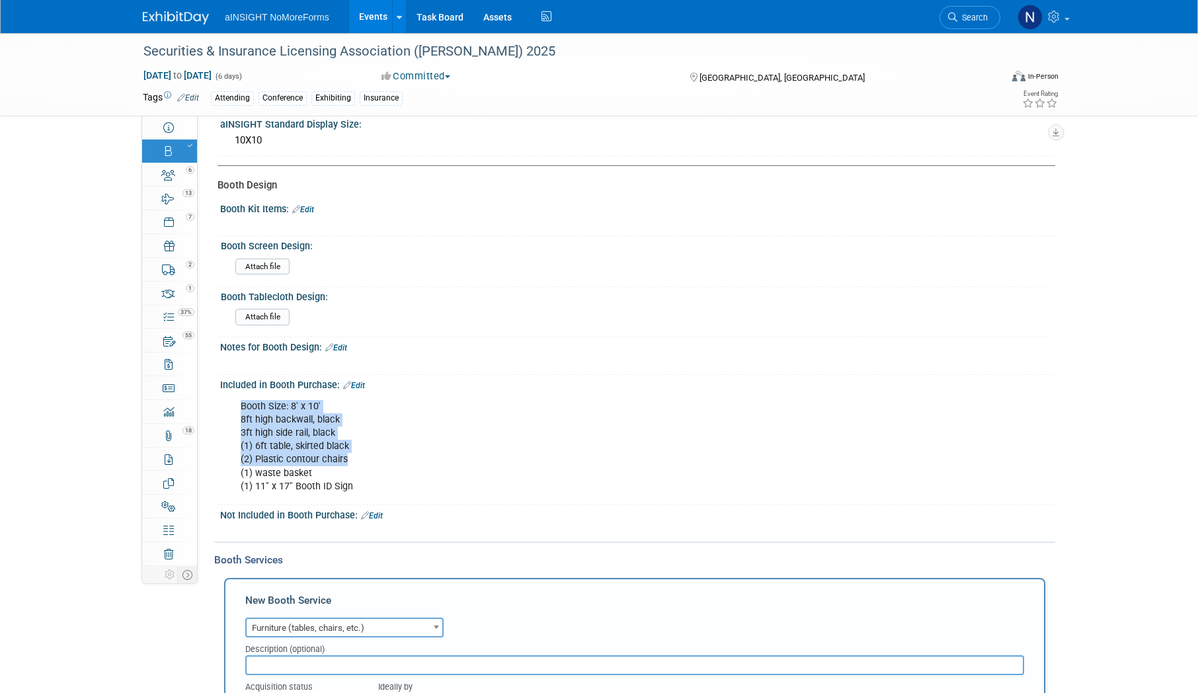
drag, startPoint x: 350, startPoint y: 462, endPoint x: 226, endPoint y: 446, distance: 125.3
click at [226, 446] on div "Booth Size: 8' x 10' 8ft high backwall, black 3ft high side rail, black (1) 6ft…" at bounding box center [637, 445] width 835 height 111
drag, startPoint x: 226, startPoint y: 446, endPoint x: 364, endPoint y: 461, distance: 138.4
click at [364, 461] on div "Booth Size: 8' x 10' 8ft high backwall, black 3ft high side rail, black (1) 6ft…" at bounding box center [563, 446] width 665 height 106
drag, startPoint x: 352, startPoint y: 458, endPoint x: 239, endPoint y: 448, distance: 113.5
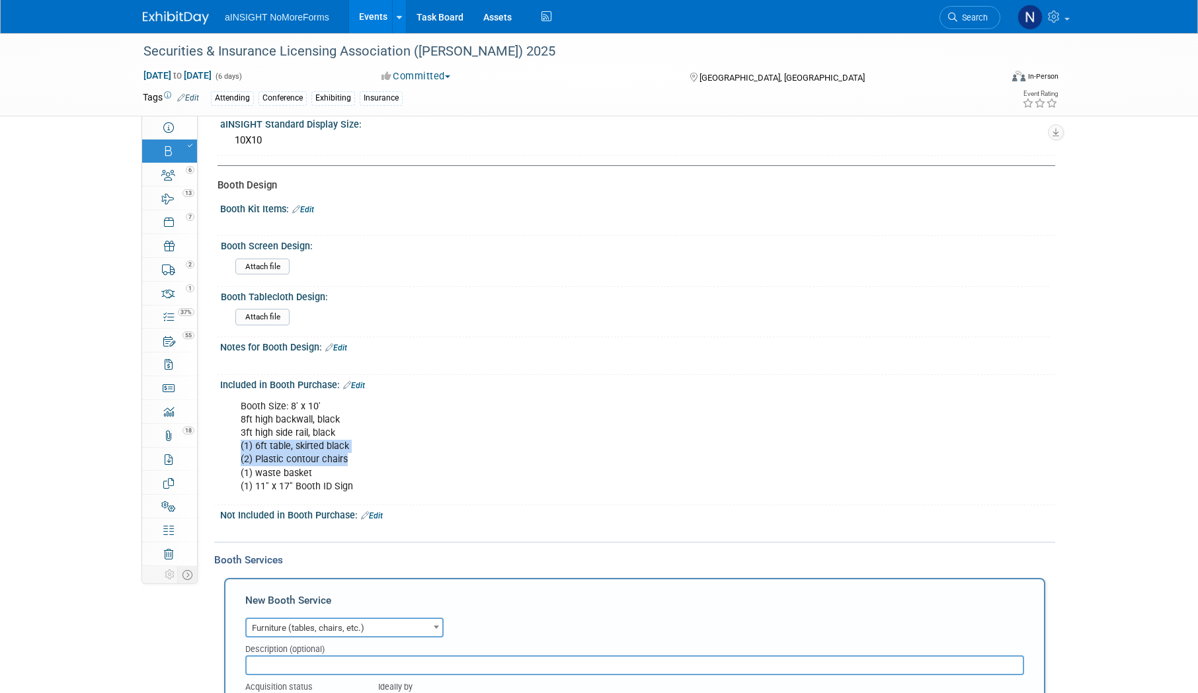
click at [239, 448] on div "Booth Size: 8' x 10' 8ft high backwall, black 3ft high side rail, black (1) 6ft…" at bounding box center [563, 446] width 665 height 106
drag, startPoint x: 239, startPoint y: 448, endPoint x: 272, endPoint y: 451, distance: 32.5
copy div "(1) 6ft table, skirted black (2) Plastic contour chairs"
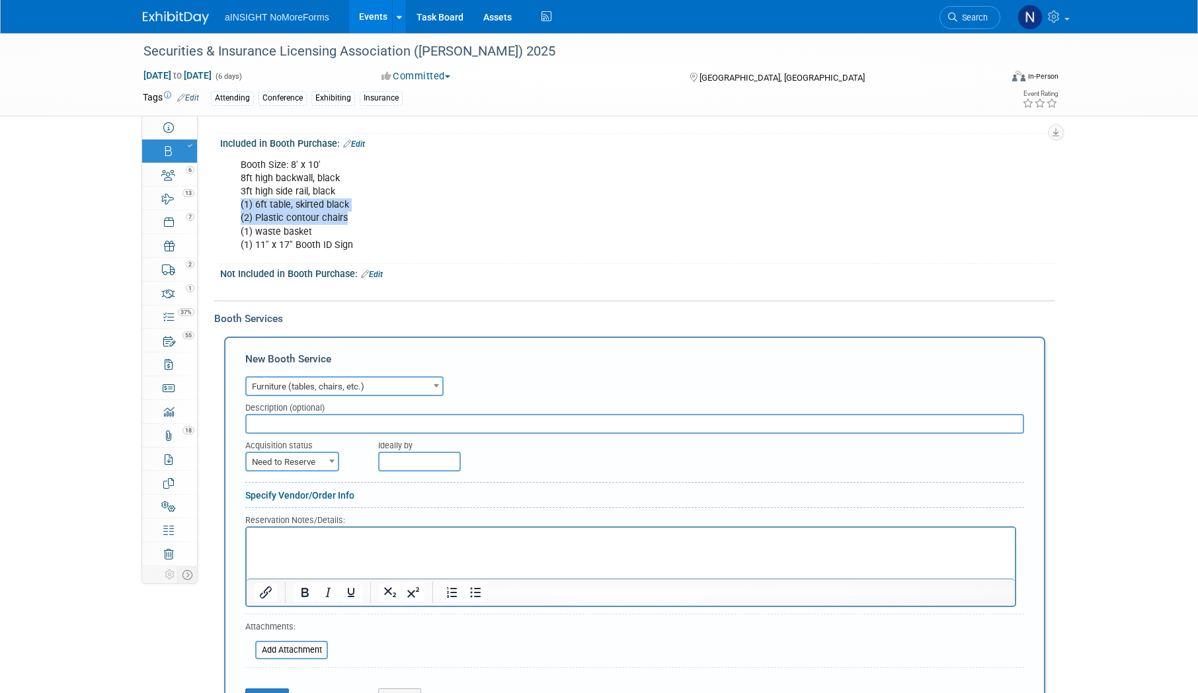
scroll to position [529, 0]
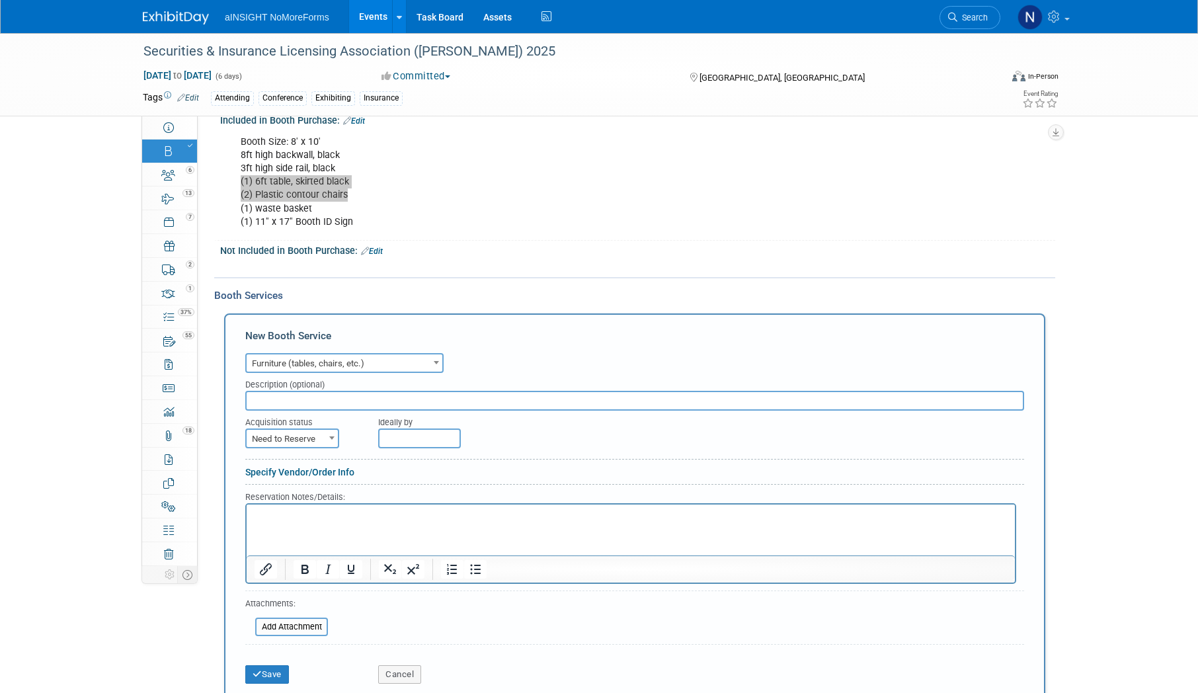
click at [322, 522] on html at bounding box center [631, 514] width 768 height 18
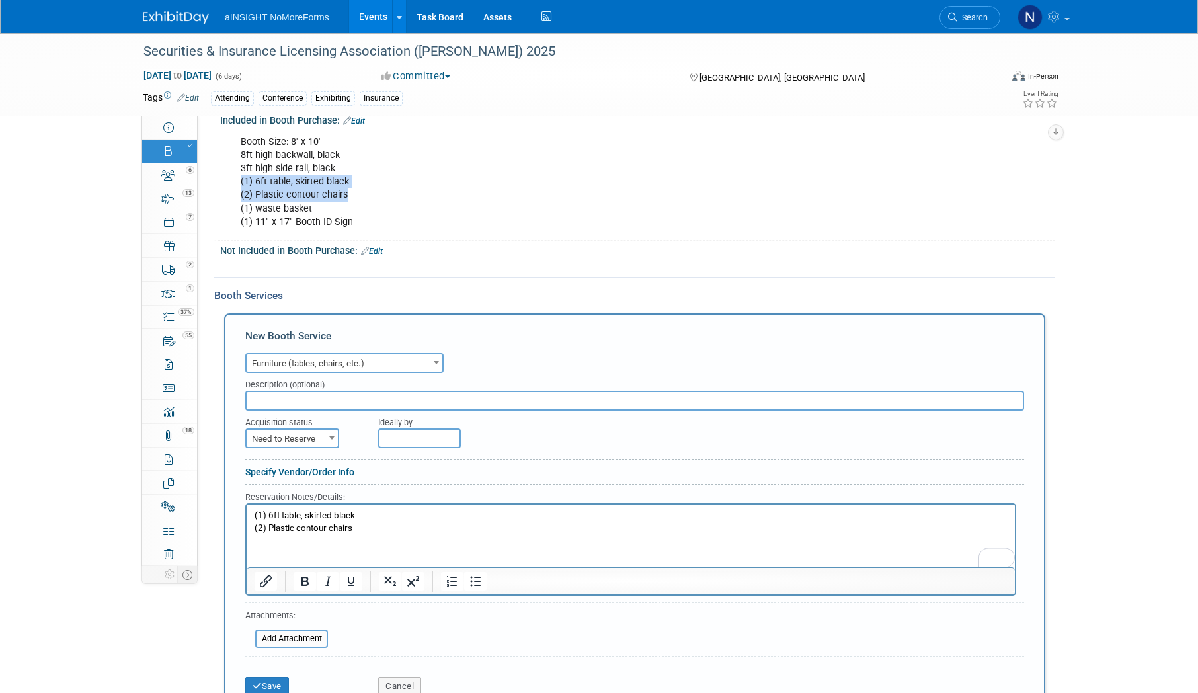
click at [298, 433] on span "Need to Reserve" at bounding box center [292, 439] width 91 height 19
select select "2"
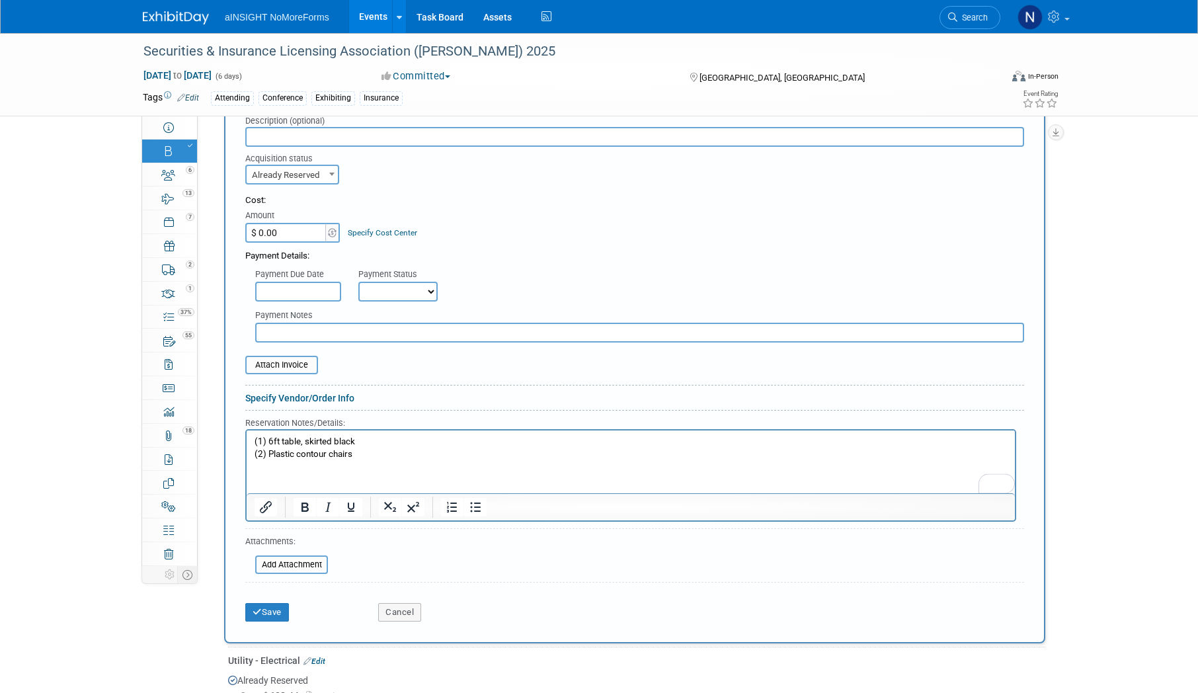
scroll to position [793, 0]
click at [273, 612] on button "Save" at bounding box center [267, 611] width 44 height 19
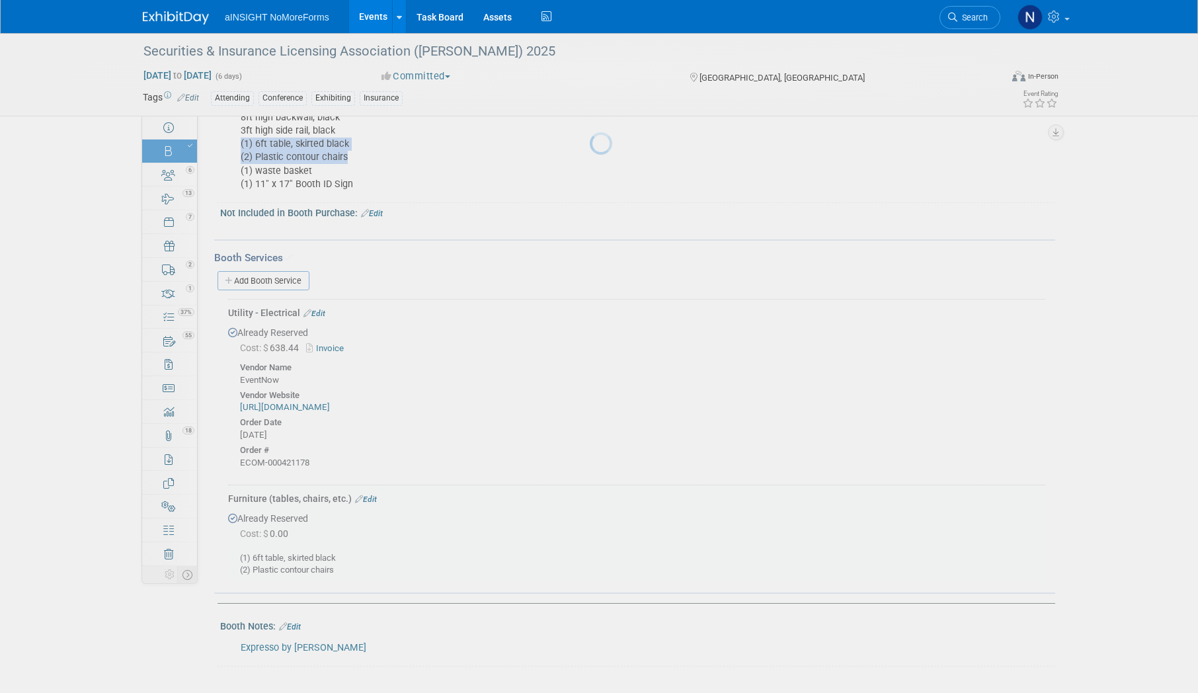
scroll to position [565, 0]
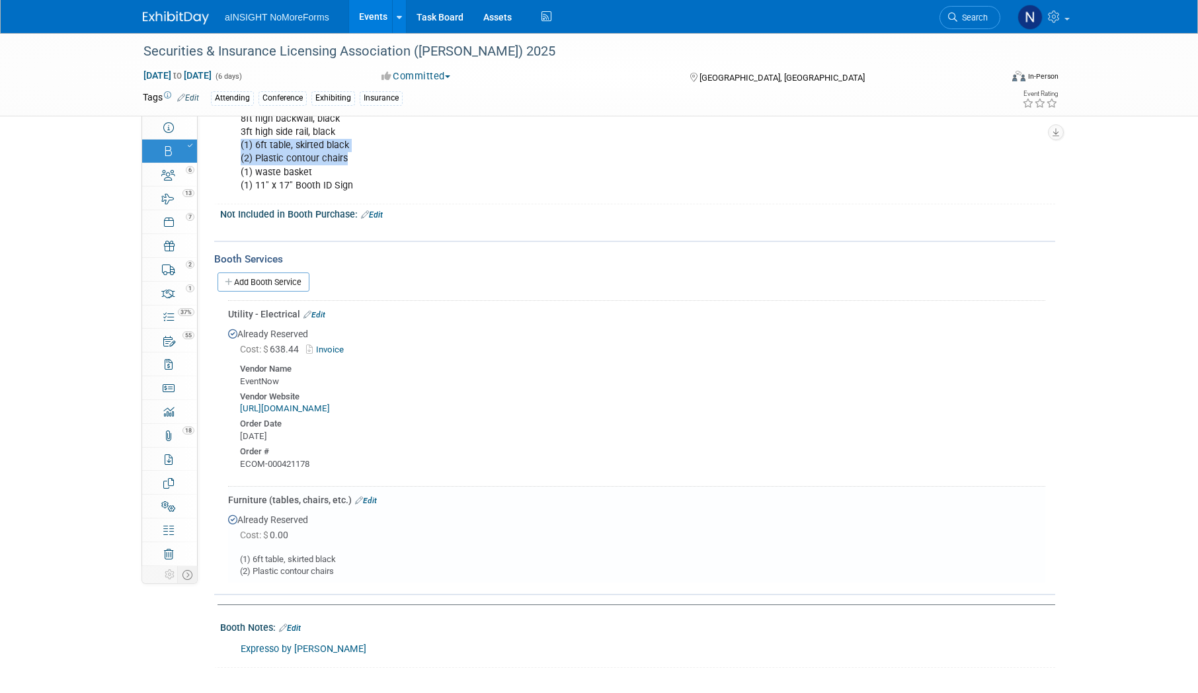
click at [371, 501] on link "Edit" at bounding box center [366, 500] width 22 height 9
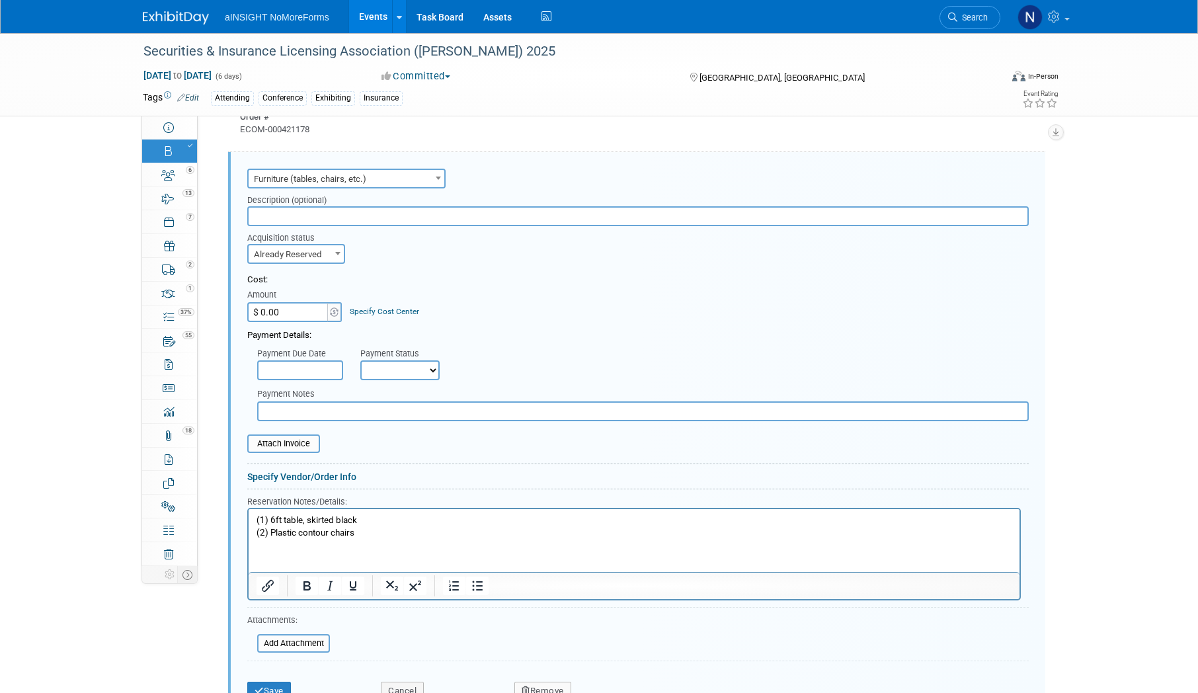
scroll to position [0, 0]
click at [248, 519] on div at bounding box center [634, 554] width 774 height 93
click at [255, 519] on html "(1) 6ft table, skirted black (2) Plastic contour chairs" at bounding box center [634, 524] width 771 height 30
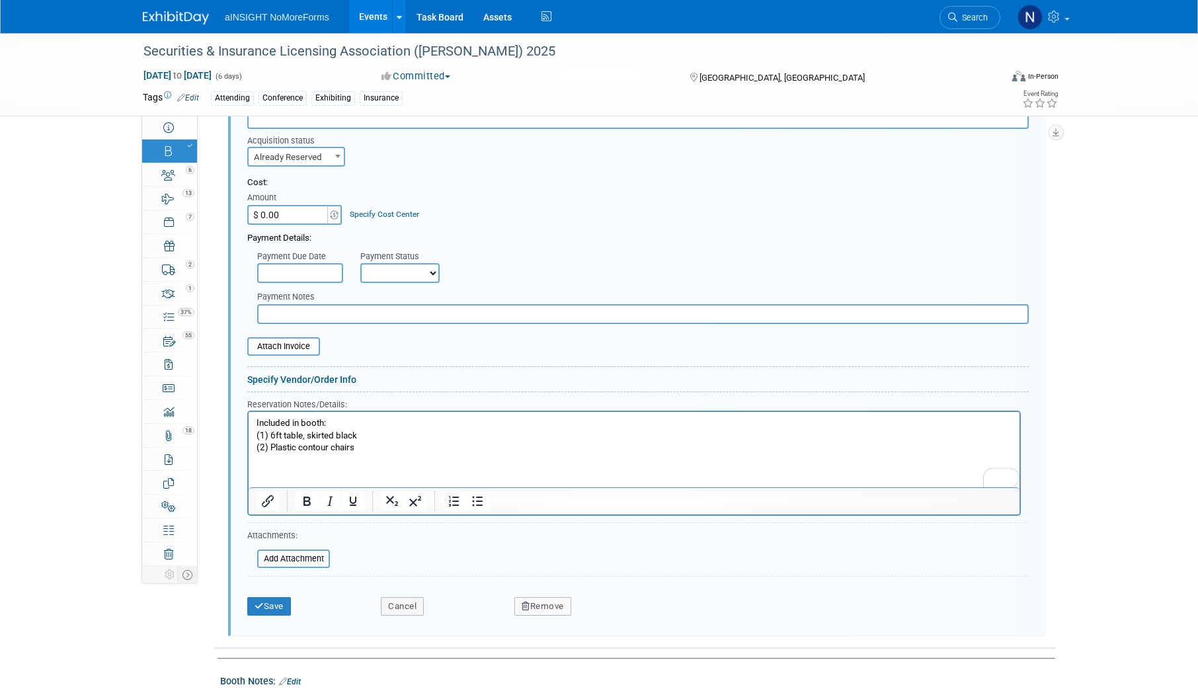
scroll to position [1032, 0]
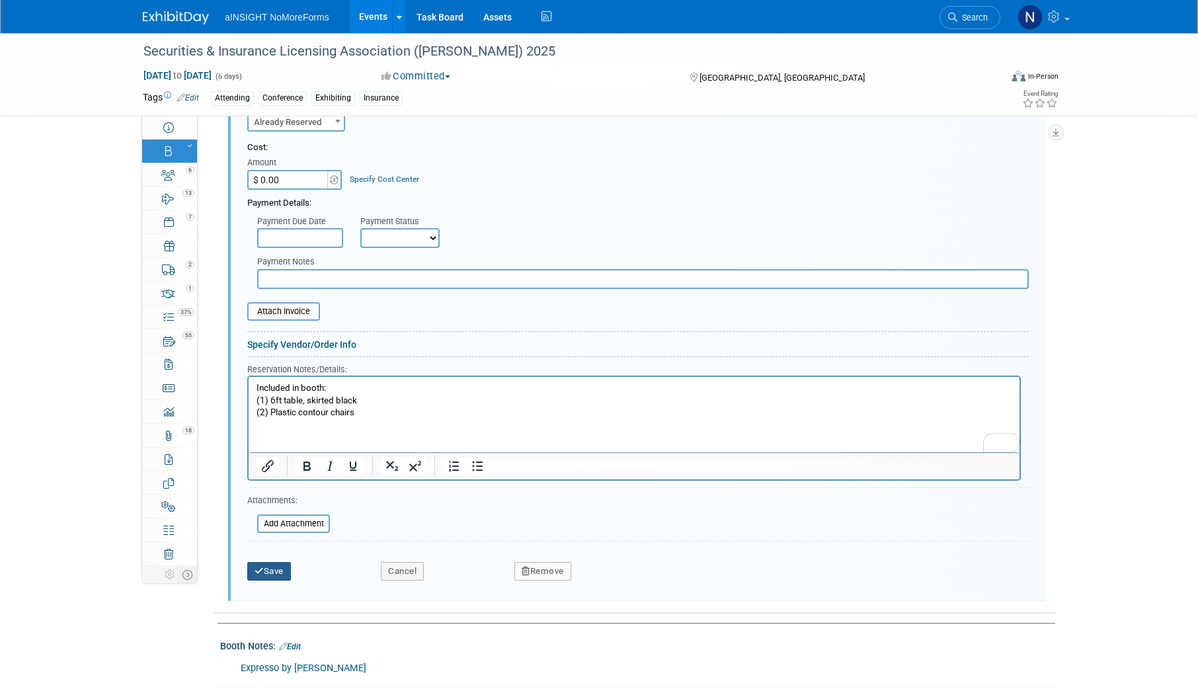
click at [272, 577] on button "Save" at bounding box center [269, 571] width 44 height 19
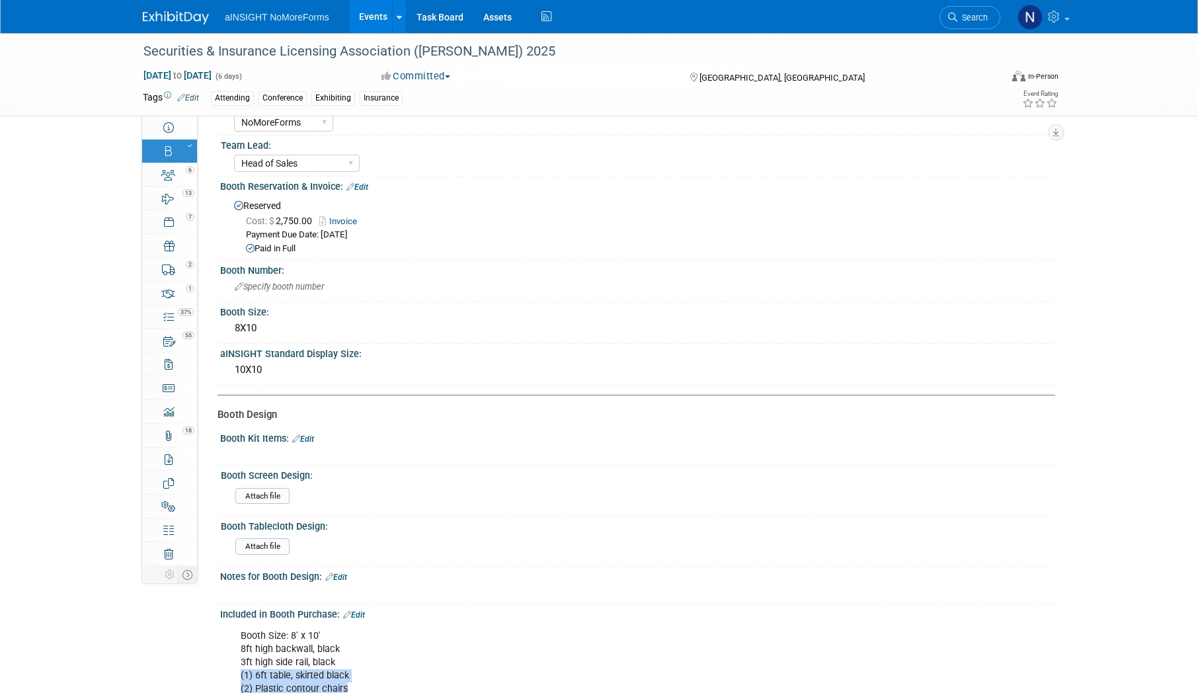
scroll to position [0, 0]
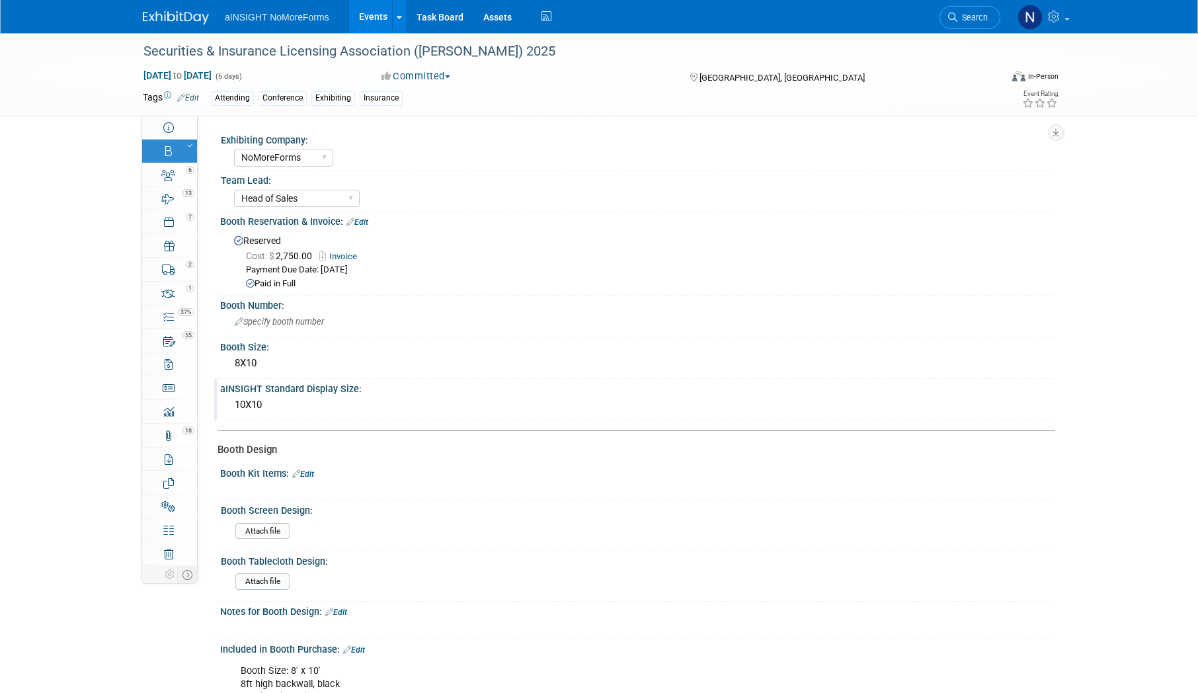
click at [355, 397] on div "10X10" at bounding box center [637, 405] width 815 height 20
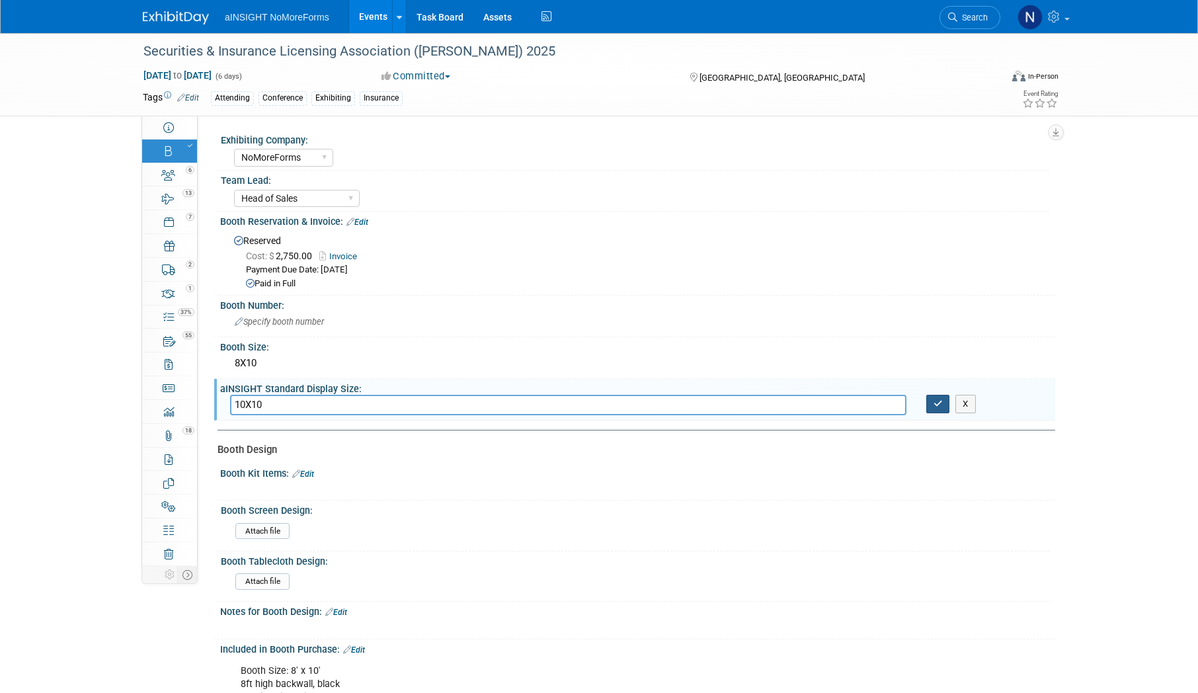
click at [934, 405] on icon "button" at bounding box center [938, 403] width 9 height 9
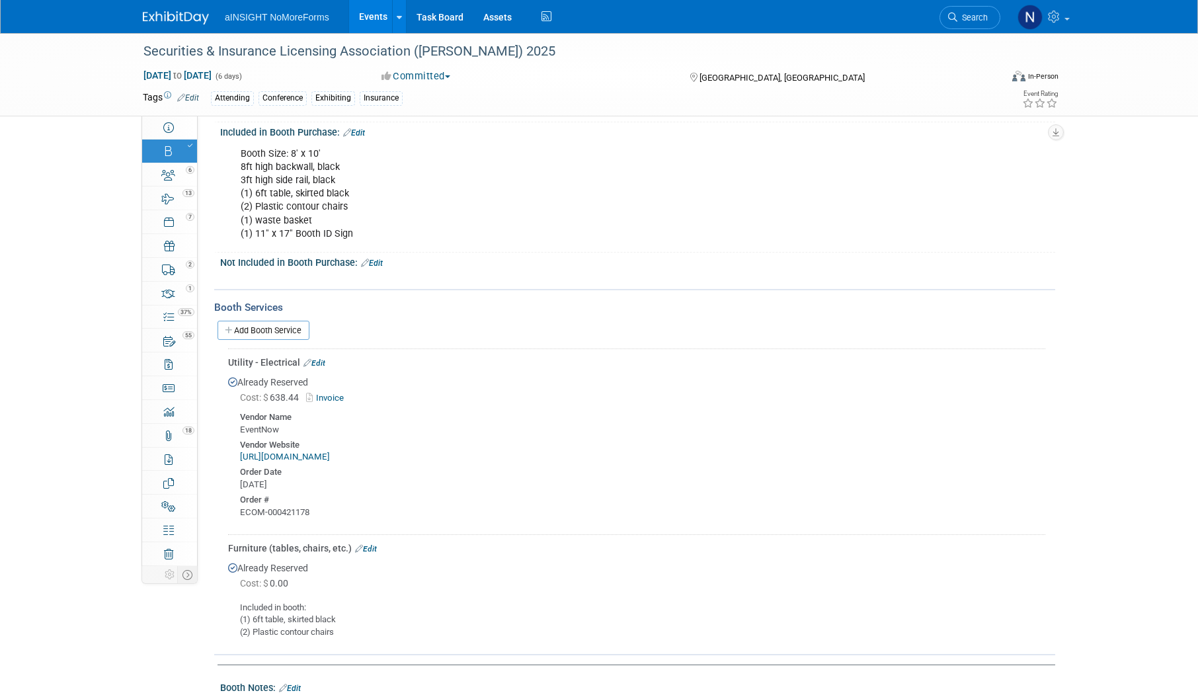
scroll to position [578, 0]
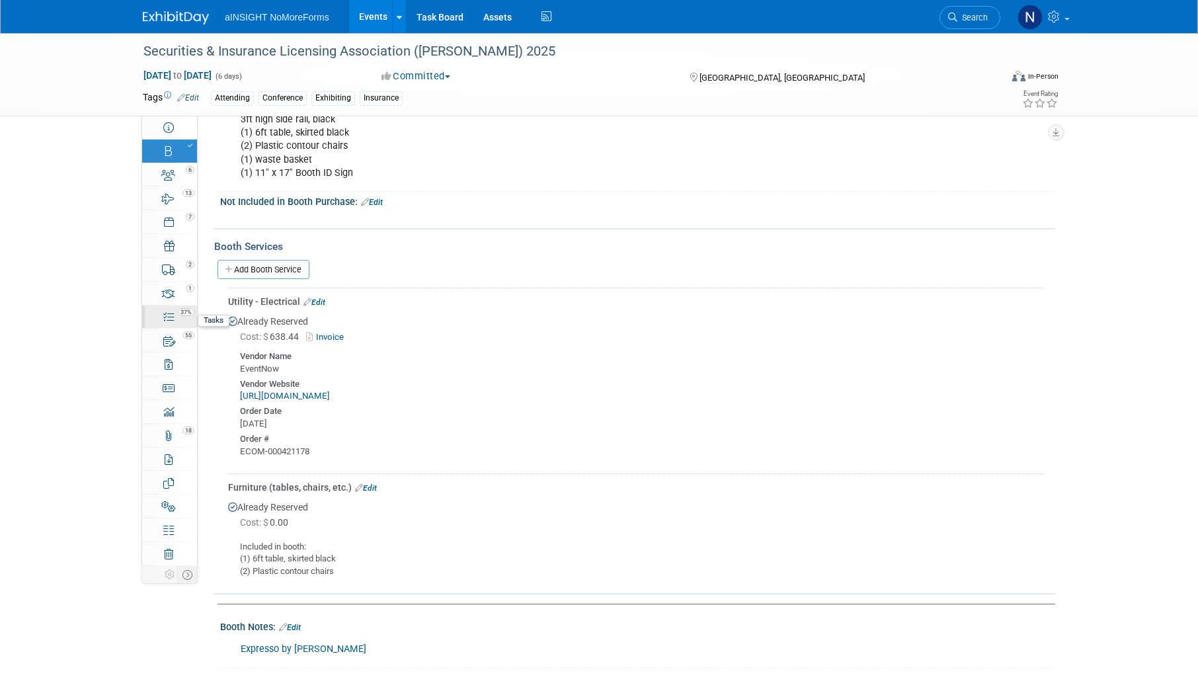
click at [173, 311] on div "37%" at bounding box center [177, 311] width 38 height 9
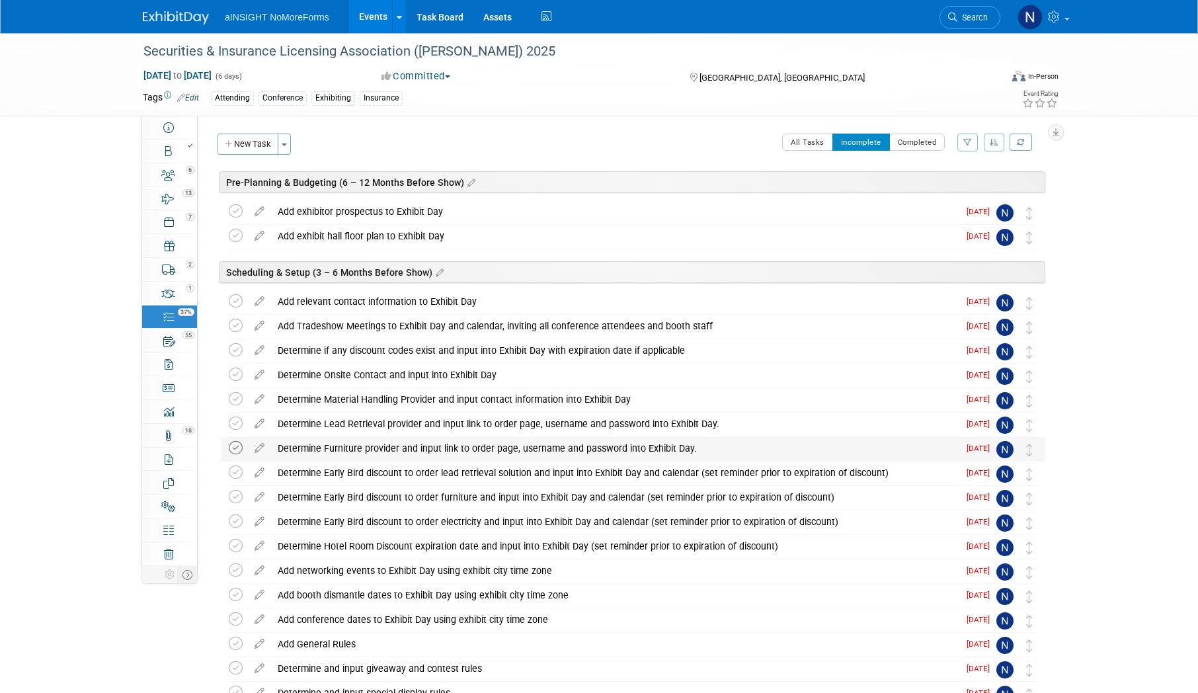
click at [241, 445] on icon at bounding box center [236, 448] width 14 height 14
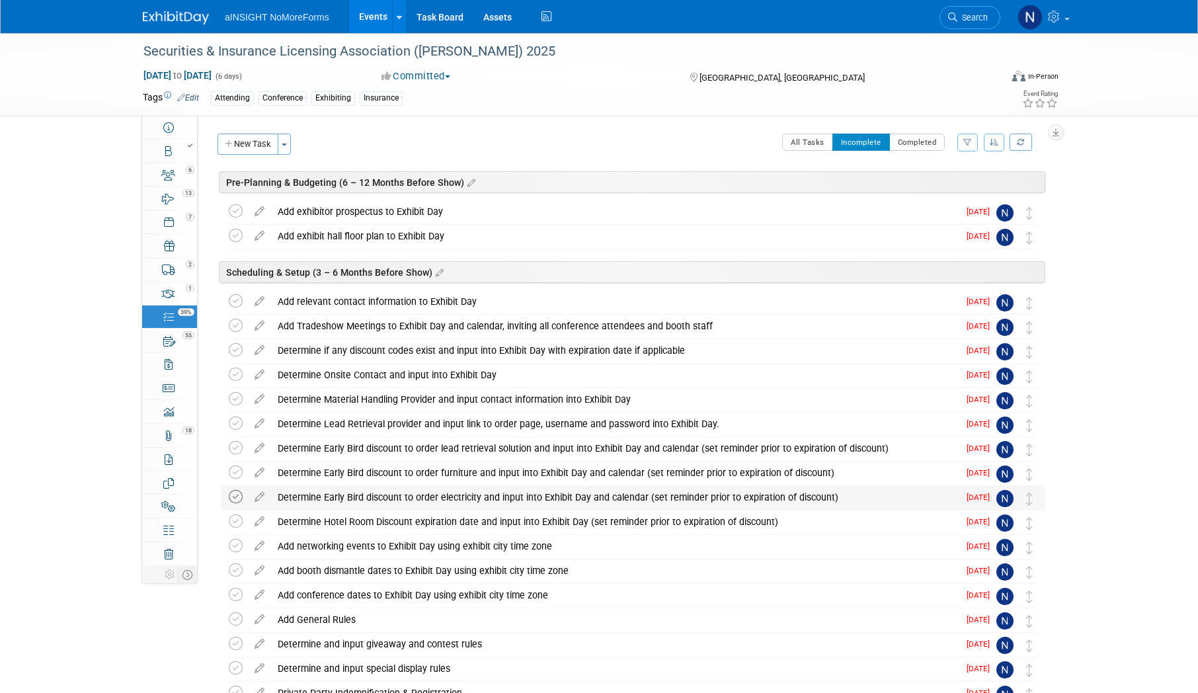
click at [233, 501] on icon at bounding box center [236, 497] width 14 height 14
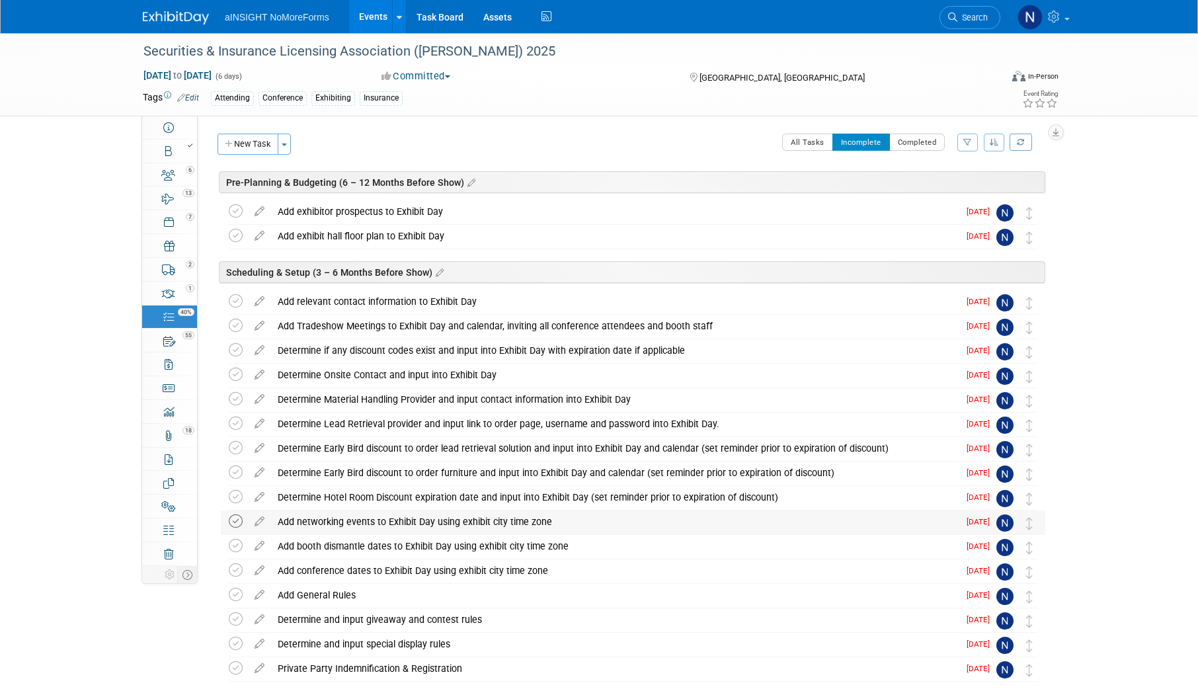
click at [237, 524] on icon at bounding box center [236, 521] width 14 height 14
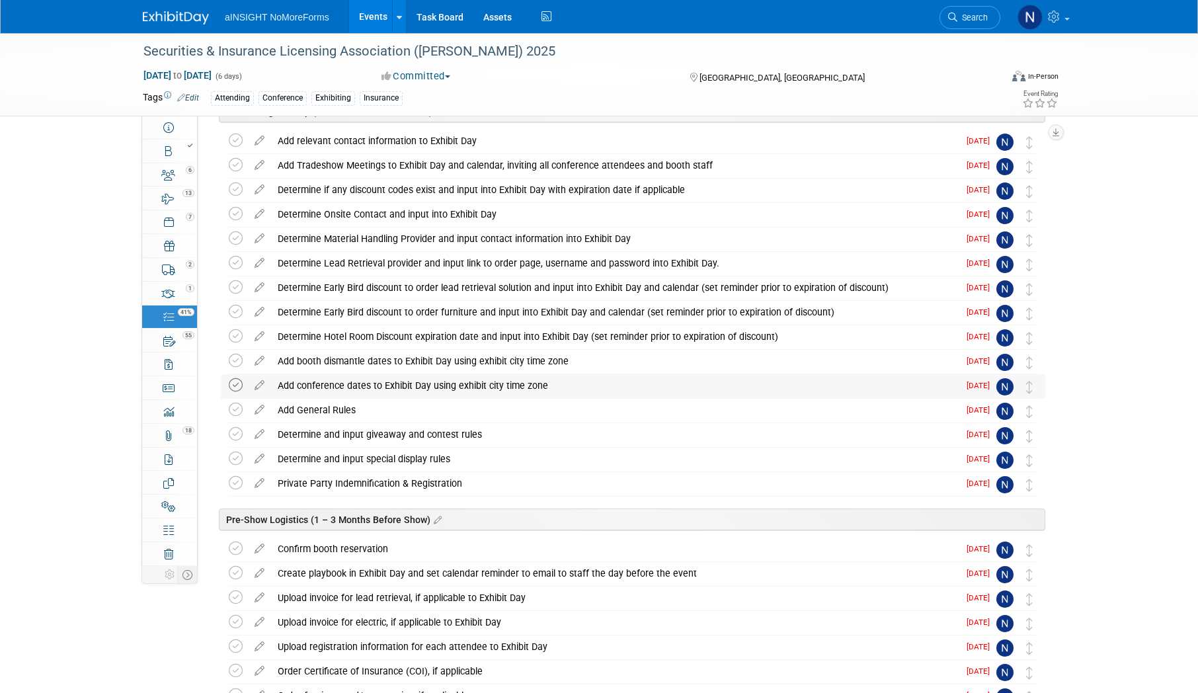
scroll to position [198, 0]
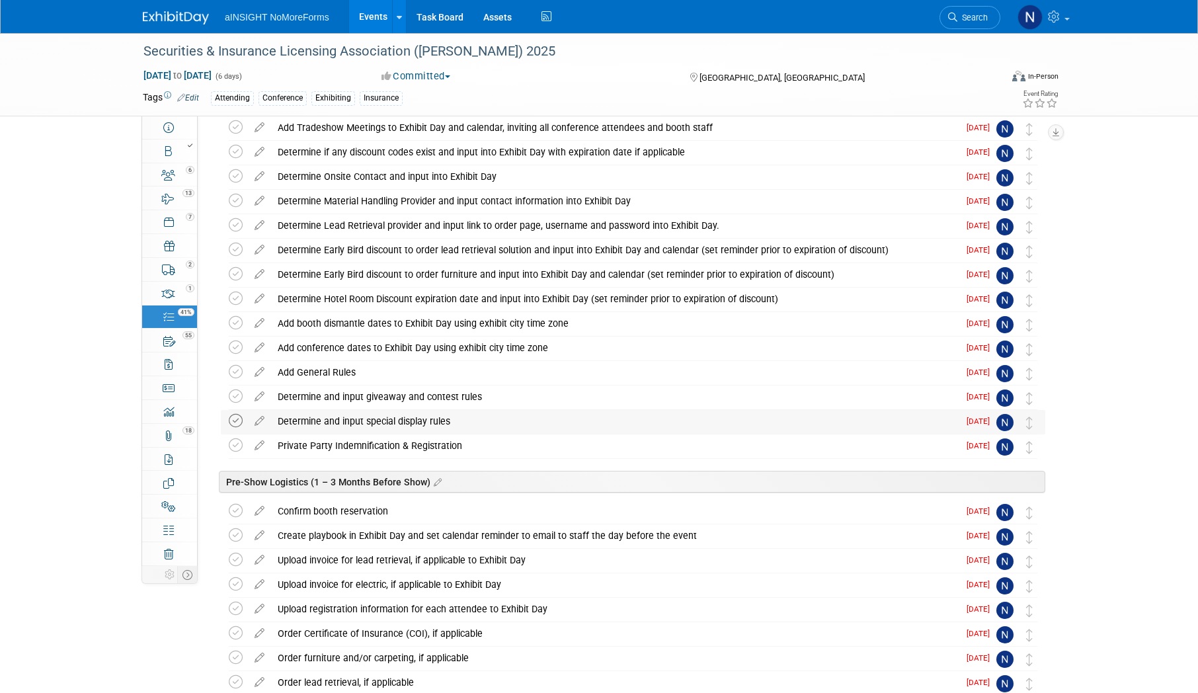
click at [237, 422] on icon at bounding box center [236, 421] width 14 height 14
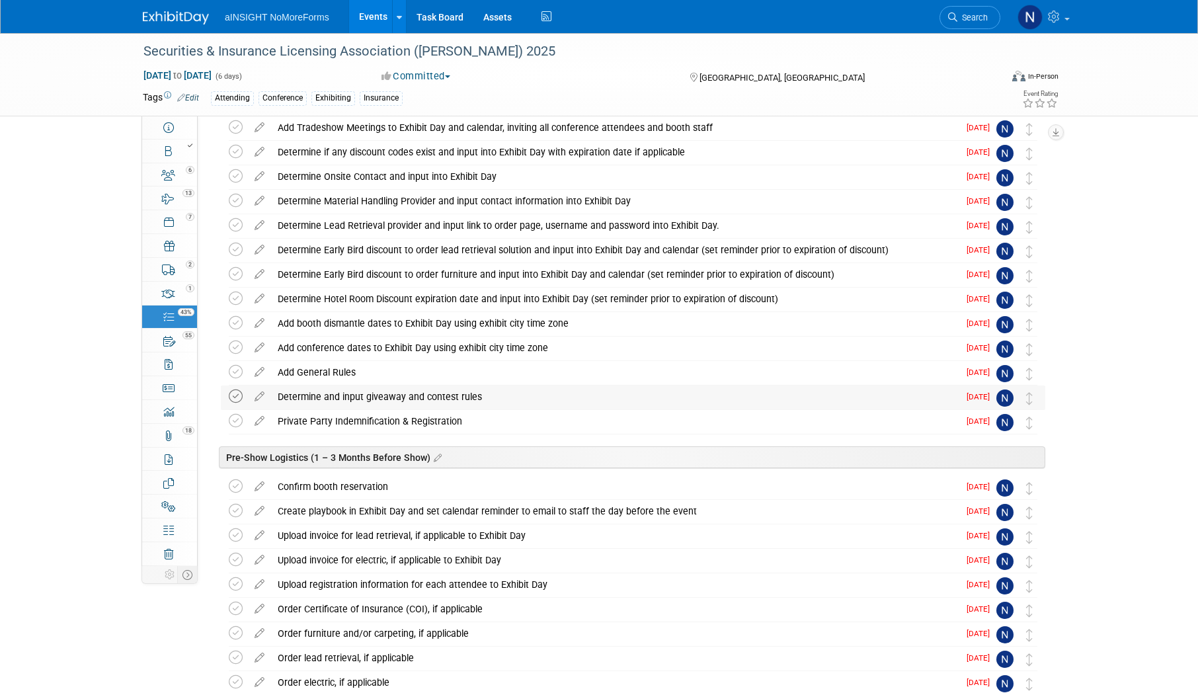
drag, startPoint x: 237, startPoint y: 401, endPoint x: 242, endPoint y: 395, distance: 8.0
click at [242, 395] on icon at bounding box center [236, 396] width 14 height 14
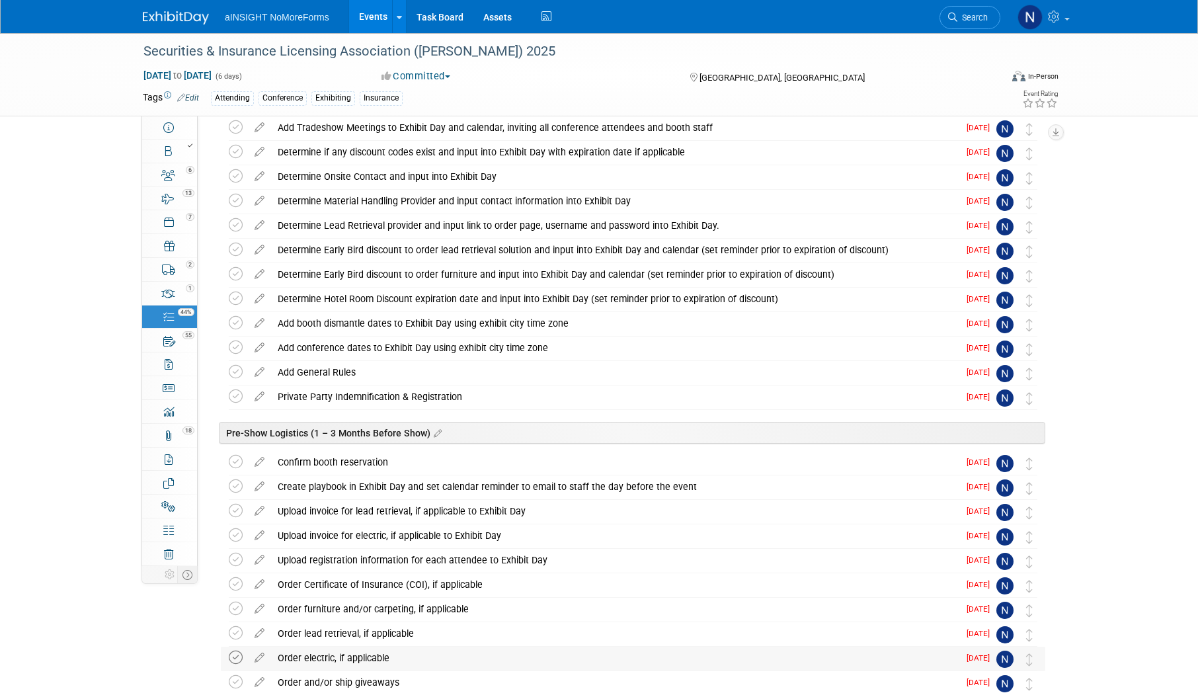
click at [239, 658] on icon at bounding box center [236, 658] width 14 height 14
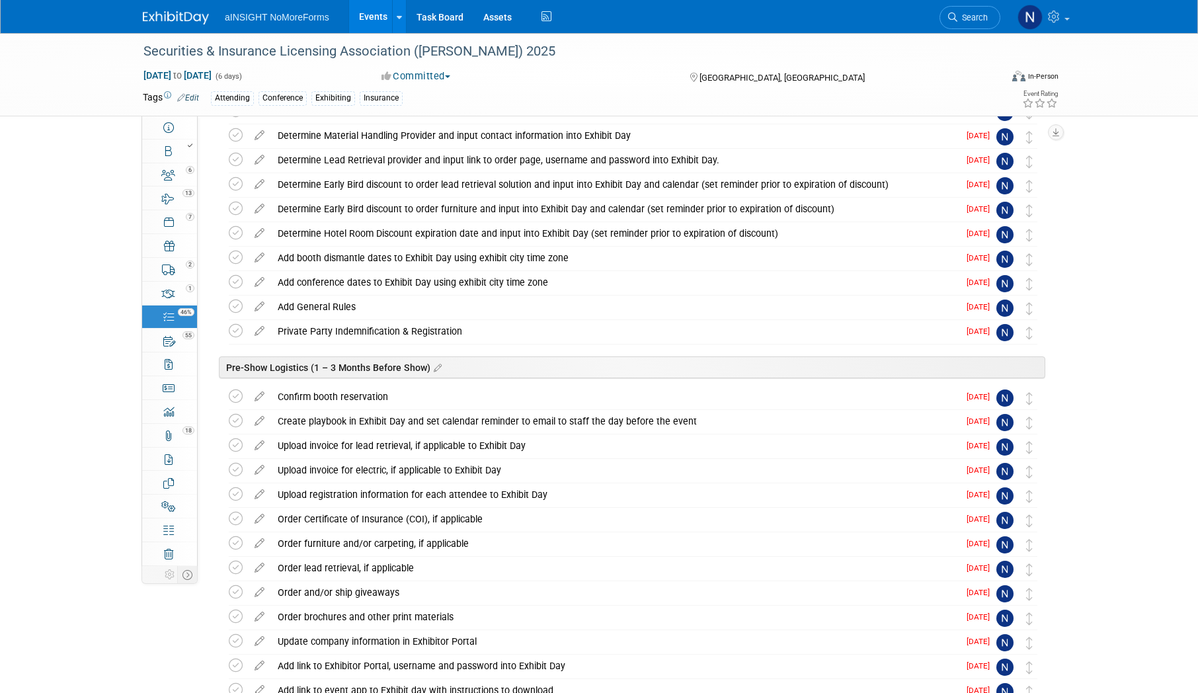
scroll to position [264, 0]
click at [235, 598] on icon at bounding box center [236, 592] width 14 height 14
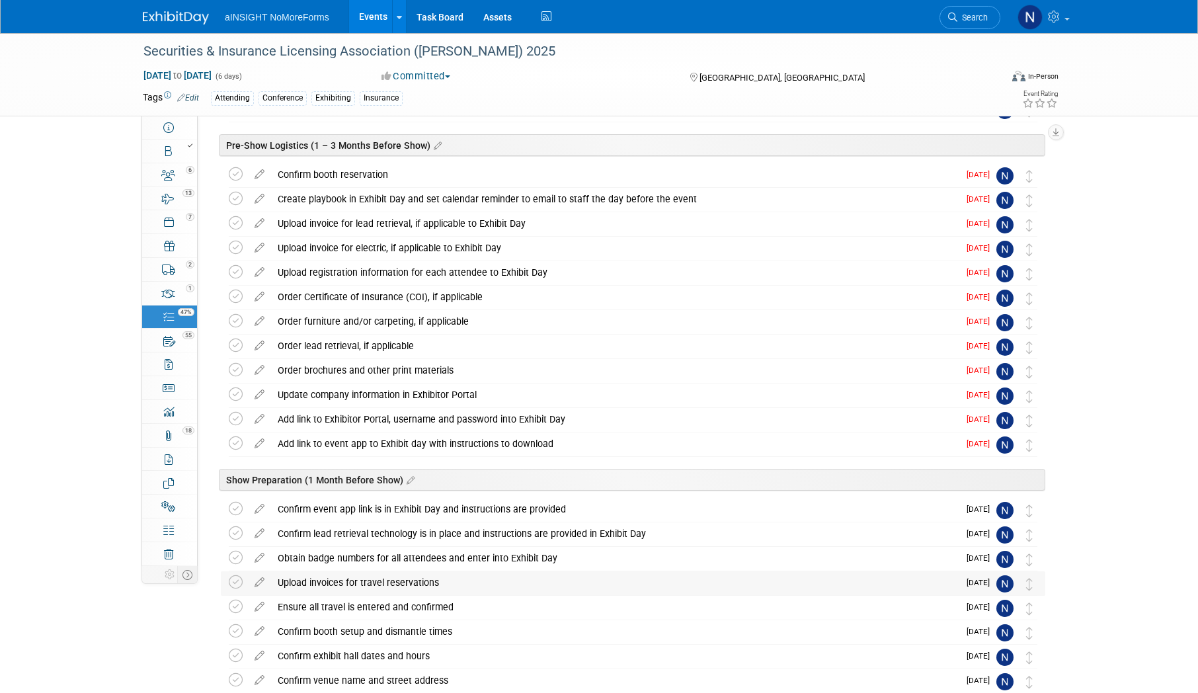
scroll to position [463, 0]
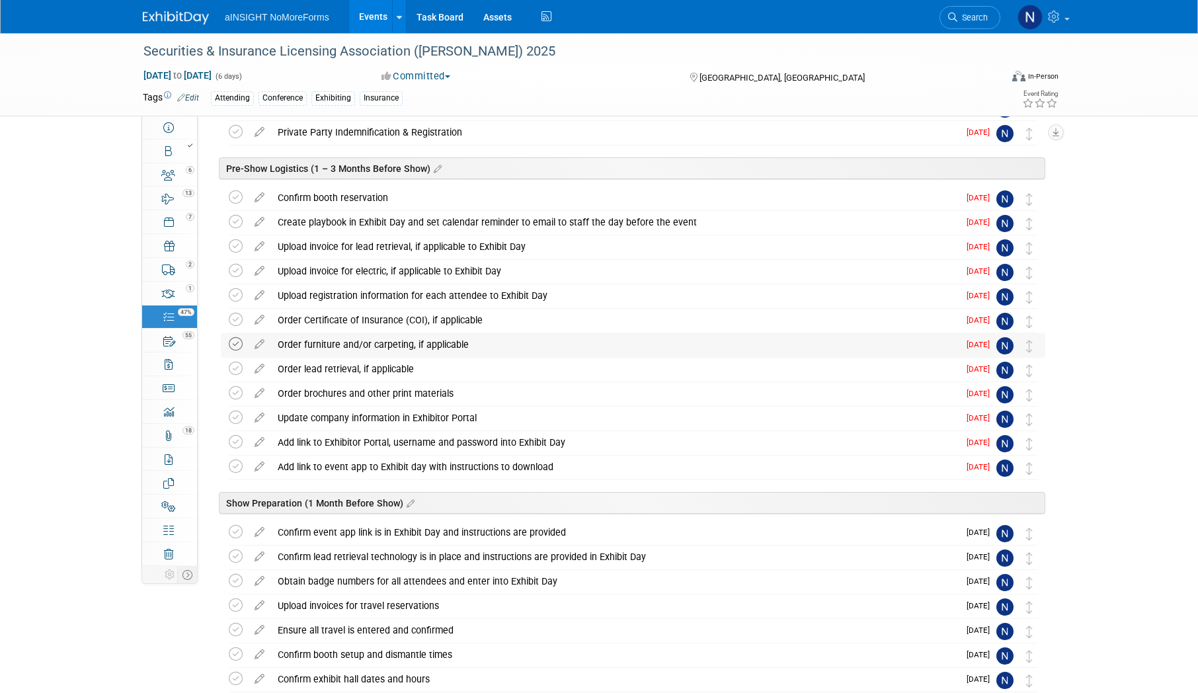
click at [236, 348] on icon at bounding box center [236, 344] width 14 height 14
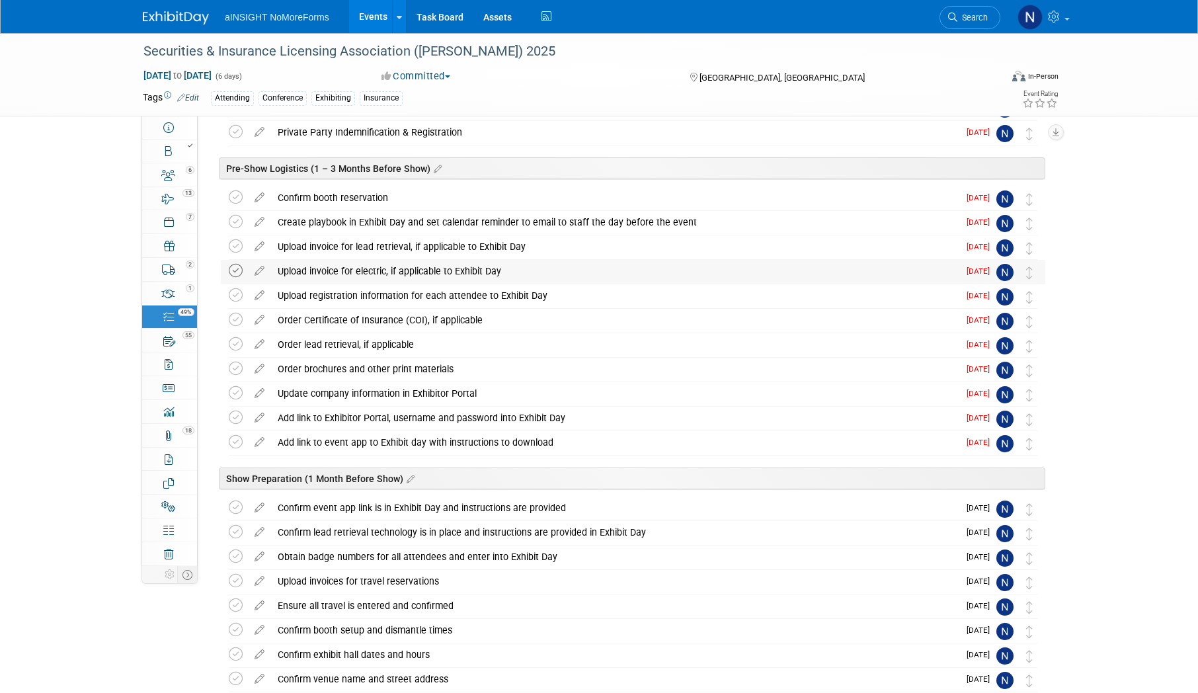
click at [234, 274] on icon at bounding box center [236, 271] width 14 height 14
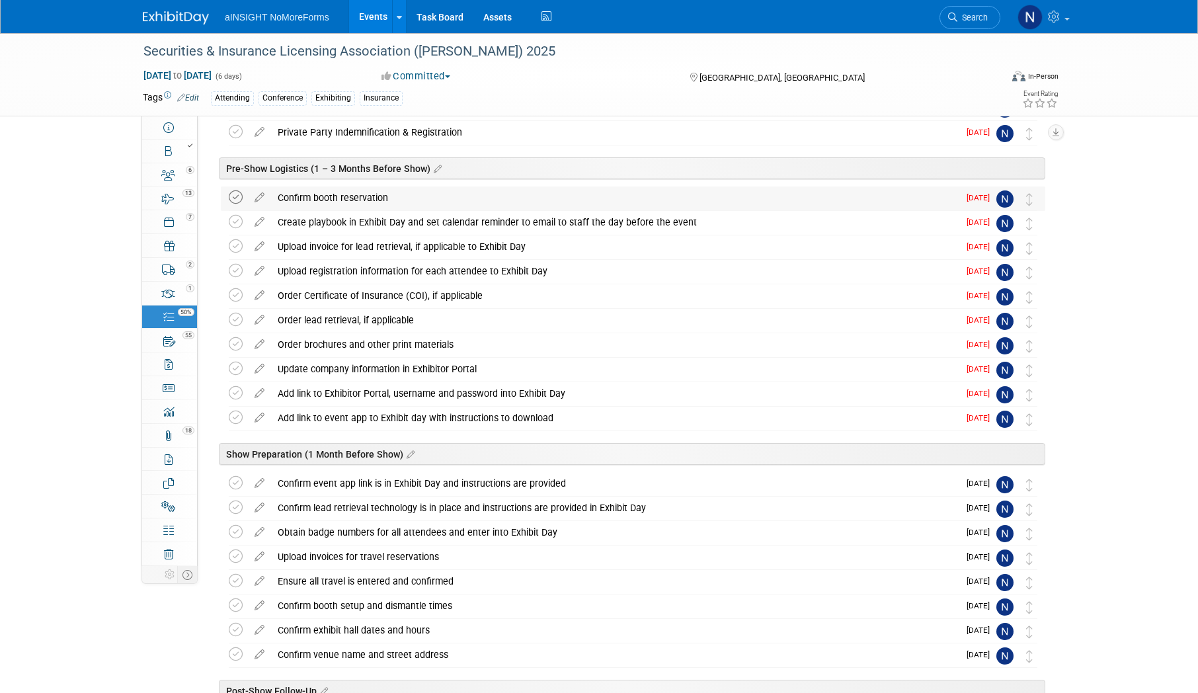
click at [240, 203] on icon at bounding box center [236, 197] width 14 height 14
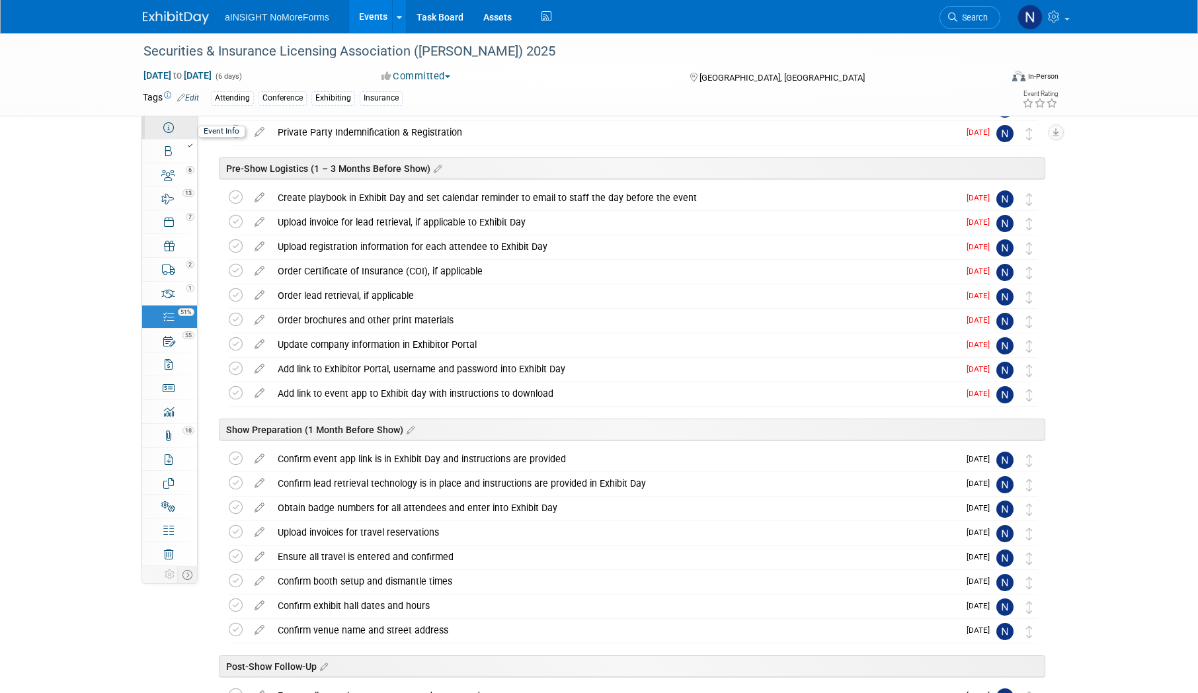
click at [179, 134] on link "Event Information" at bounding box center [169, 127] width 55 height 23
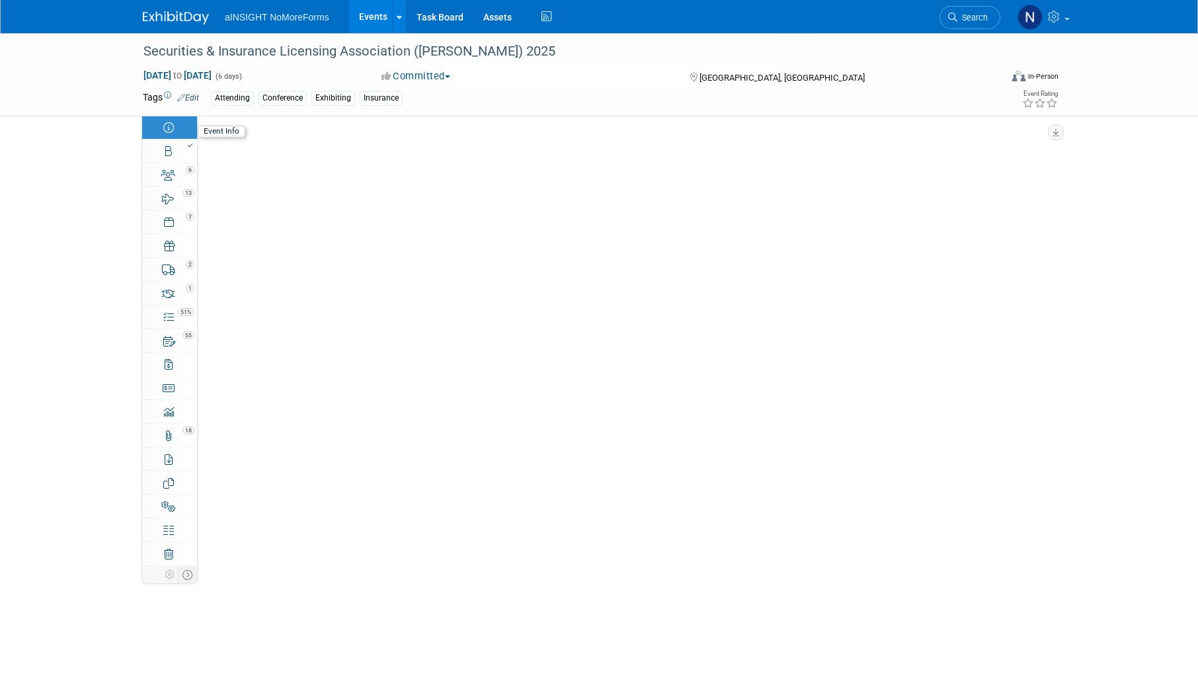
scroll to position [0, 0]
select select "NoMoreForms"
select select "Conference & Expo"
select select "Insurance"
select select "Yes"
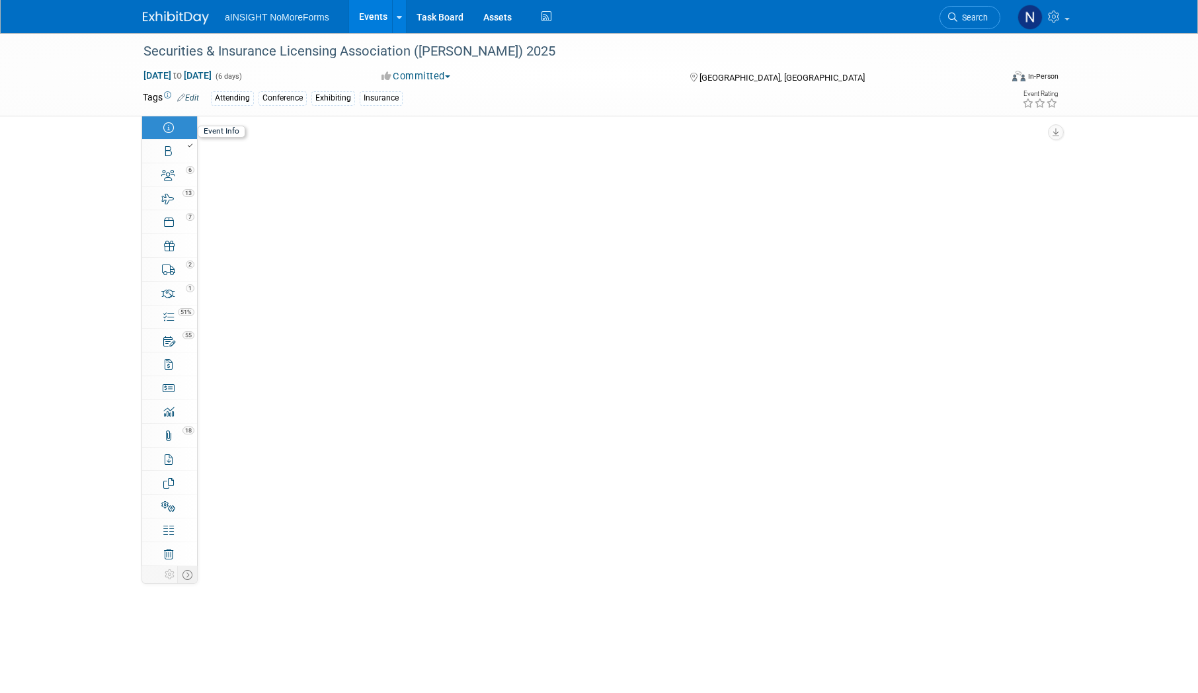
select select "No"
select select "Yes"
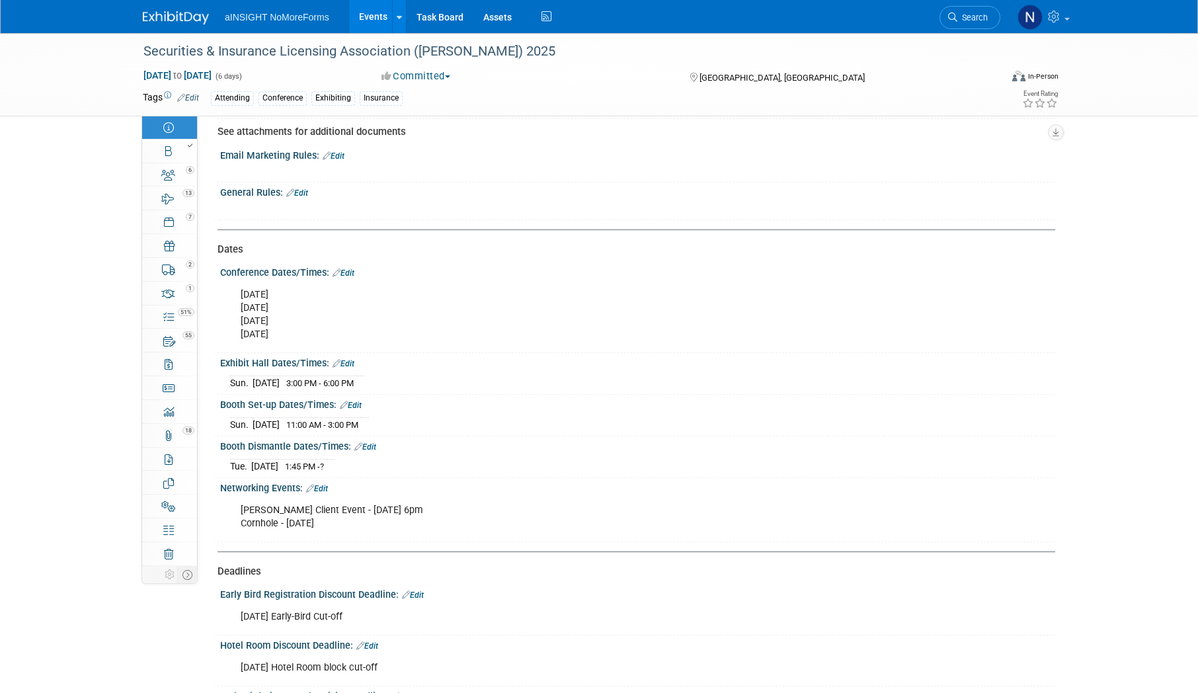
scroll to position [1455, 0]
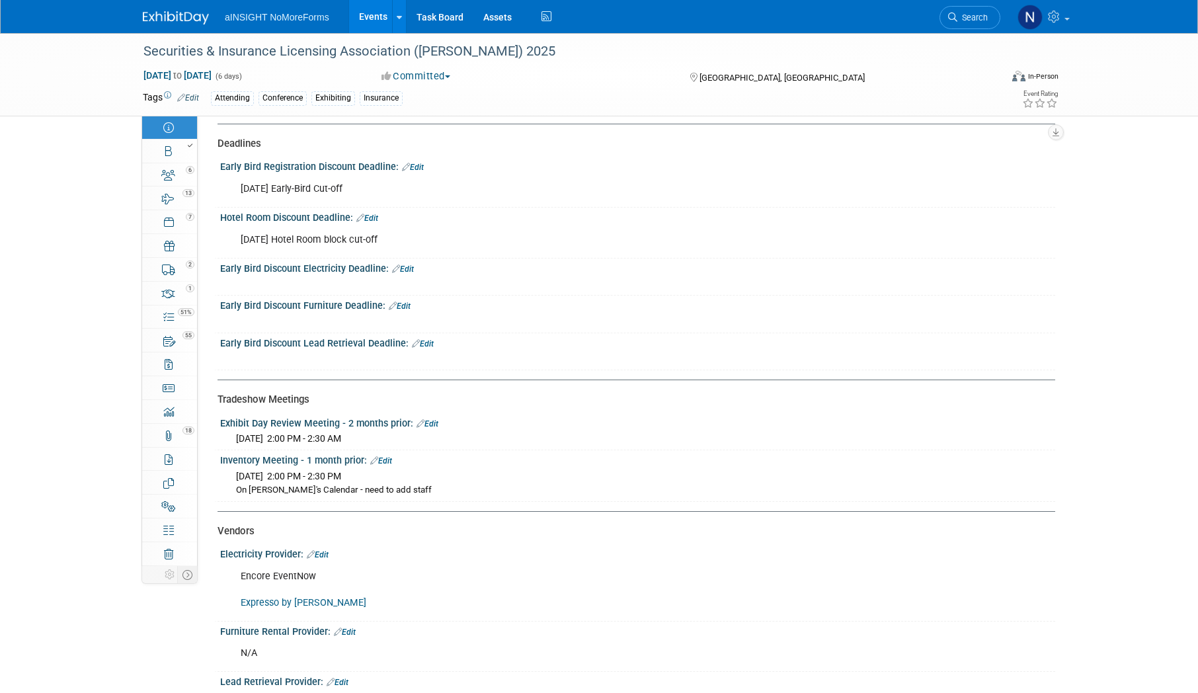
click at [304, 603] on link "Expresso by [PERSON_NAME]" at bounding box center [304, 602] width 126 height 11
